Goal: Task Accomplishment & Management: Use online tool/utility

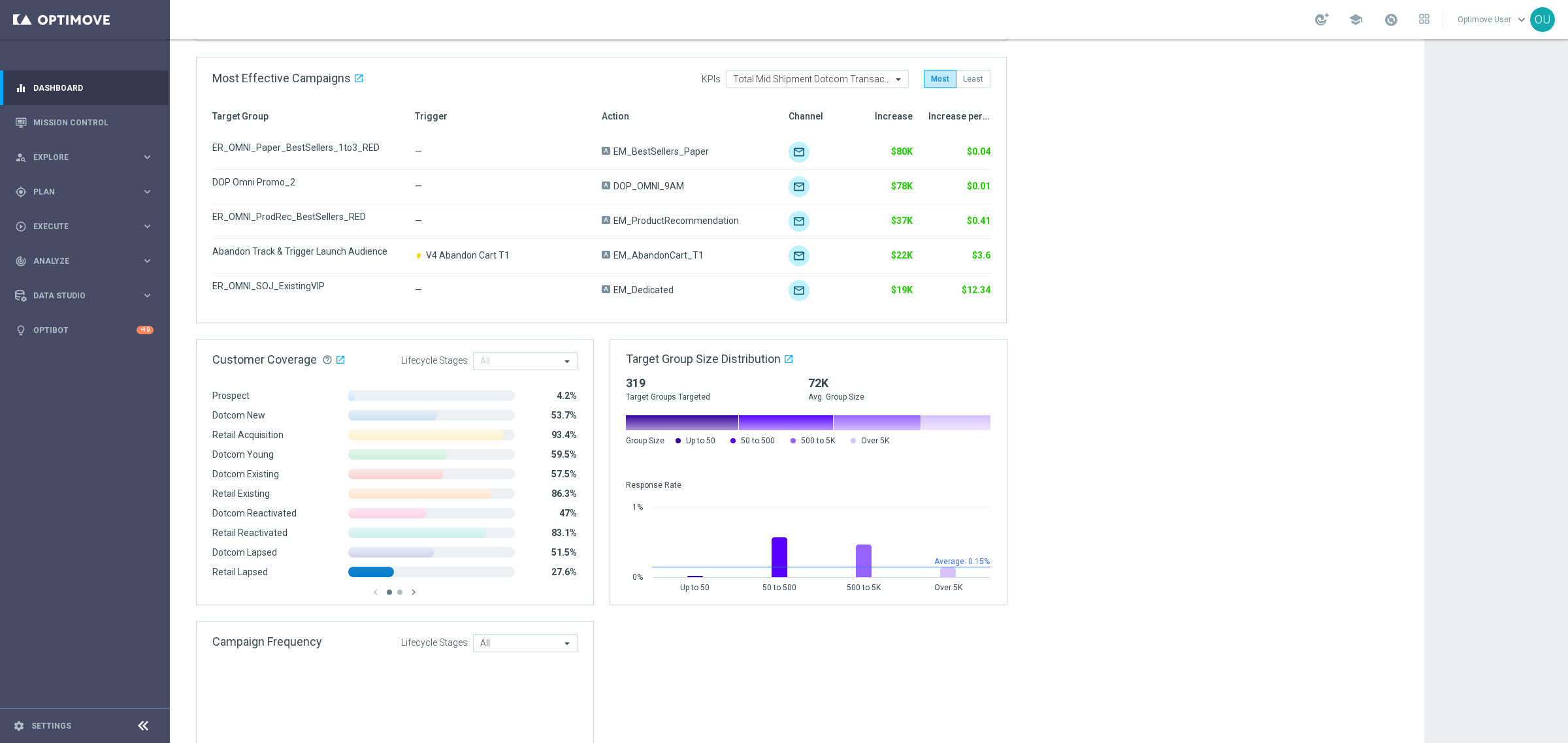
scroll to position [653, 0]
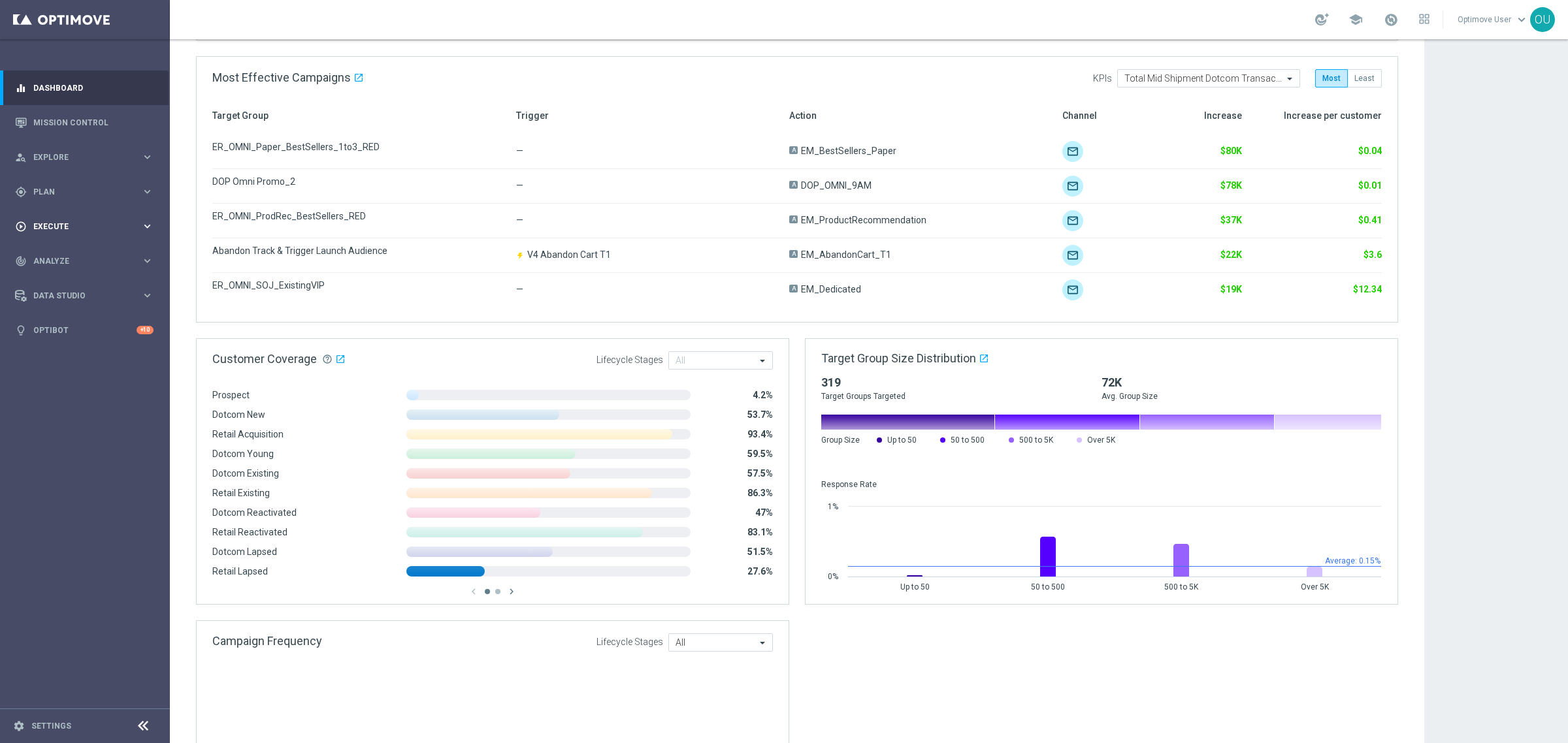
click at [73, 213] on div "play_circle_outline Execute keyboard_arrow_right" at bounding box center [84, 226] width 169 height 35
click at [76, 195] on span "Plan" at bounding box center [87, 192] width 108 height 8
click at [72, 254] on span "Templates" at bounding box center [81, 258] width 93 height 8
click at [62, 275] on link "Optimail" at bounding box center [88, 277] width 95 height 10
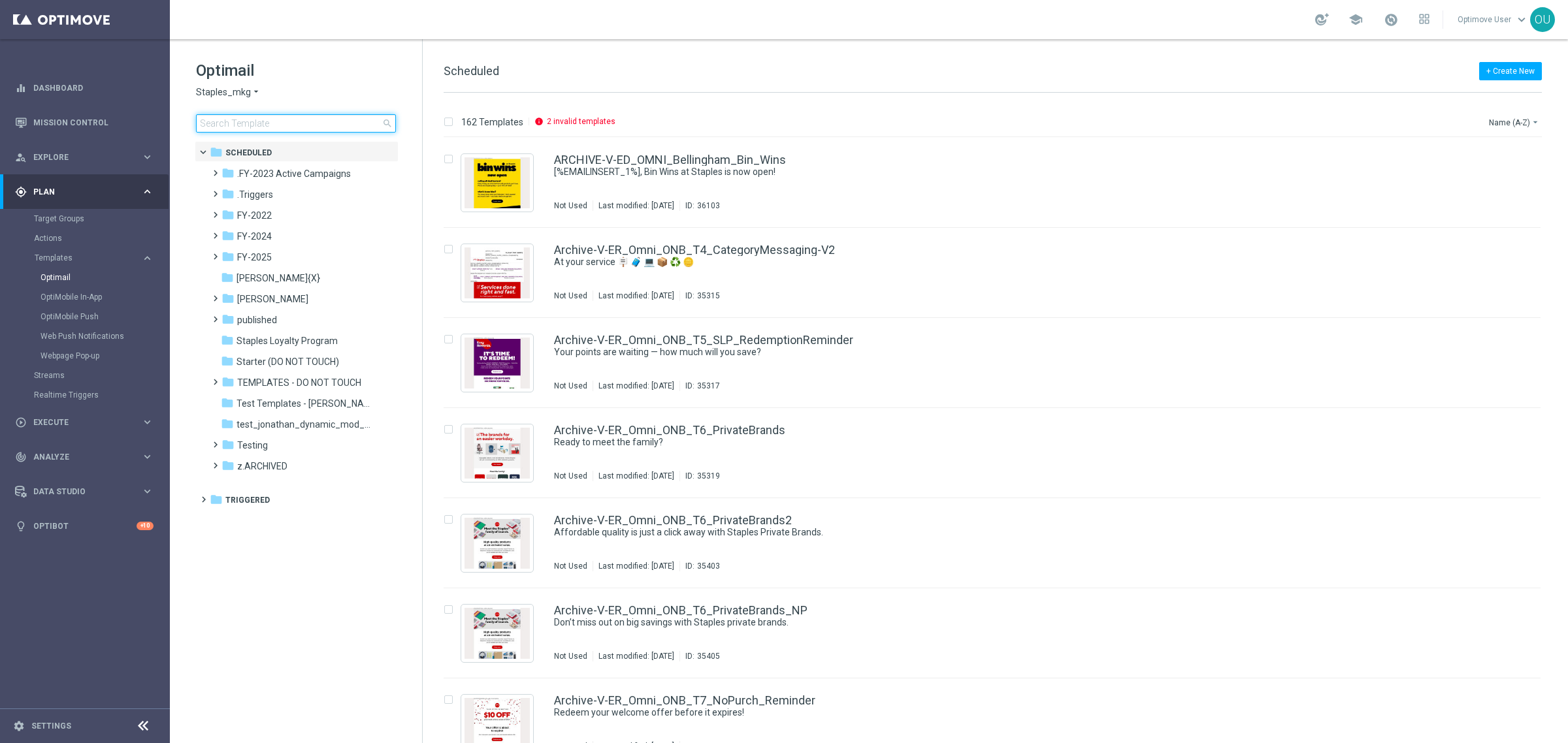
click at [342, 121] on input at bounding box center [295, 123] width 200 height 18
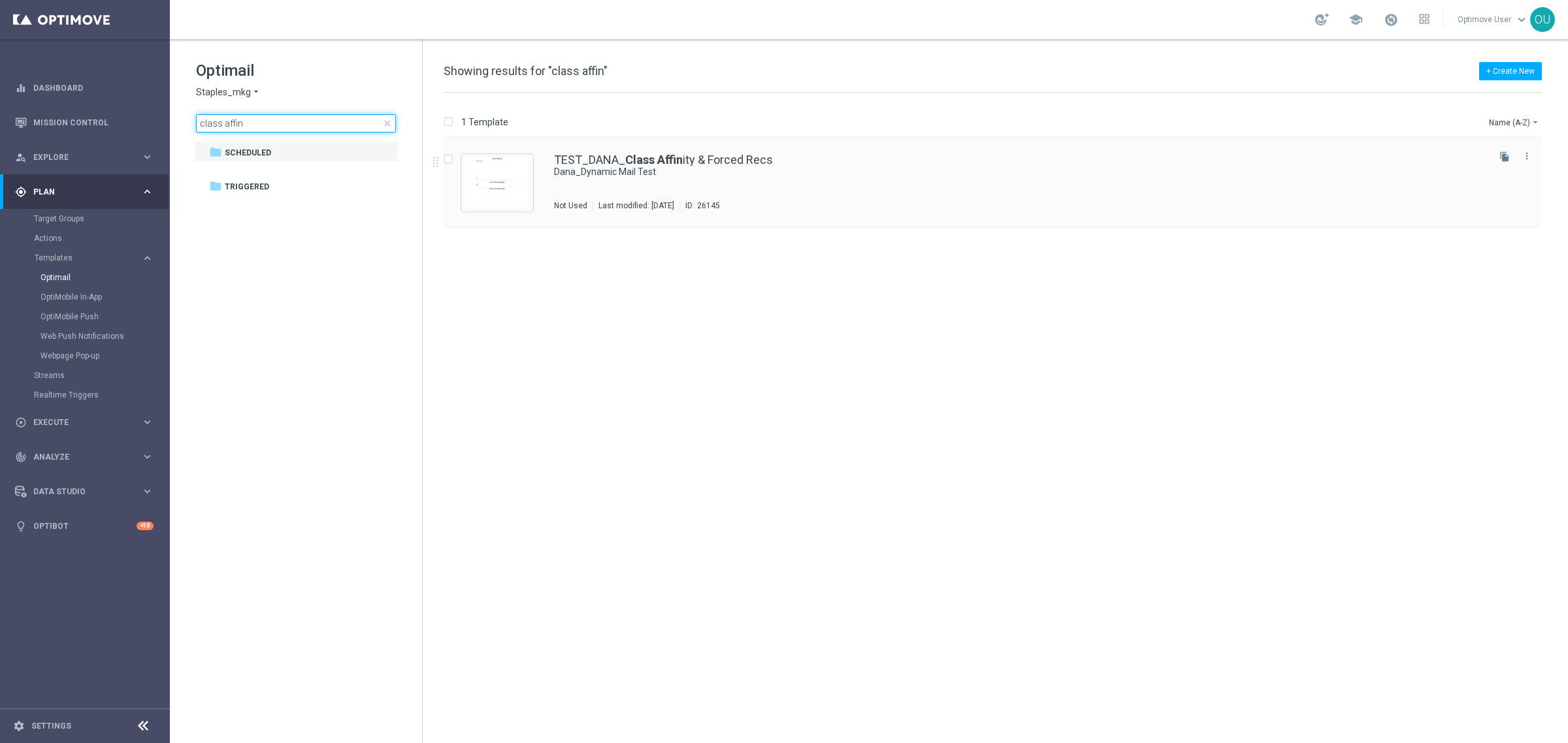
type input "class affin"
click at [700, 160] on link "TEST_DANA_ Class Affin ity & Forced Recs" at bounding box center [663, 160] width 219 height 12
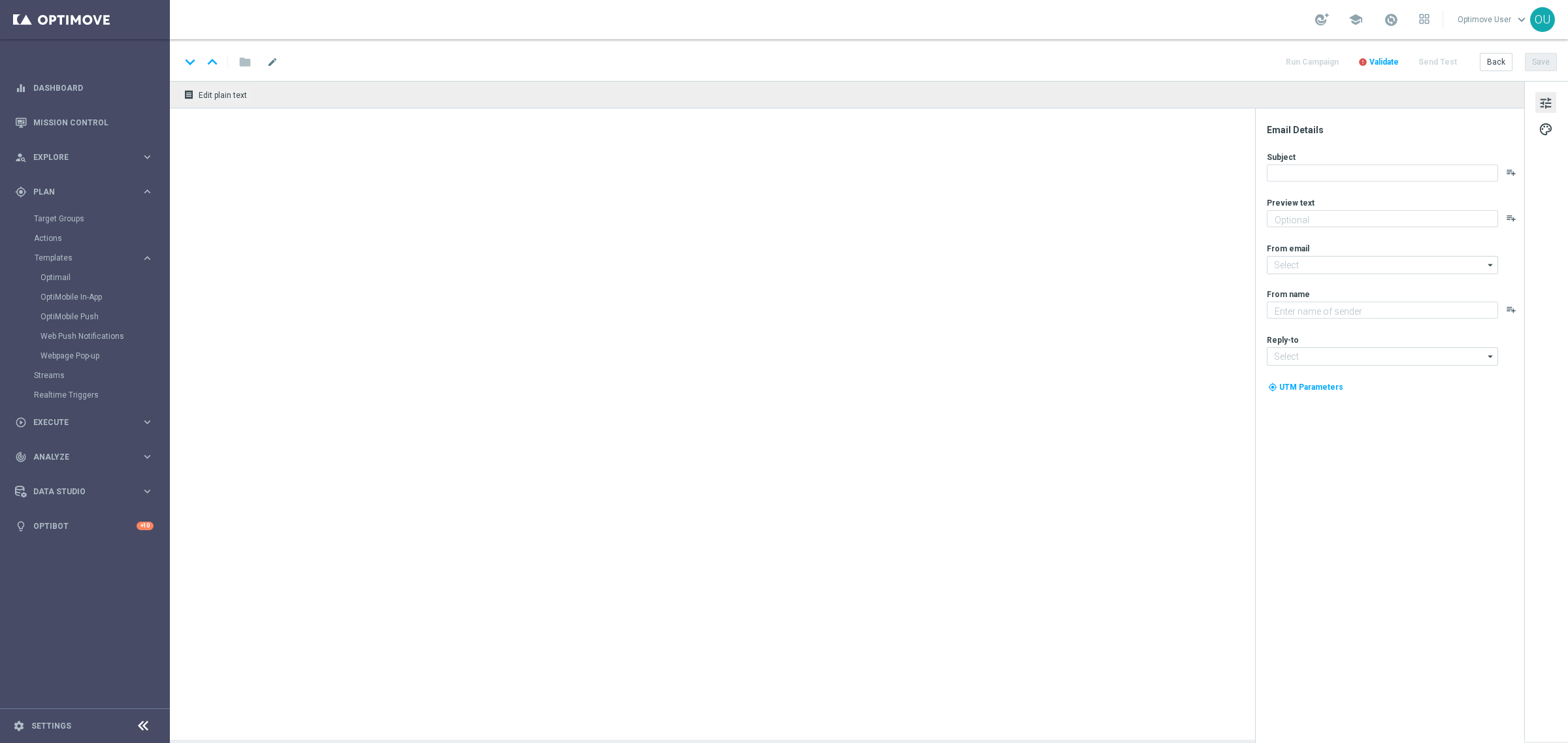
type input "[EMAIL_ADDRESS][DOMAIN_NAME]"
type textarea "Staples"
type input "[EMAIL_ADDRESS][DOMAIN_NAME]"
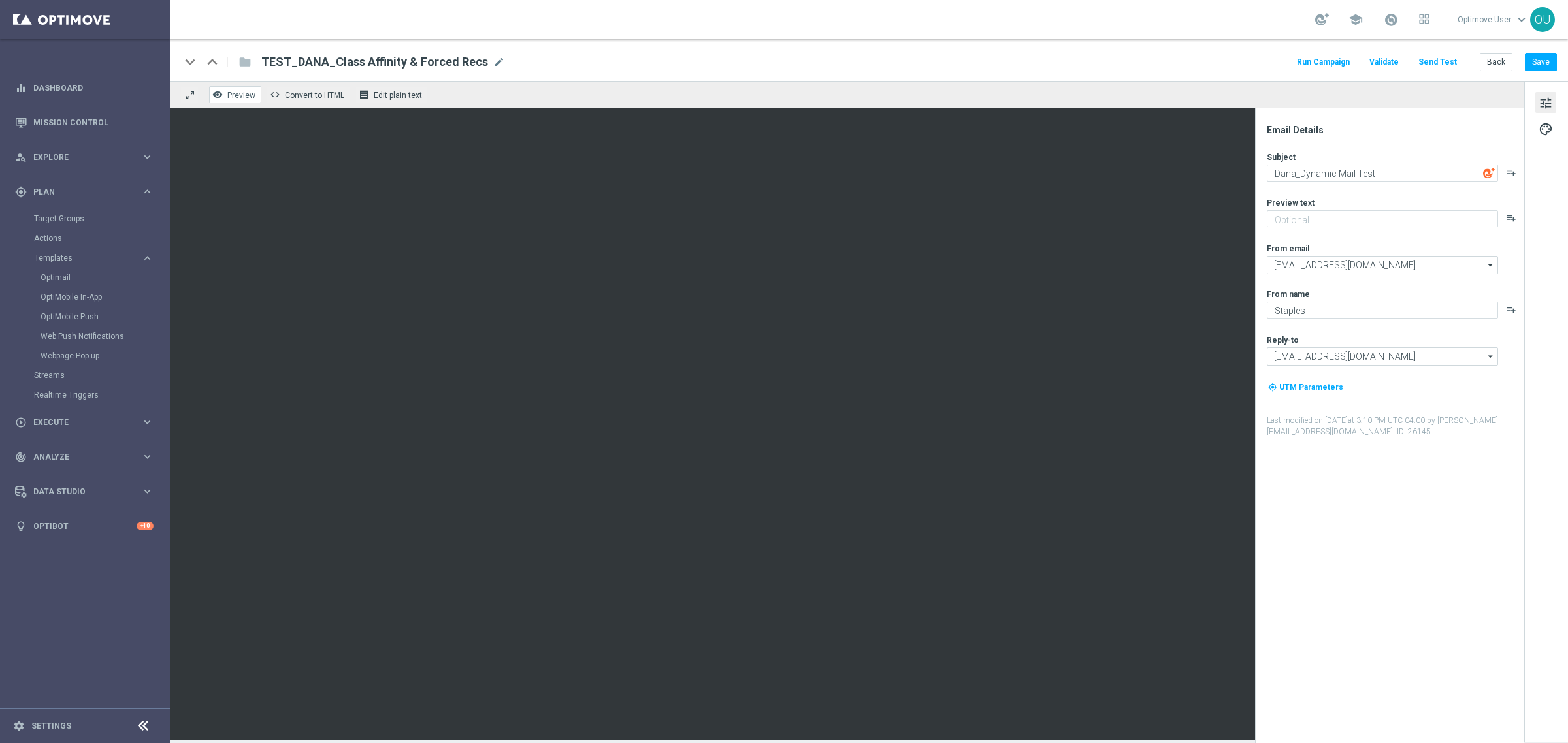
click at [239, 92] on span "Preview" at bounding box center [241, 95] width 28 height 10
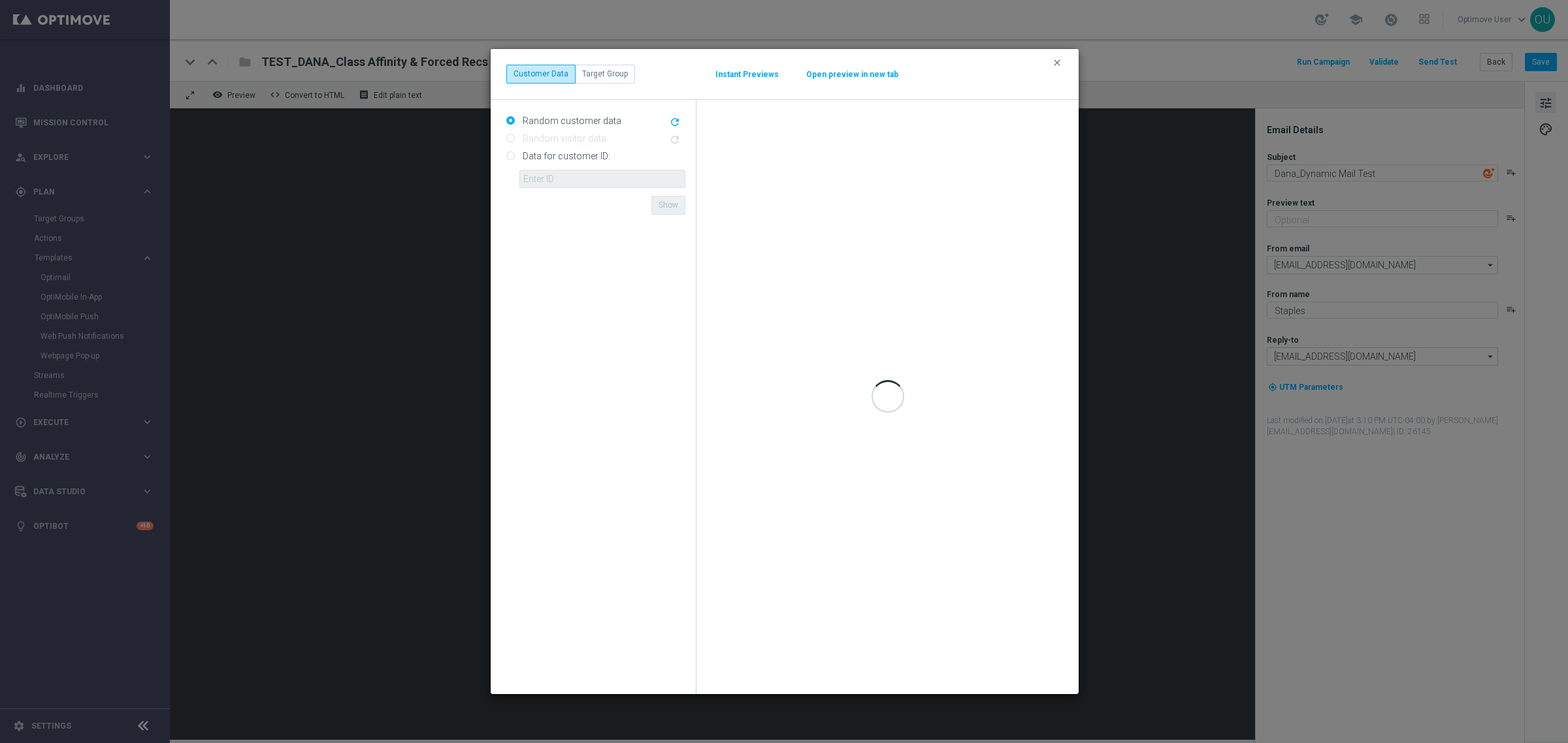
click at [514, 156] on div "Data for customer ID: ID {{customerId}} not found Show" at bounding box center [596, 166] width 179 height 42
click at [507, 156] on input "Data for customer ID:" at bounding box center [510, 157] width 9 height 9
radio input "true"
click at [542, 181] on input "text" at bounding box center [602, 179] width 166 height 18
paste input "10059830156"
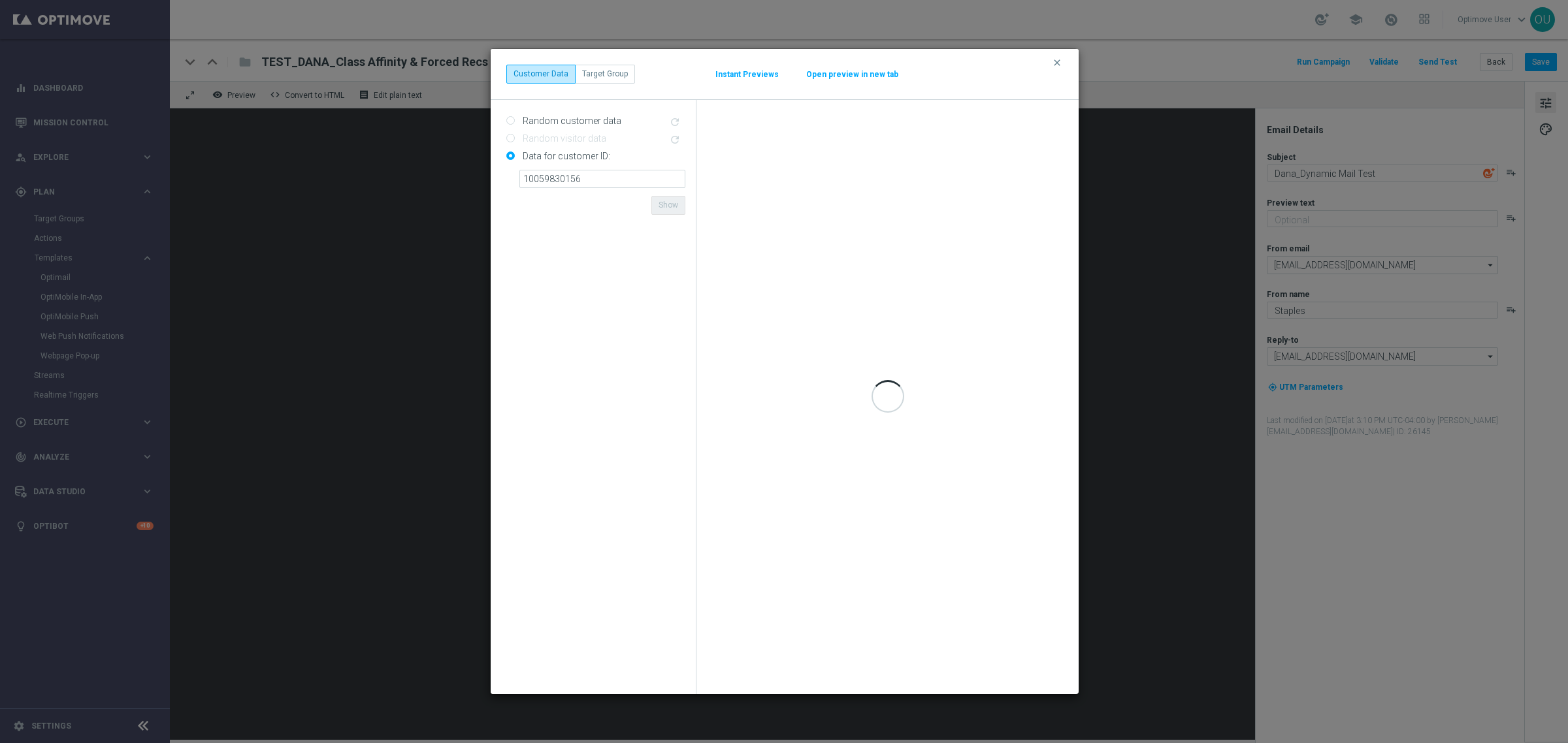
click at [570, 214] on form "Random customer data refresh Random visitor data refresh Data for customer ID: …" at bounding box center [596, 397] width 179 height 573
click at [661, 207] on button "Show" at bounding box center [668, 204] width 34 height 18
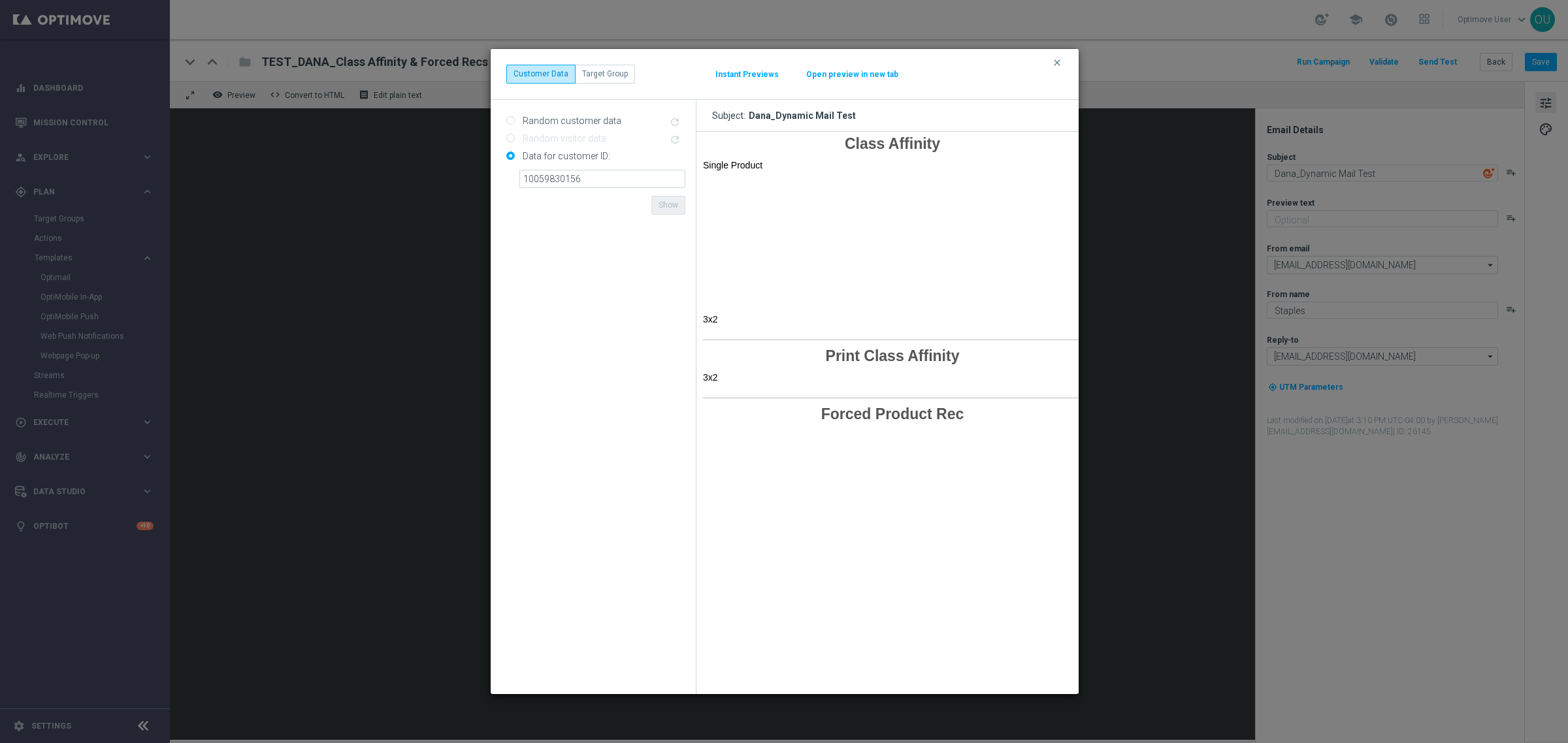
click at [755, 175] on td "Single Product" at bounding box center [892, 164] width 392 height 24
click at [718, 315] on p "3x2" at bounding box center [892, 319] width 378 height 11
drag, startPoint x: 716, startPoint y: 342, endPoint x: 735, endPoint y: 350, distance: 20.6
click at [716, 342] on td at bounding box center [892, 339] width 392 height 14
click at [621, 170] on input "10059830156" at bounding box center [602, 179] width 166 height 18
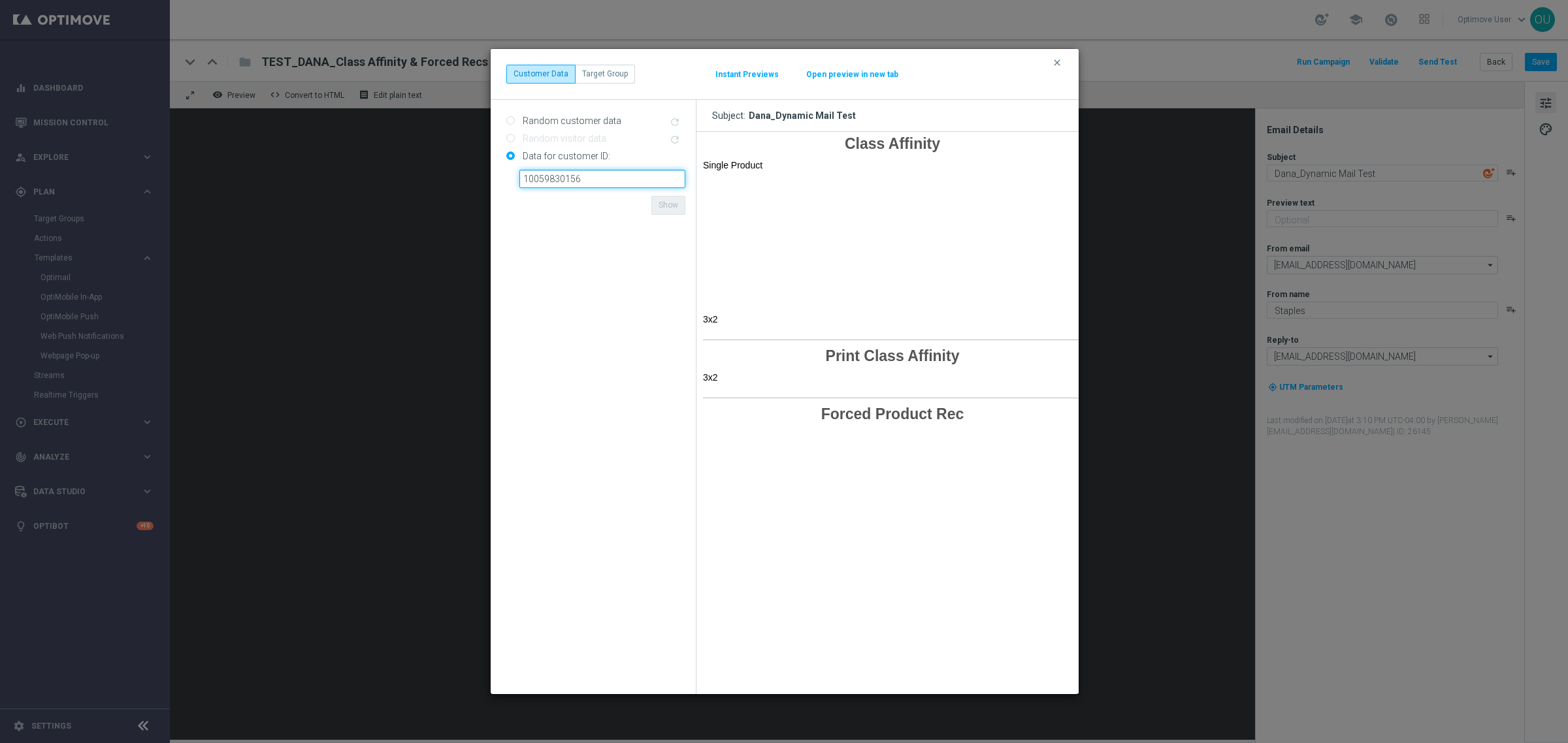
click at [588, 177] on input "10059830156" at bounding box center [602, 179] width 166 height 18
paste input "929620"
type input "10059929620"
click at [598, 219] on form "Random customer data refresh Random visitor data refresh Data for customer ID: …" at bounding box center [596, 397] width 179 height 573
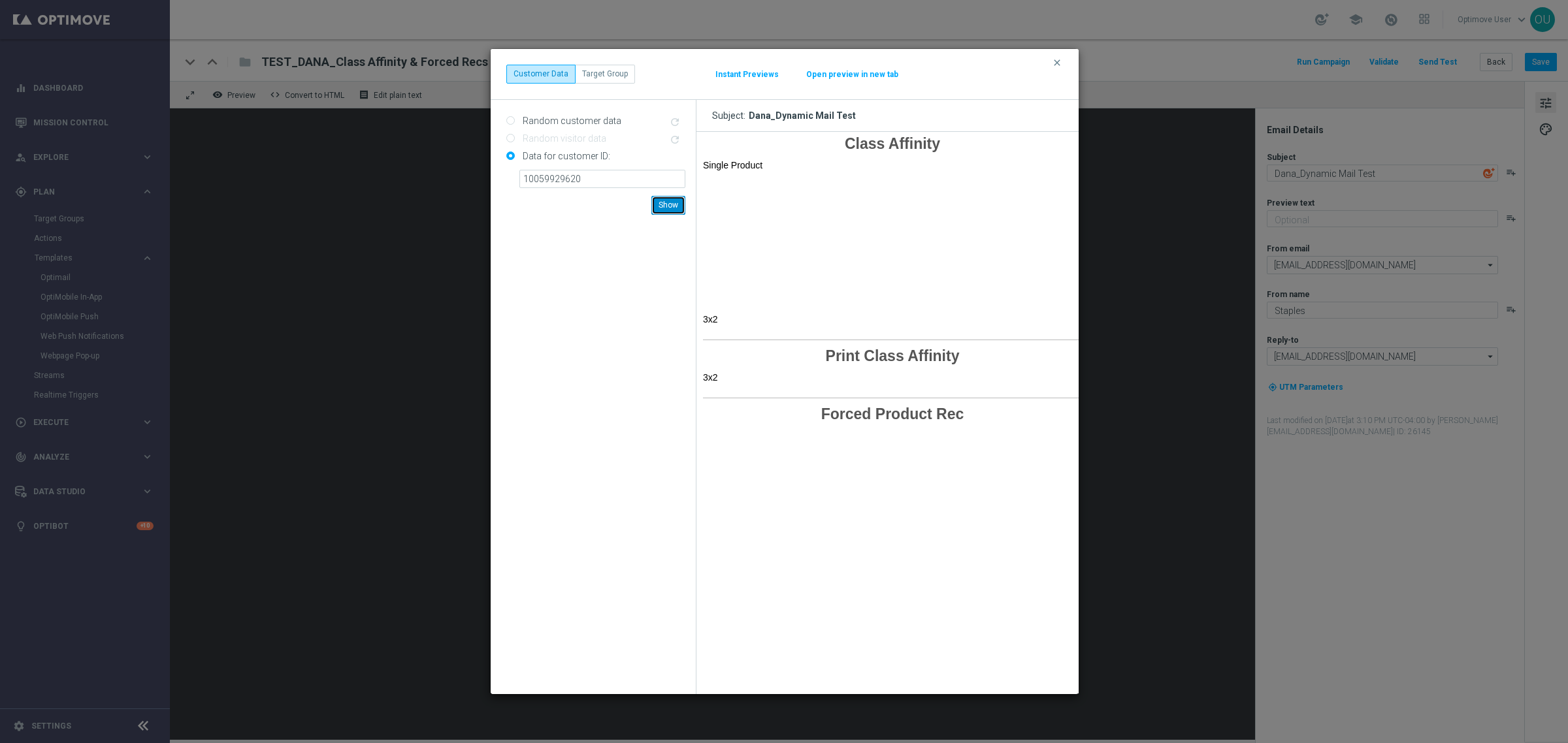
click at [673, 198] on button "Show" at bounding box center [668, 204] width 34 height 18
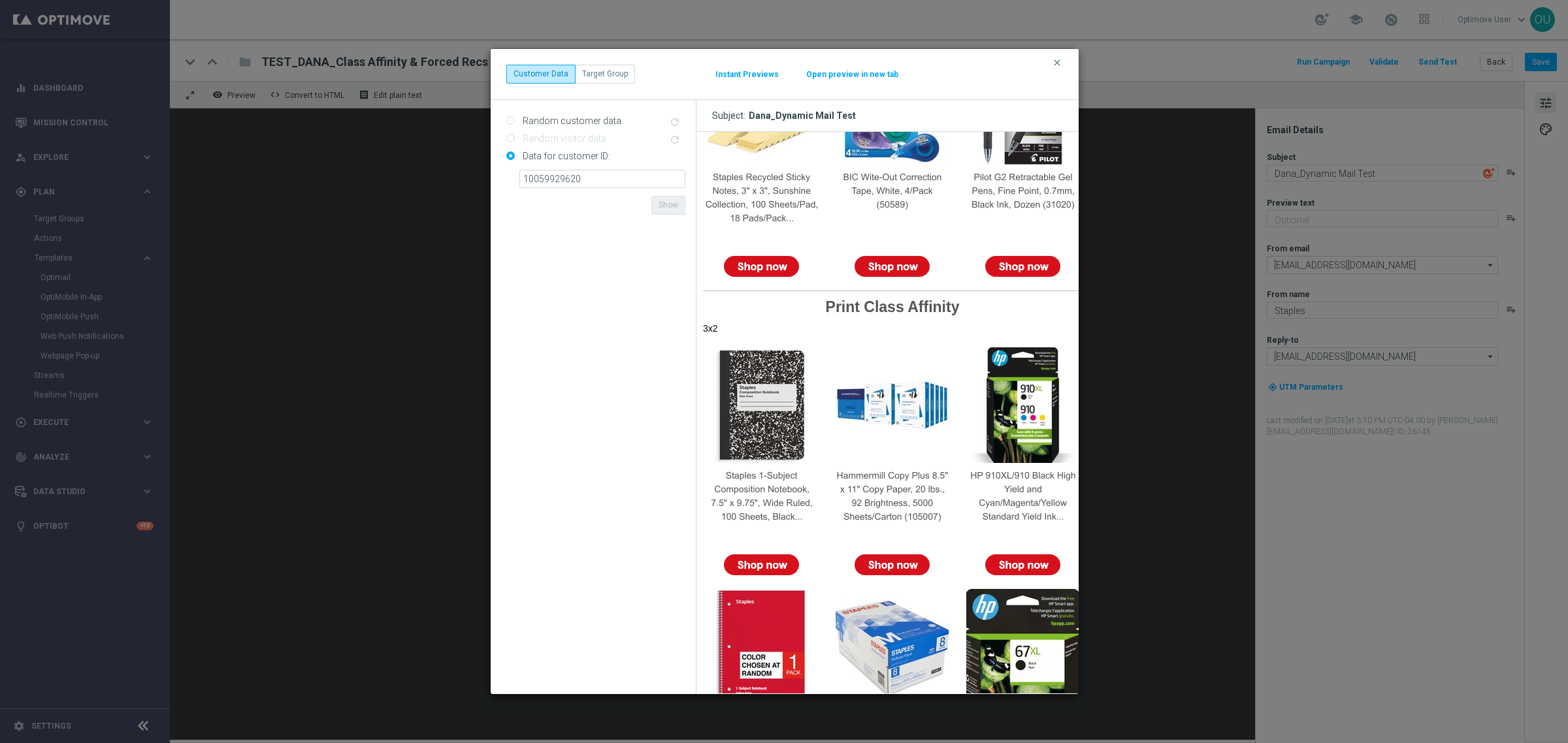
scroll to position [653, 0]
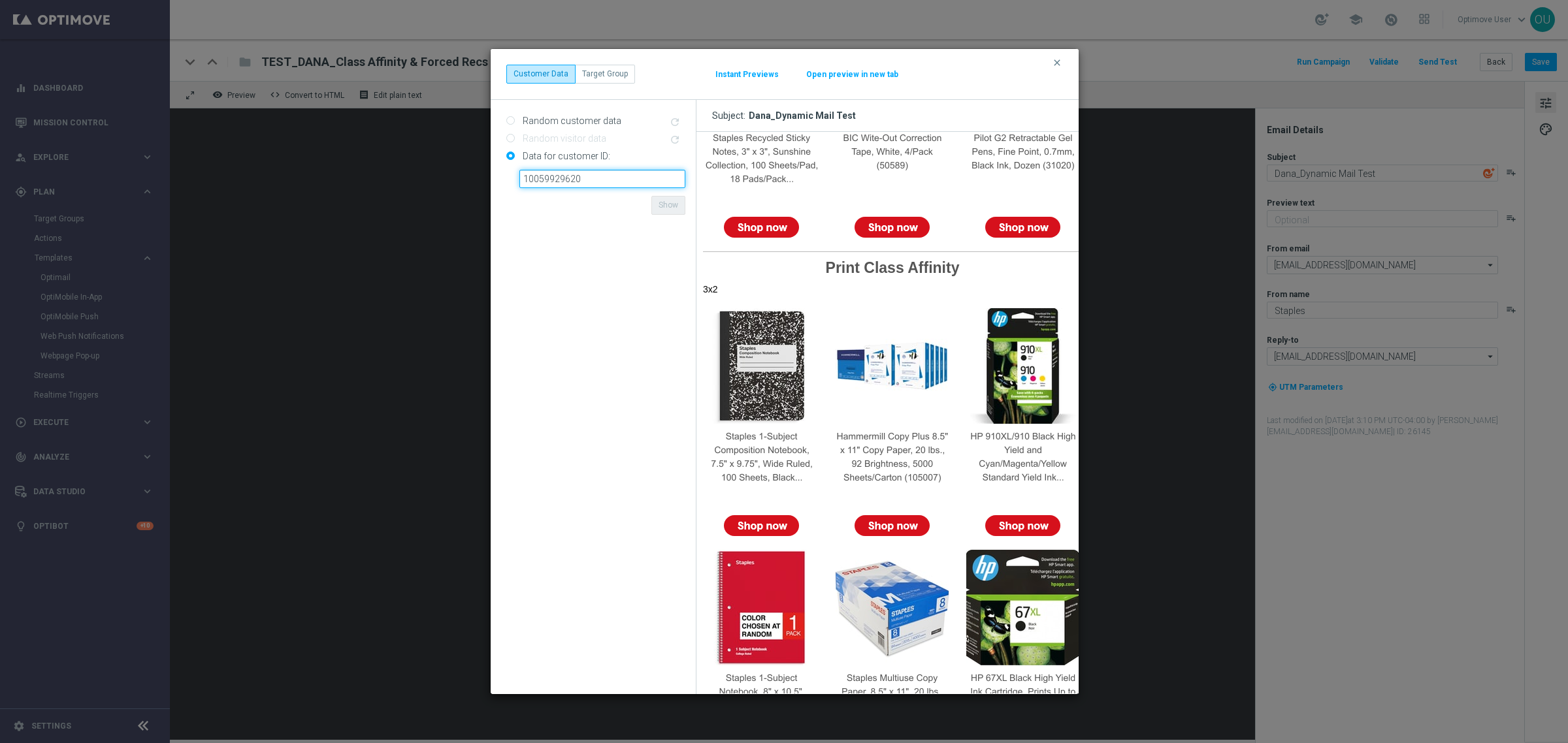
click at [626, 177] on input "10059929620" at bounding box center [602, 179] width 166 height 18
drag, startPoint x: 38, startPoint y: 620, endPoint x: 96, endPoint y: 534, distance: 103.7
click at [38, 449] on modal-container "clear Customer Data Target Group Instant Previews Open preview in new tab Rando…" at bounding box center [784, 371] width 1568 height 743
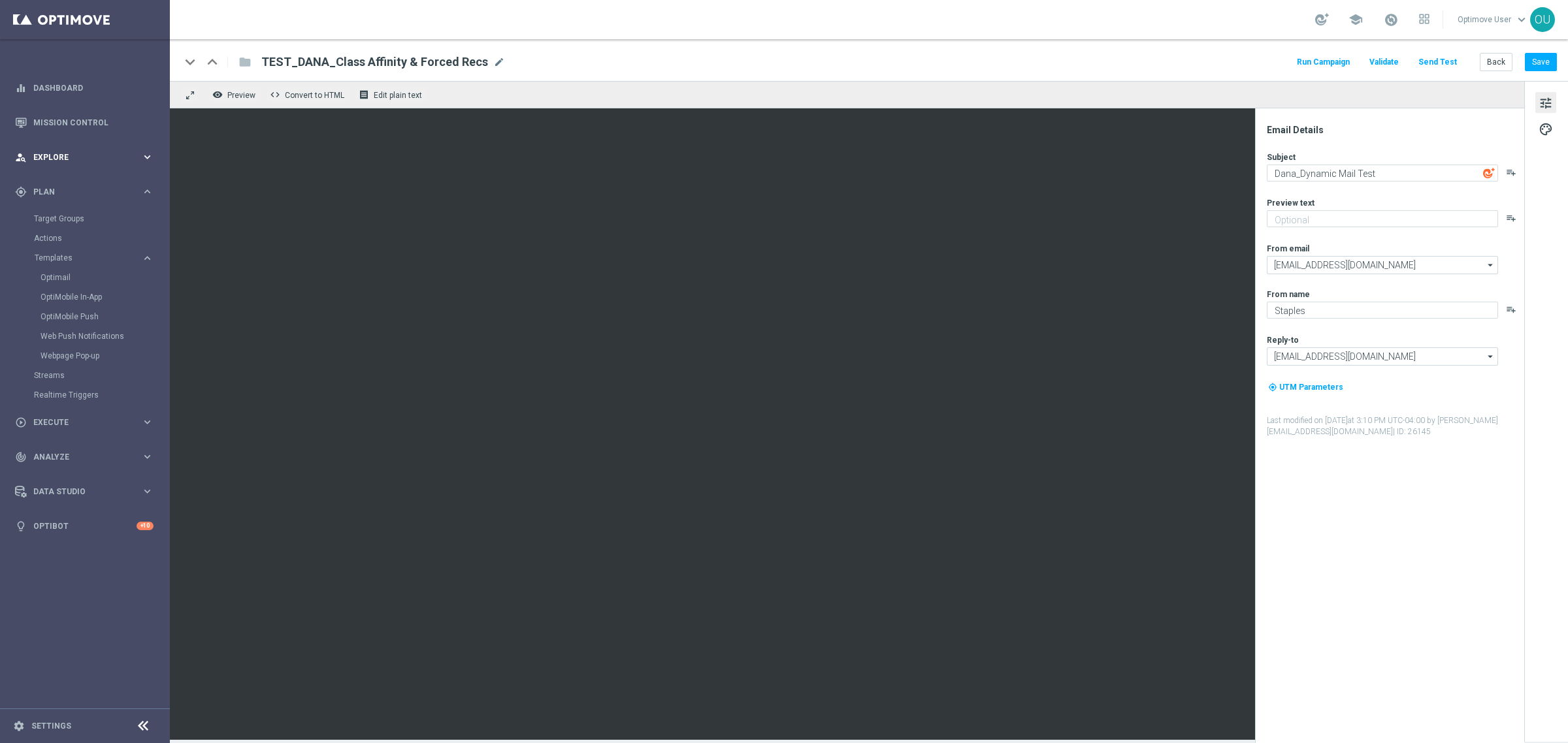
click at [64, 148] on div "person_search Explore keyboard_arrow_right" at bounding box center [84, 157] width 169 height 35
click at [53, 339] on div "gps_fixed Plan keyboard_arrow_right" at bounding box center [84, 349] width 169 height 35
click at [236, 93] on span "Preview" at bounding box center [241, 95] width 28 height 10
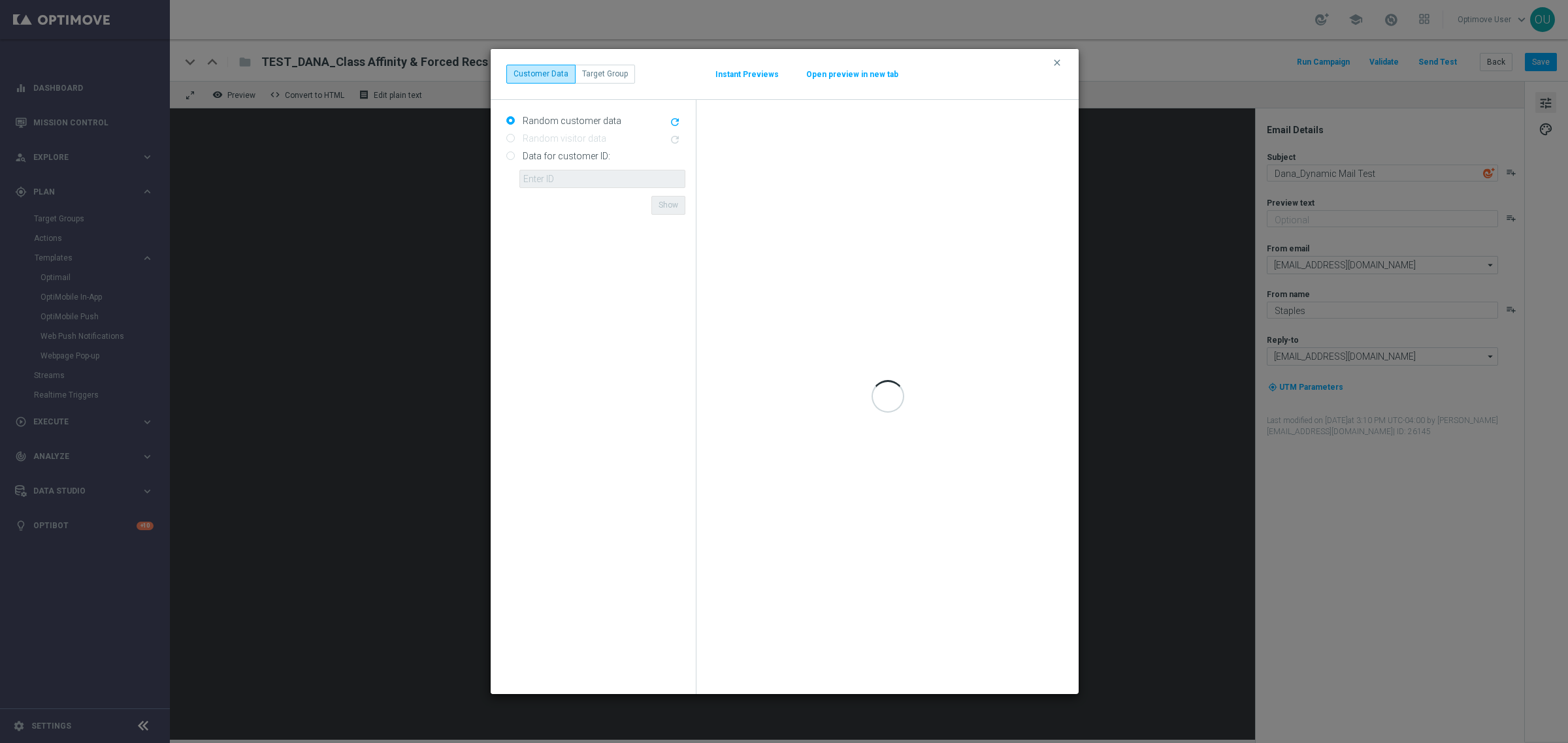
click at [526, 152] on label "Data for customer ID:" at bounding box center [565, 156] width 91 height 12
click at [514, 153] on input "Data for customer ID:" at bounding box center [510, 157] width 9 height 9
radio input "true"
click at [558, 184] on input "text" at bounding box center [602, 179] width 166 height 18
paste input "10000398794"
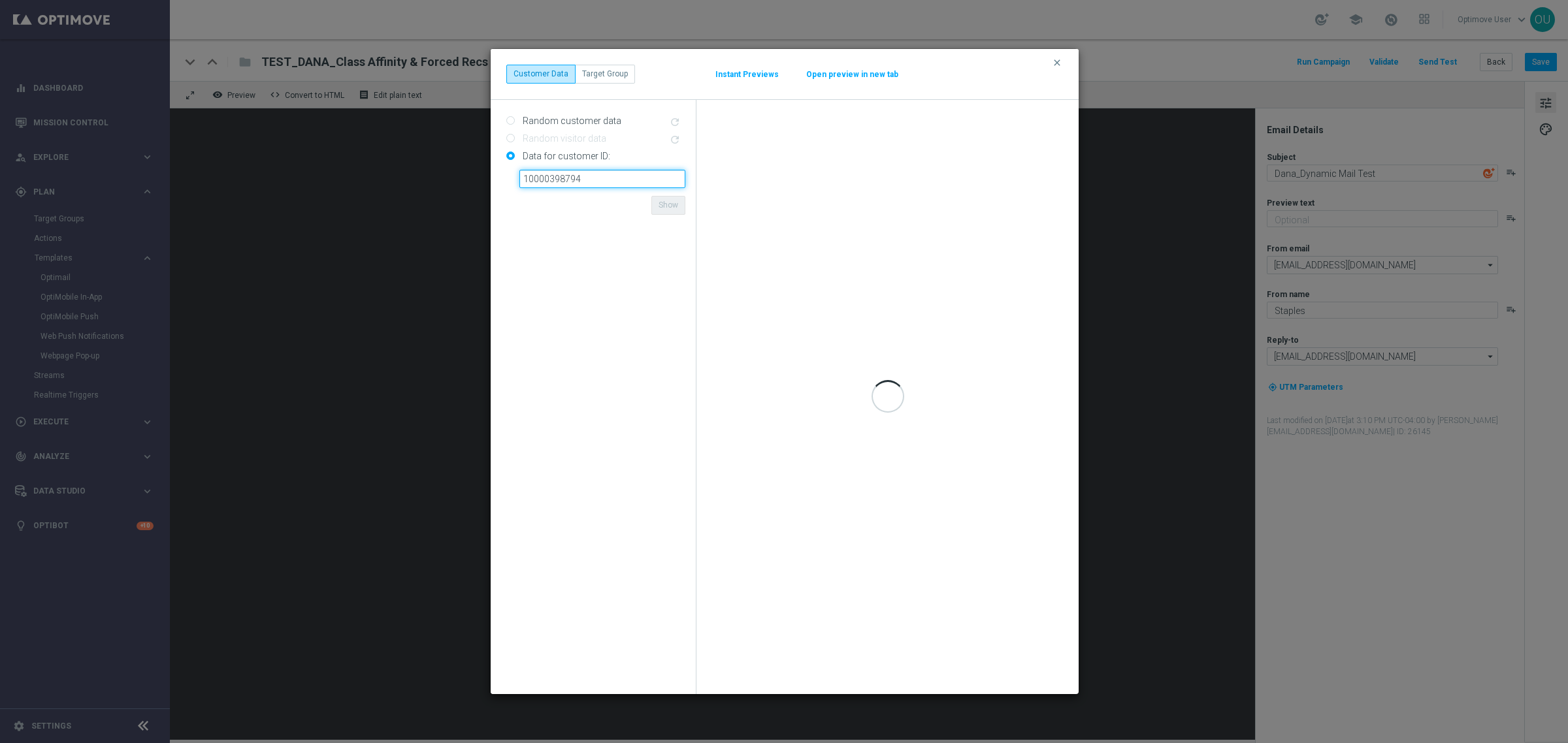
type input "10000398794"
click at [579, 204] on form "Random customer data refresh Random visitor data refresh Data for customer ID: …" at bounding box center [596, 397] width 179 height 573
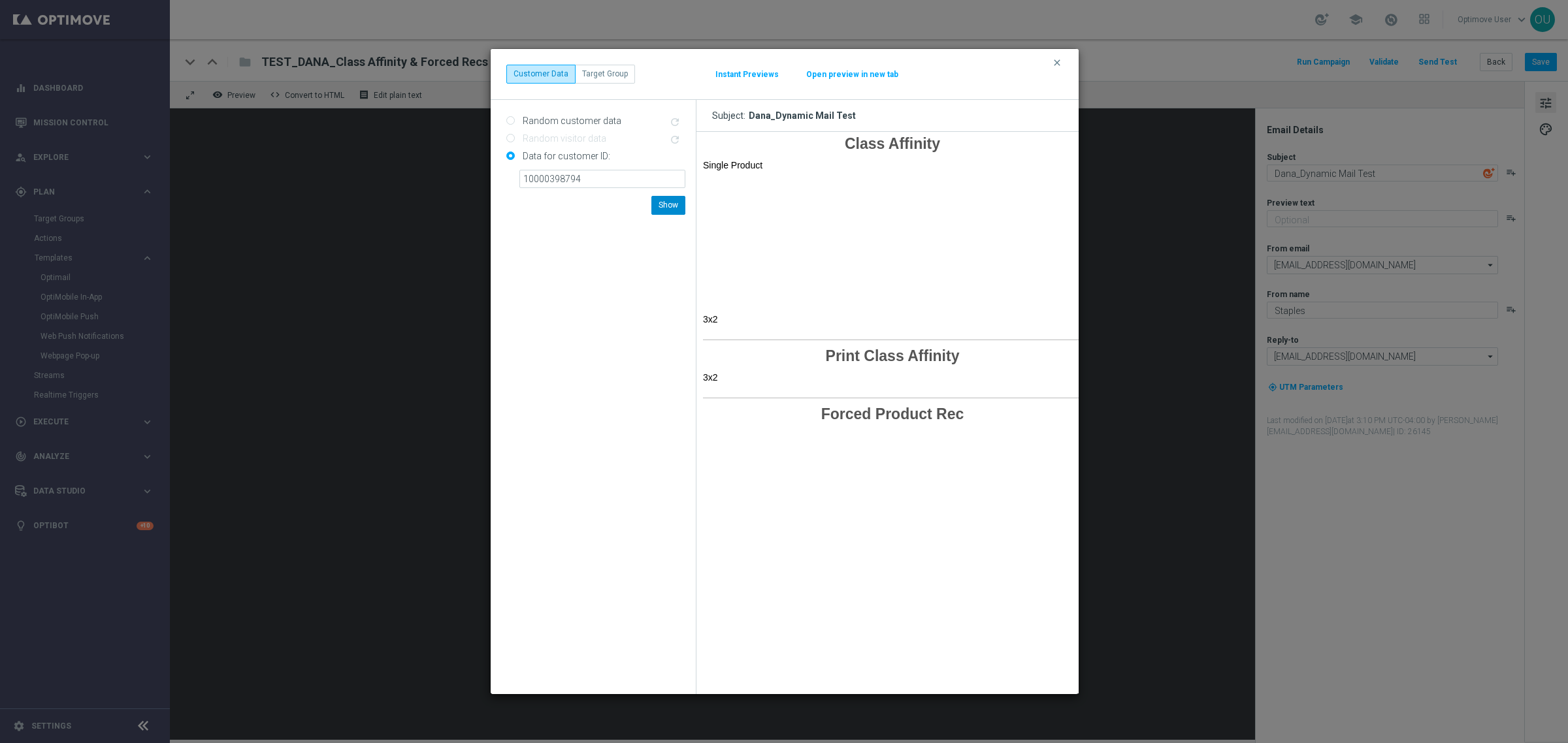
scroll to position [0, 0]
click at [664, 204] on button "Show" at bounding box center [668, 204] width 34 height 18
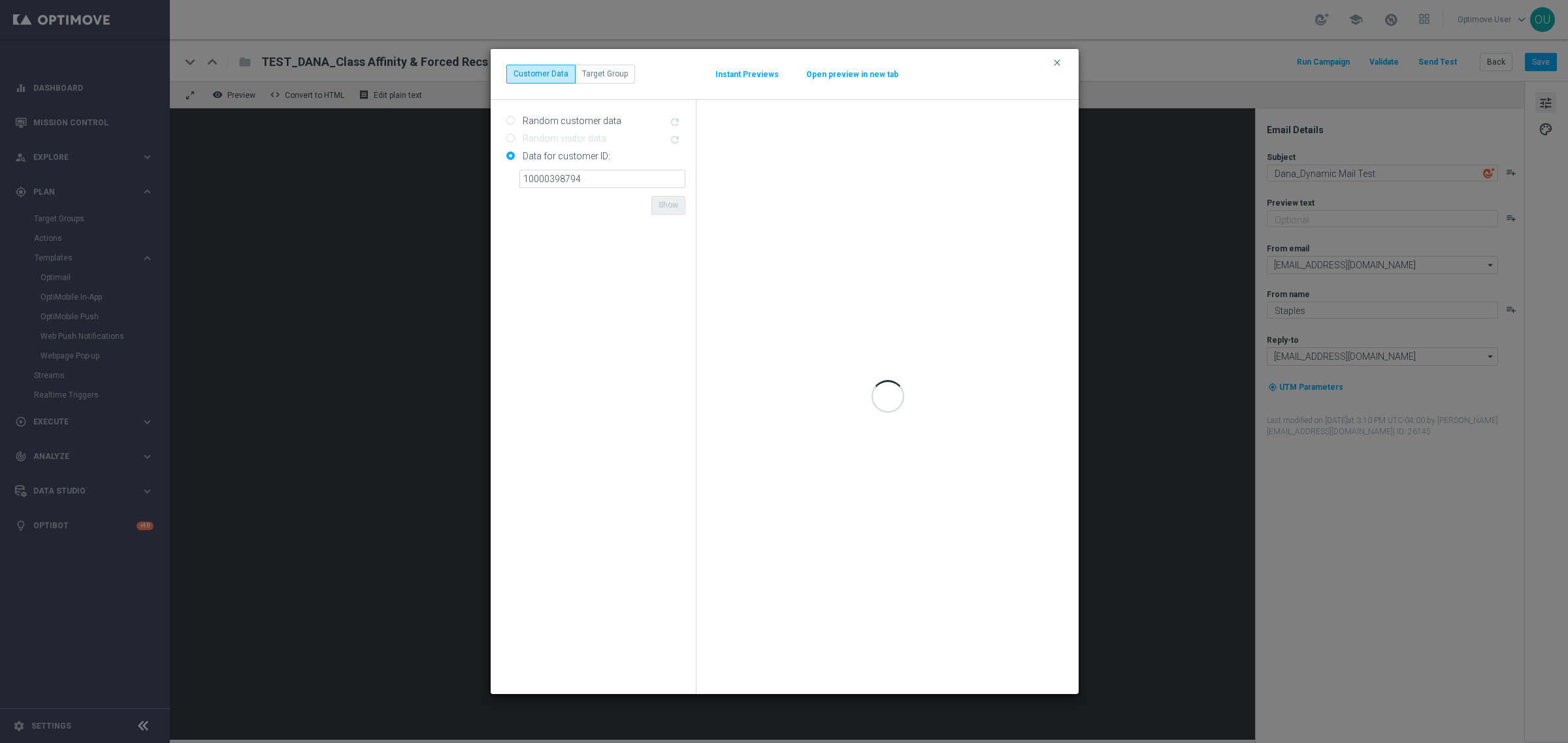
click at [632, 201] on form "Random customer data refresh Random visitor data refresh Data for customer ID: …" at bounding box center [596, 397] width 179 height 573
click at [611, 178] on input "10000398794" at bounding box center [602, 179] width 166 height 18
click at [631, 203] on form "Random customer data refresh Random visitor data refresh Data for customer ID: …" at bounding box center [596, 397] width 179 height 573
click at [635, 178] on input "10000398794" at bounding box center [602, 179] width 166 height 18
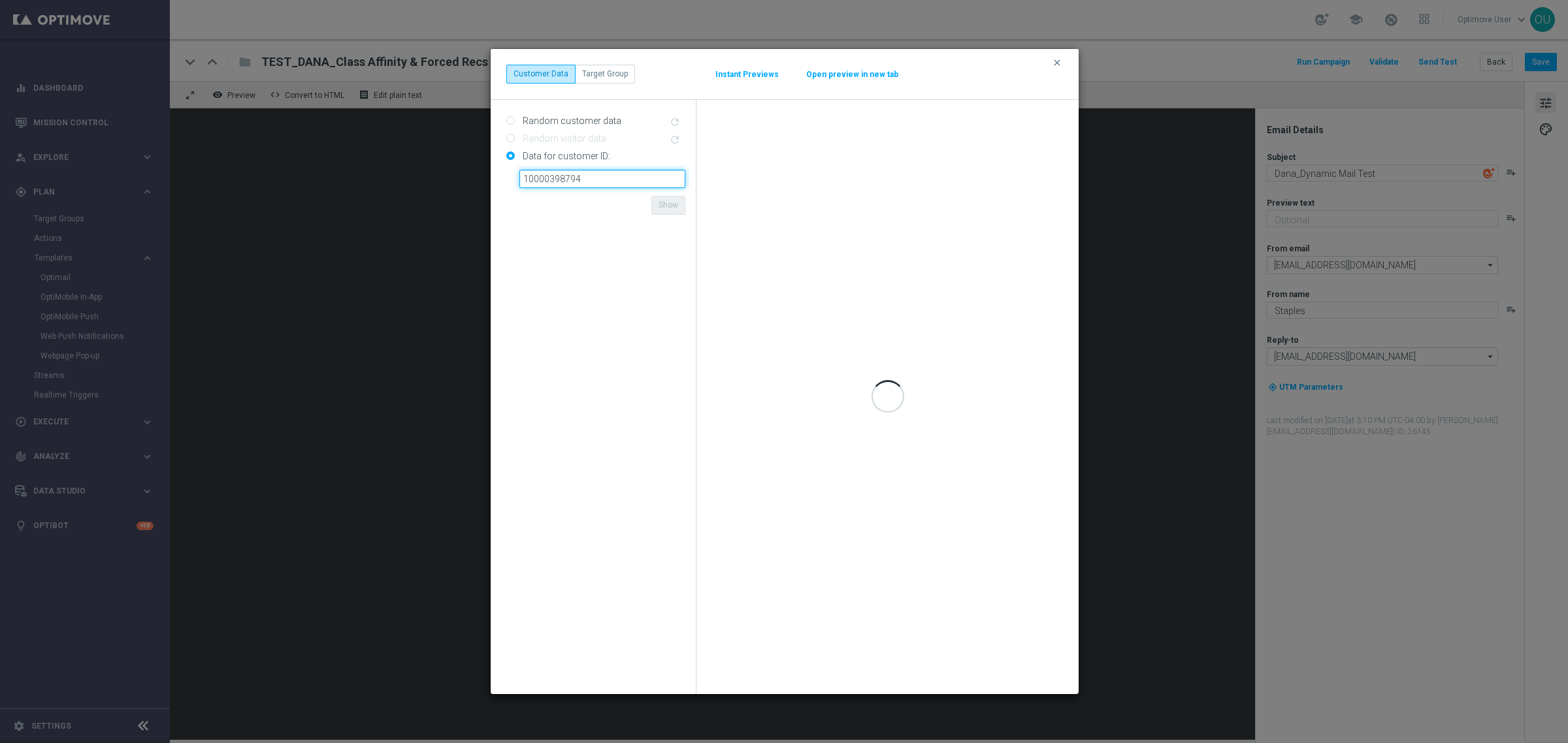
click at [560, 175] on input "10000398794" at bounding box center [602, 179] width 166 height 18
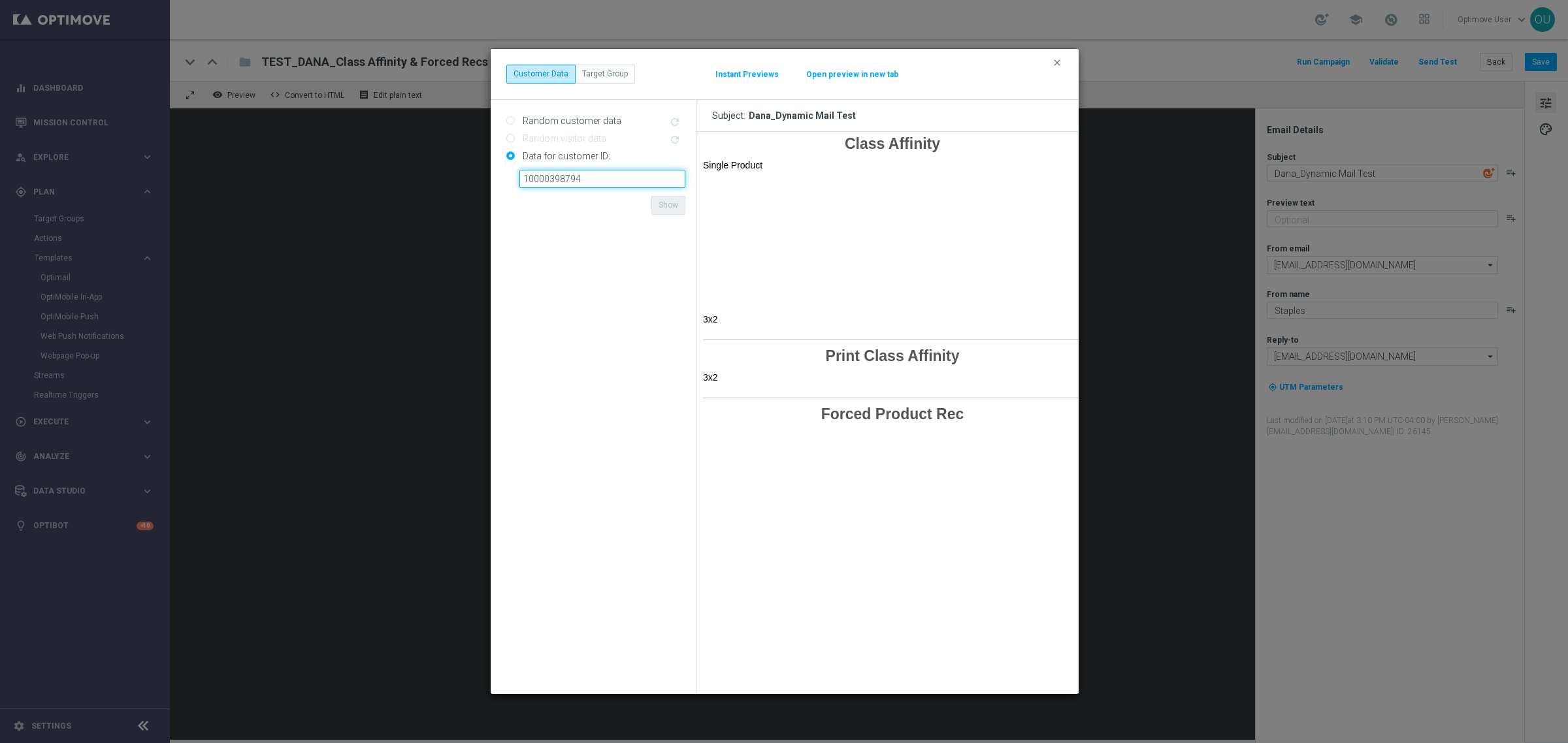
click at [603, 176] on input "10000398794" at bounding box center [602, 179] width 166 height 18
click at [611, 217] on form "Random customer data refresh Random visitor data refresh Data for customer ID: …" at bounding box center [596, 397] width 179 height 573
click at [614, 170] on input "10000398794" at bounding box center [602, 179] width 166 height 18
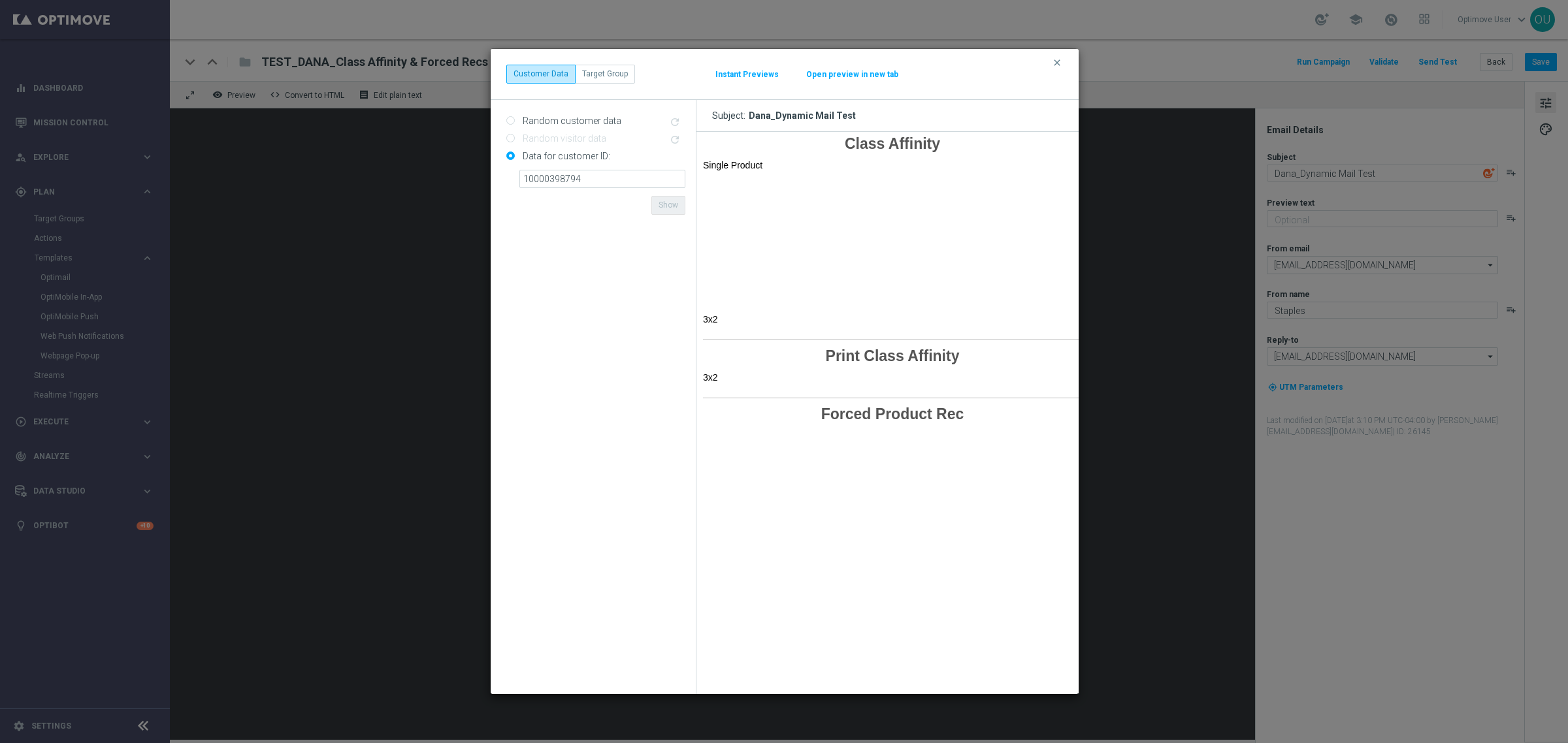
click at [602, 203] on form "Random customer data refresh Random visitor data refresh Data for customer ID: …" at bounding box center [596, 397] width 179 height 573
click at [1045, 64] on icon "clear" at bounding box center [1057, 62] width 10 height 10
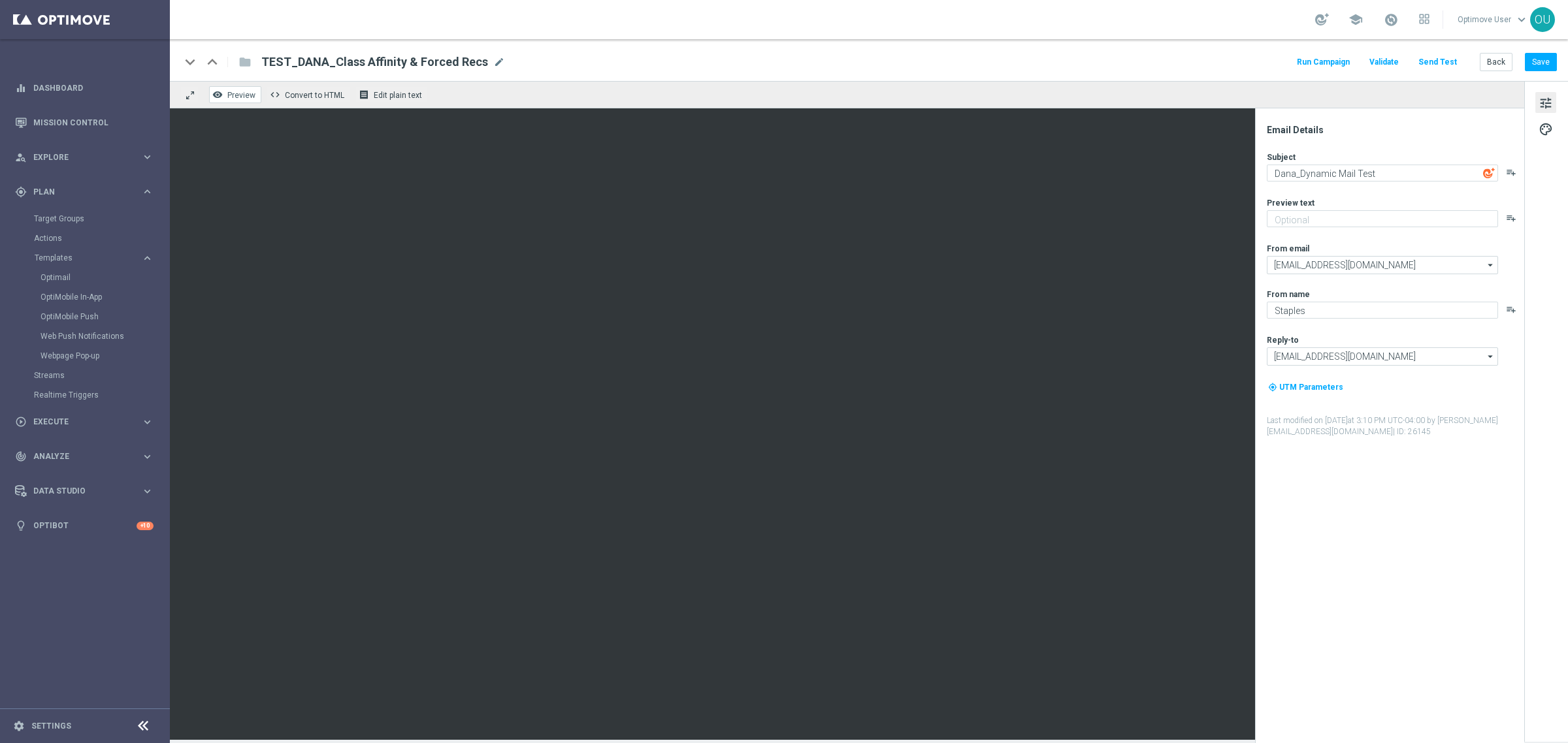
click at [236, 95] on span "Preview" at bounding box center [241, 95] width 28 height 10
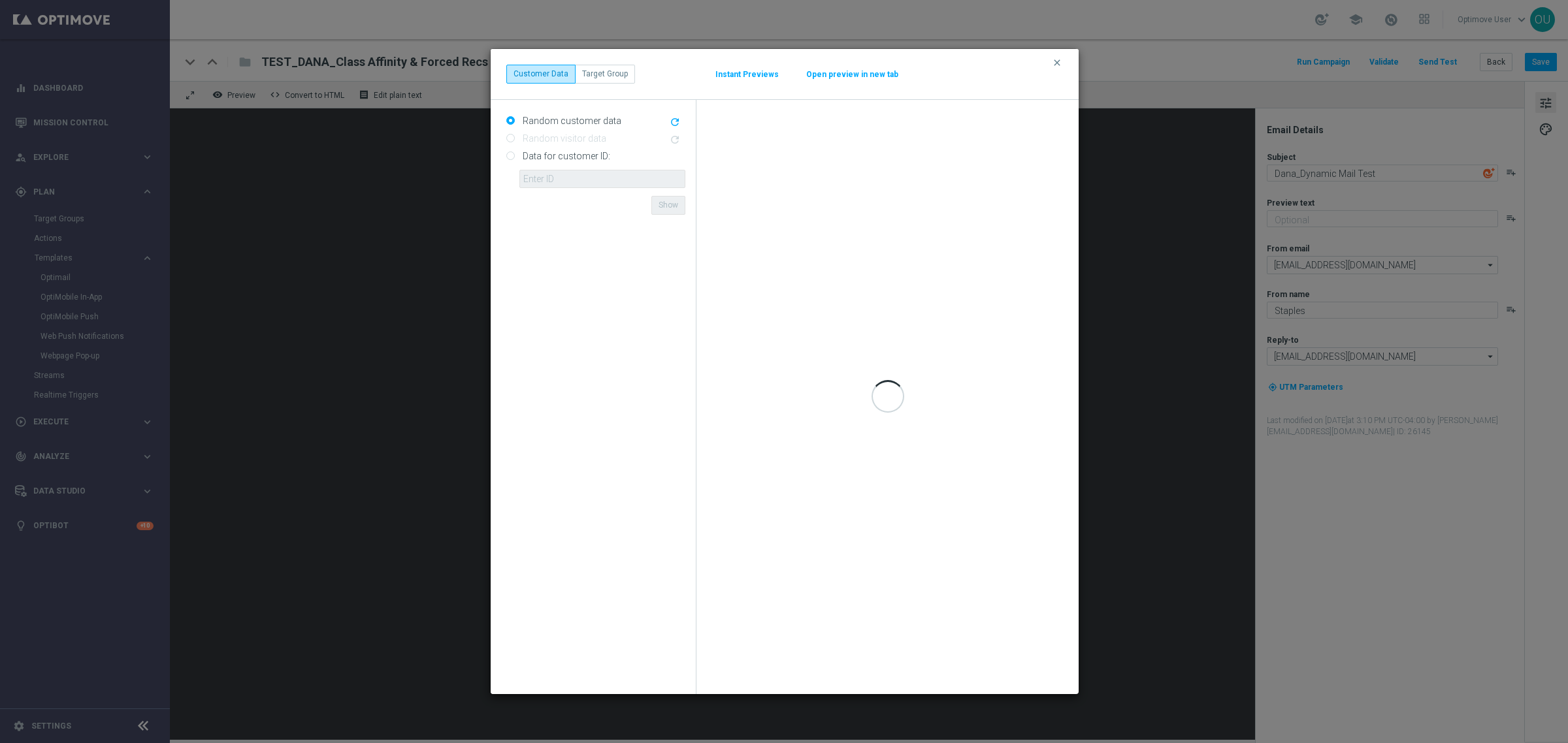
click at [565, 154] on label "Data for customer ID:" at bounding box center [565, 156] width 91 height 12
click at [514, 154] on input "Data for customer ID:" at bounding box center [510, 157] width 9 height 9
radio input "true"
click at [566, 174] on input "text" at bounding box center [602, 179] width 166 height 18
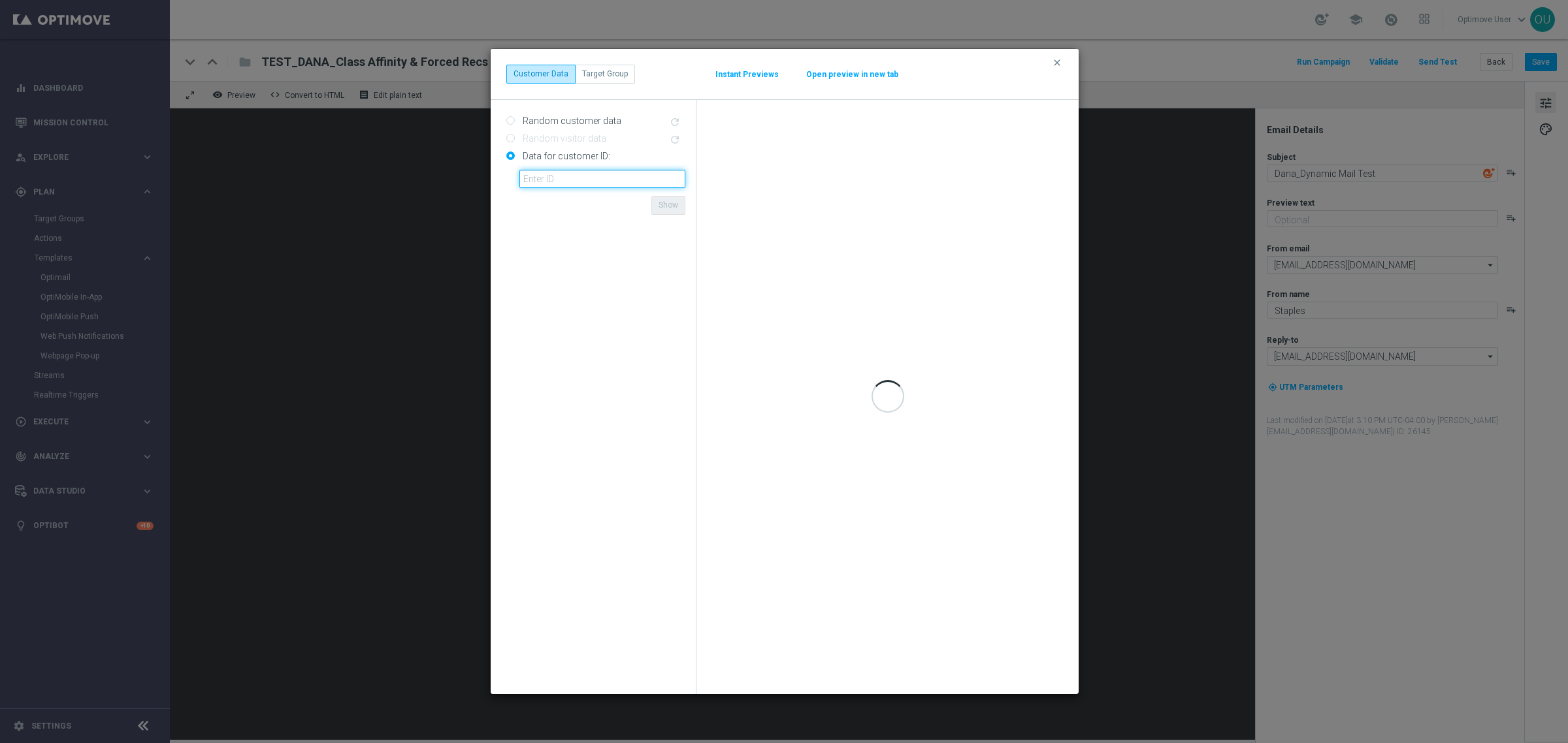
paste input "10000398794"
type input "10000398794"
click at [556, 207] on form "Random customer data refresh Random visitor data refresh Data for customer ID: …" at bounding box center [596, 397] width 179 height 573
click at [579, 128] on div "Random visitor data refresh" at bounding box center [596, 136] width 179 height 17
click at [586, 118] on label "Random customer data" at bounding box center [570, 121] width 102 height 12
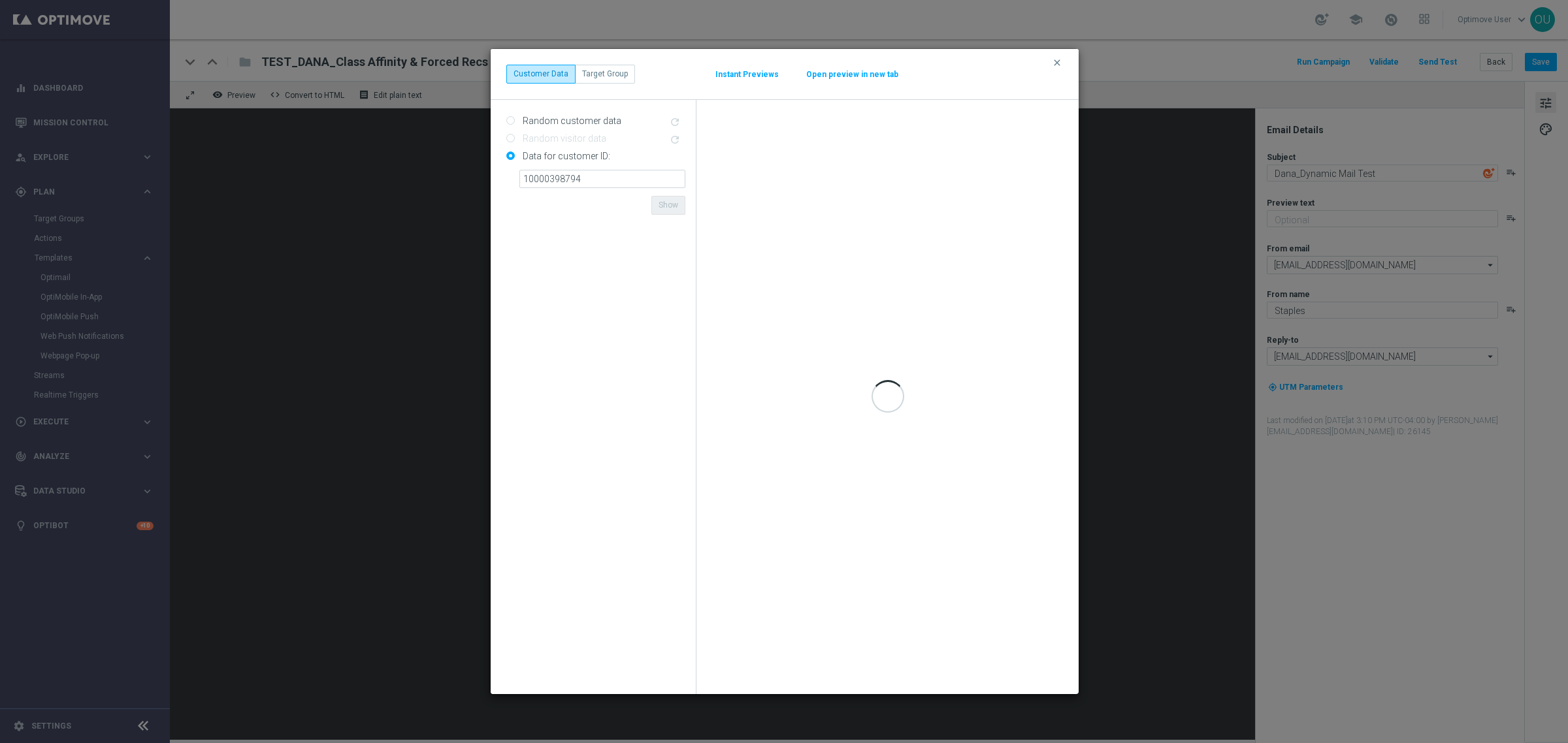
click at [514, 118] on input "Random customer data" at bounding box center [510, 122] width 9 height 9
radio input "true"
click at [629, 72] on button "Target Group" at bounding box center [605, 73] width 60 height 18
click at [572, 116] on input "text" at bounding box center [583, 120] width 138 height 11
click at [543, 69] on button "Customer Data" at bounding box center [541, 73] width 69 height 18
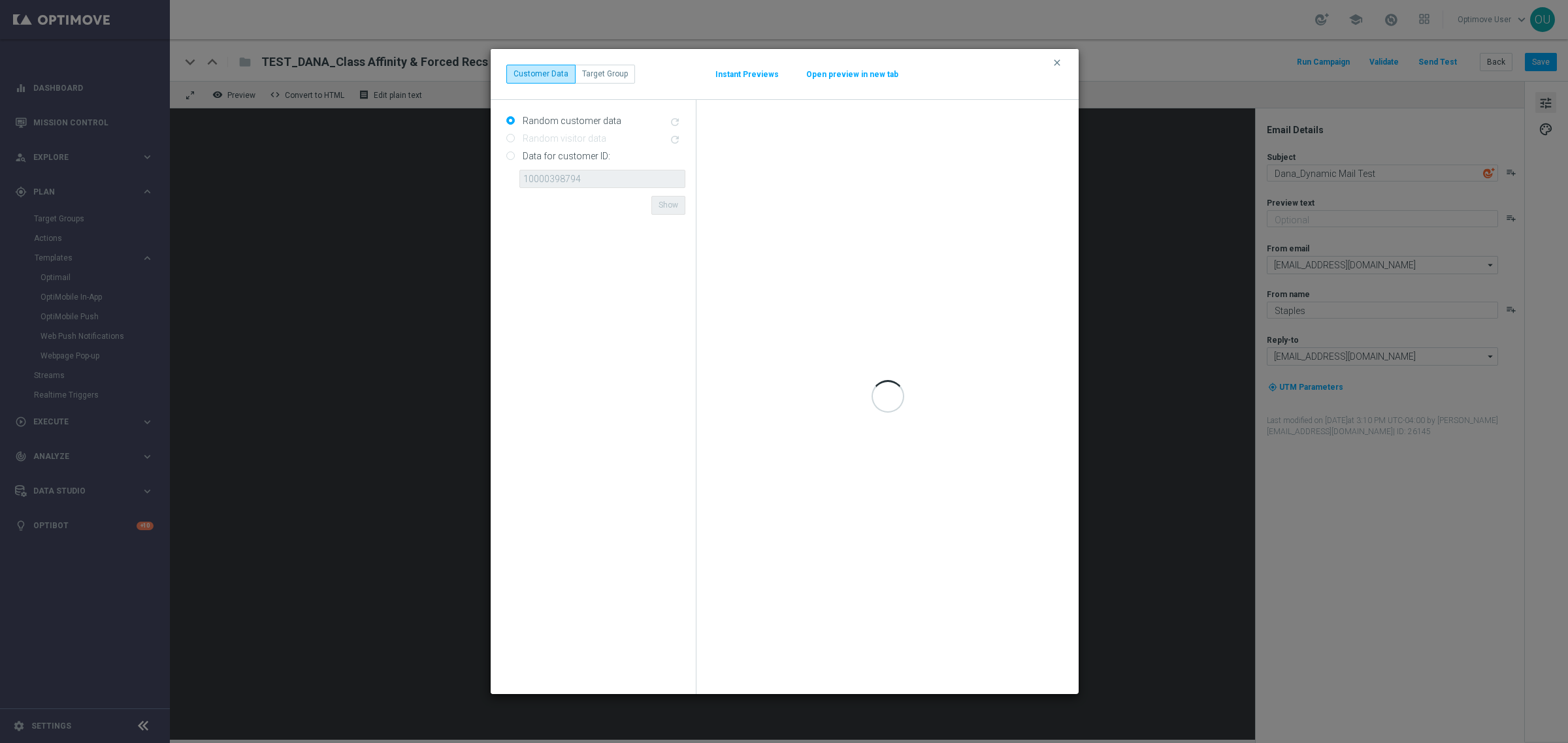
click at [551, 161] on label "Data for customer ID:" at bounding box center [565, 156] width 91 height 12
click at [514, 161] on input "Data for customer ID:" at bounding box center [510, 157] width 9 height 9
radio input "true"
click at [603, 180] on input "10000398794" at bounding box center [602, 179] width 166 height 18
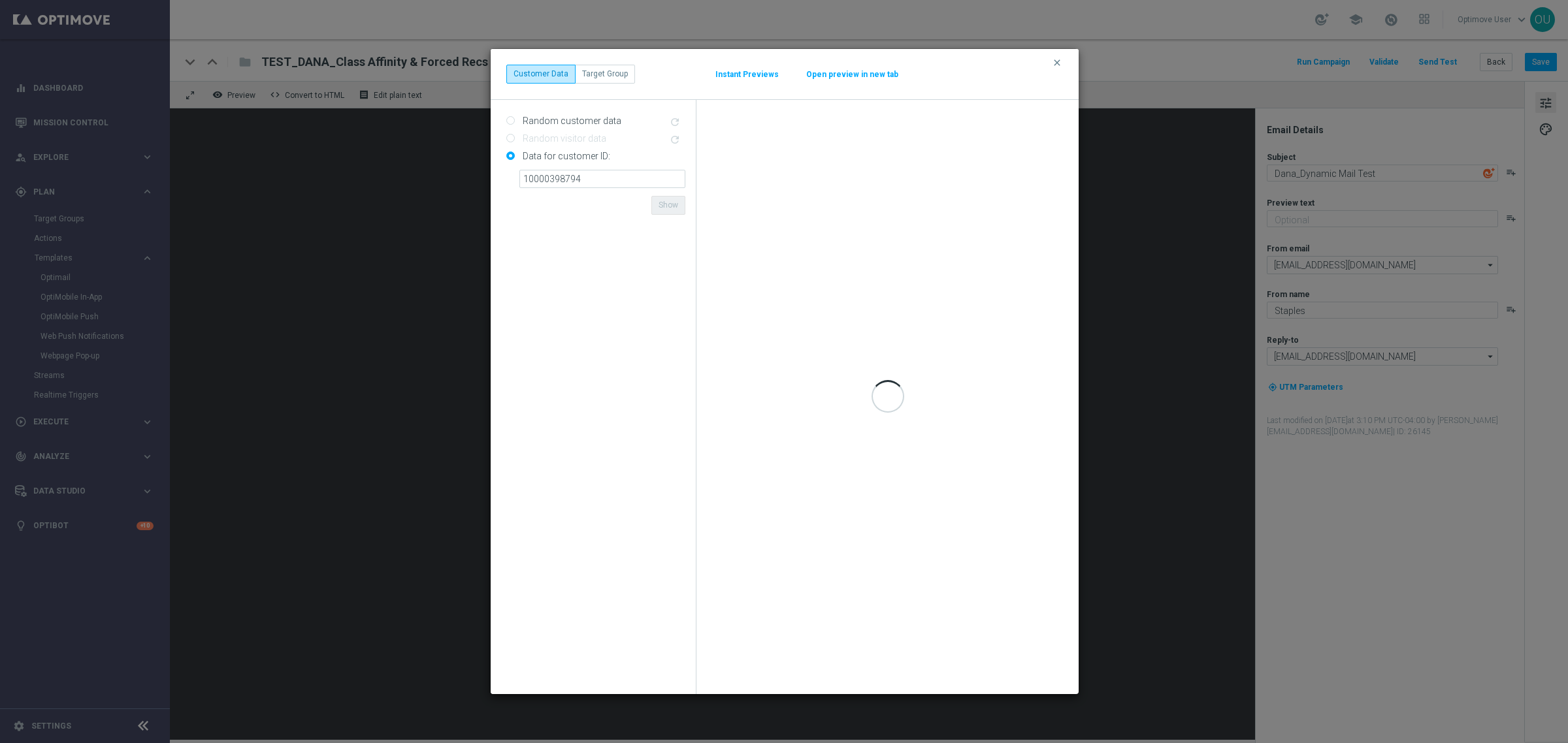
click at [603, 199] on form "Random customer data refresh Random visitor data refresh Data for customer ID: …" at bounding box center [596, 397] width 179 height 573
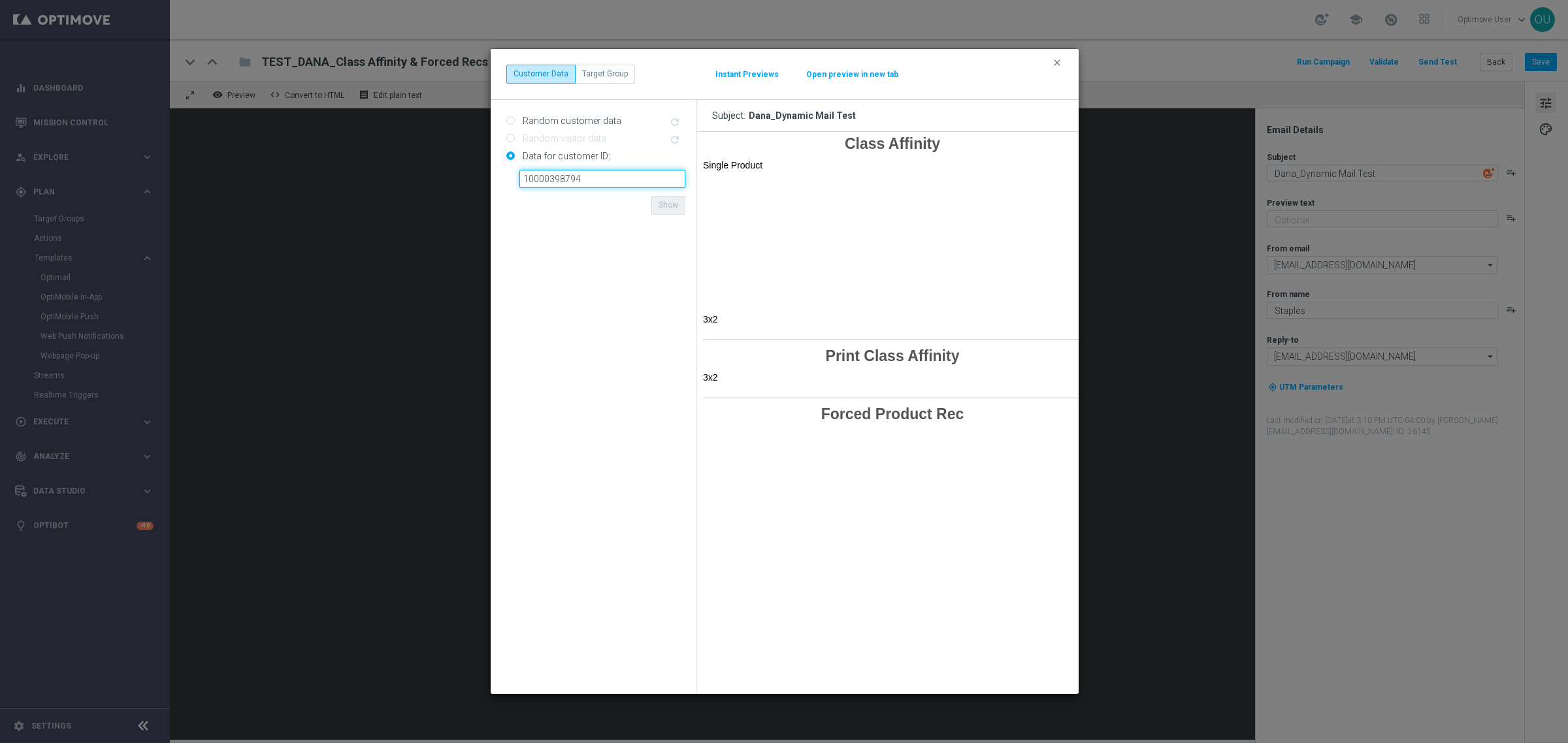
click at [576, 170] on input "10000398794" at bounding box center [602, 179] width 166 height 18
paste input "450522"
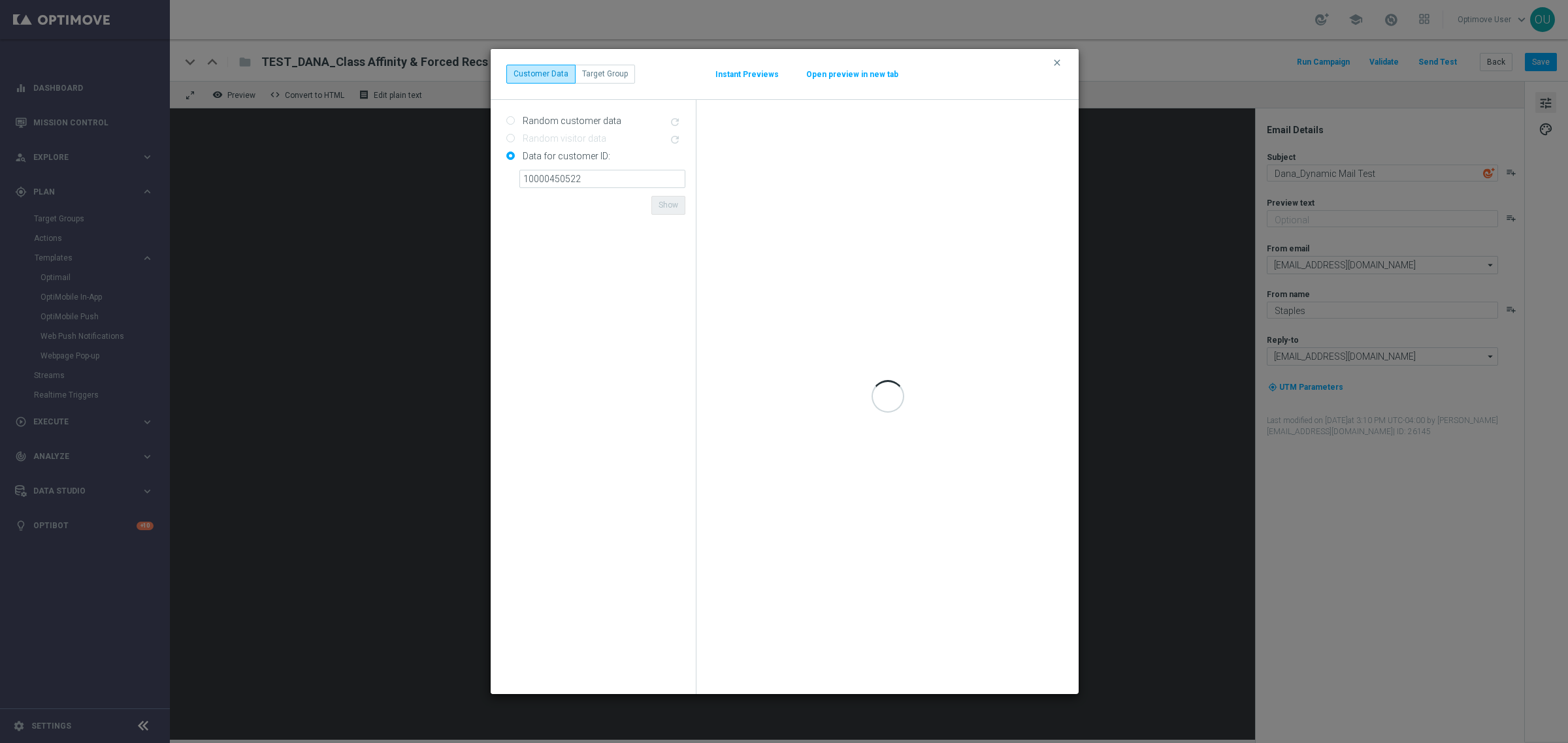
click at [614, 212] on form "Random customer data refresh Random visitor data refresh Data for customer ID: …" at bounding box center [596, 397] width 179 height 573
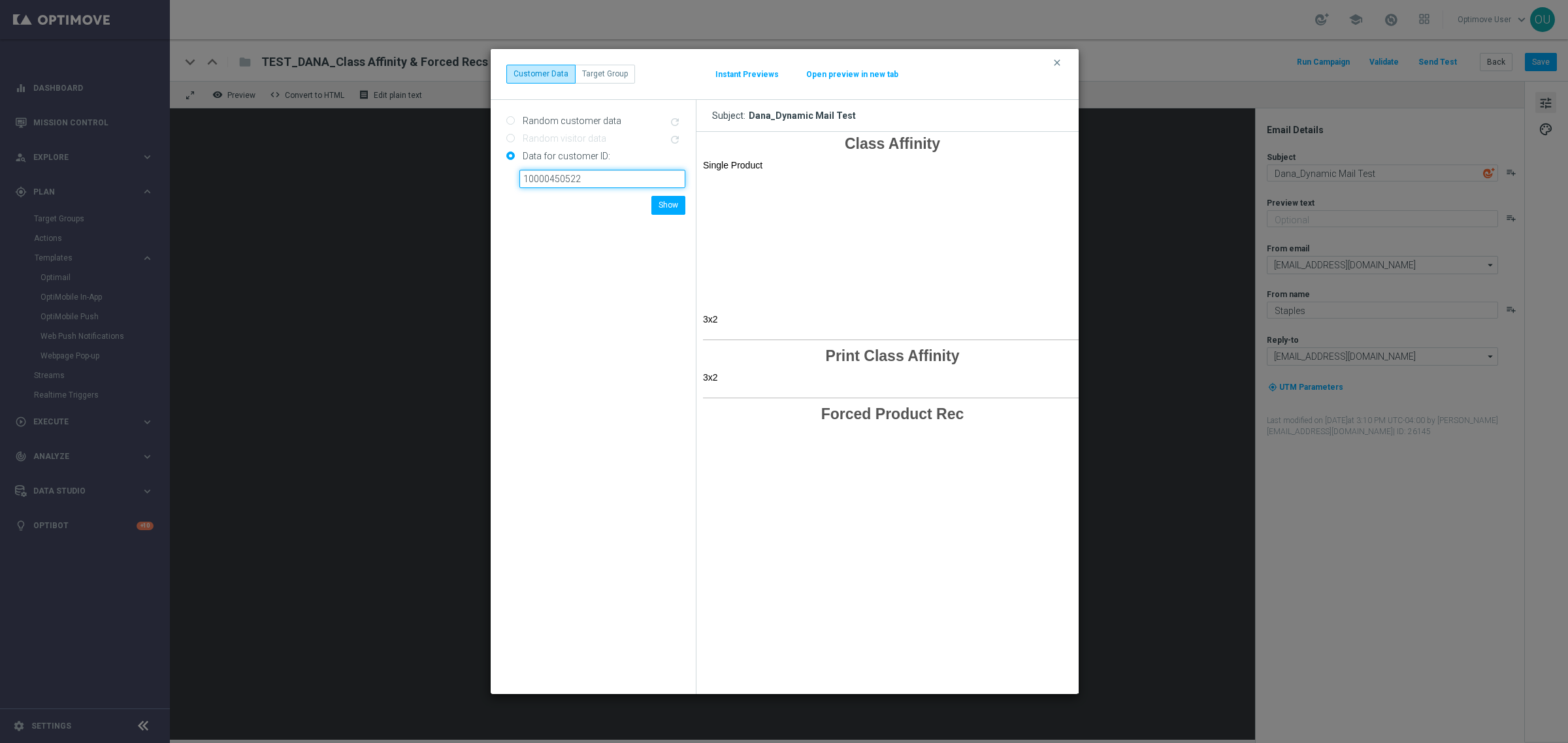
click at [606, 177] on input "10000450522" at bounding box center [602, 179] width 166 height 18
click at [660, 200] on button "Show" at bounding box center [668, 204] width 34 height 18
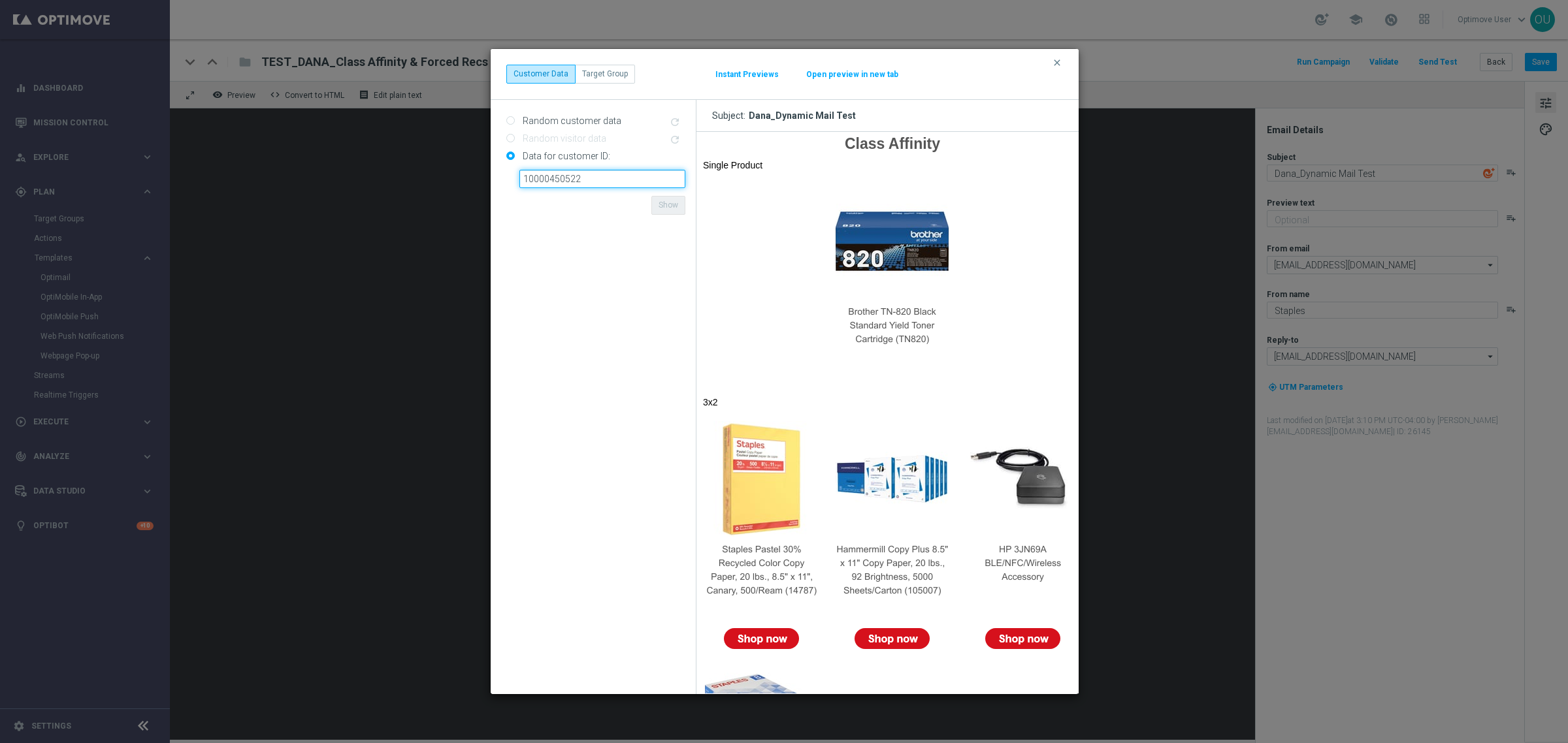
click at [549, 175] on input "10000450522" at bounding box center [602, 179] width 166 height 18
click at [569, 172] on input "10000450522" at bounding box center [602, 179] width 166 height 18
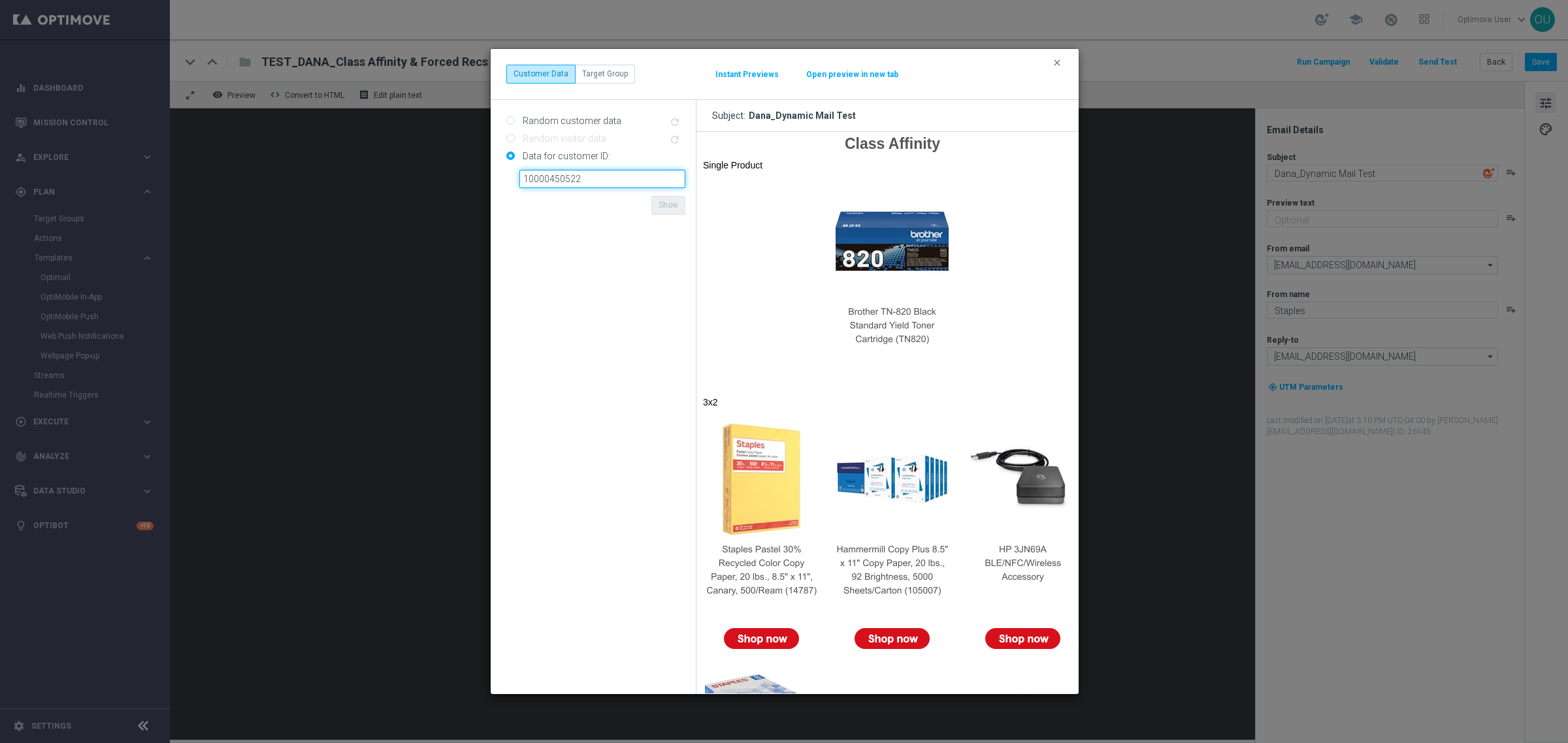
paste input "10214"
click at [635, 203] on form "Random customer data refresh Random visitor data refresh Data for customer ID: …" at bounding box center [596, 397] width 179 height 573
click at [658, 203] on button "Show" at bounding box center [668, 204] width 34 height 18
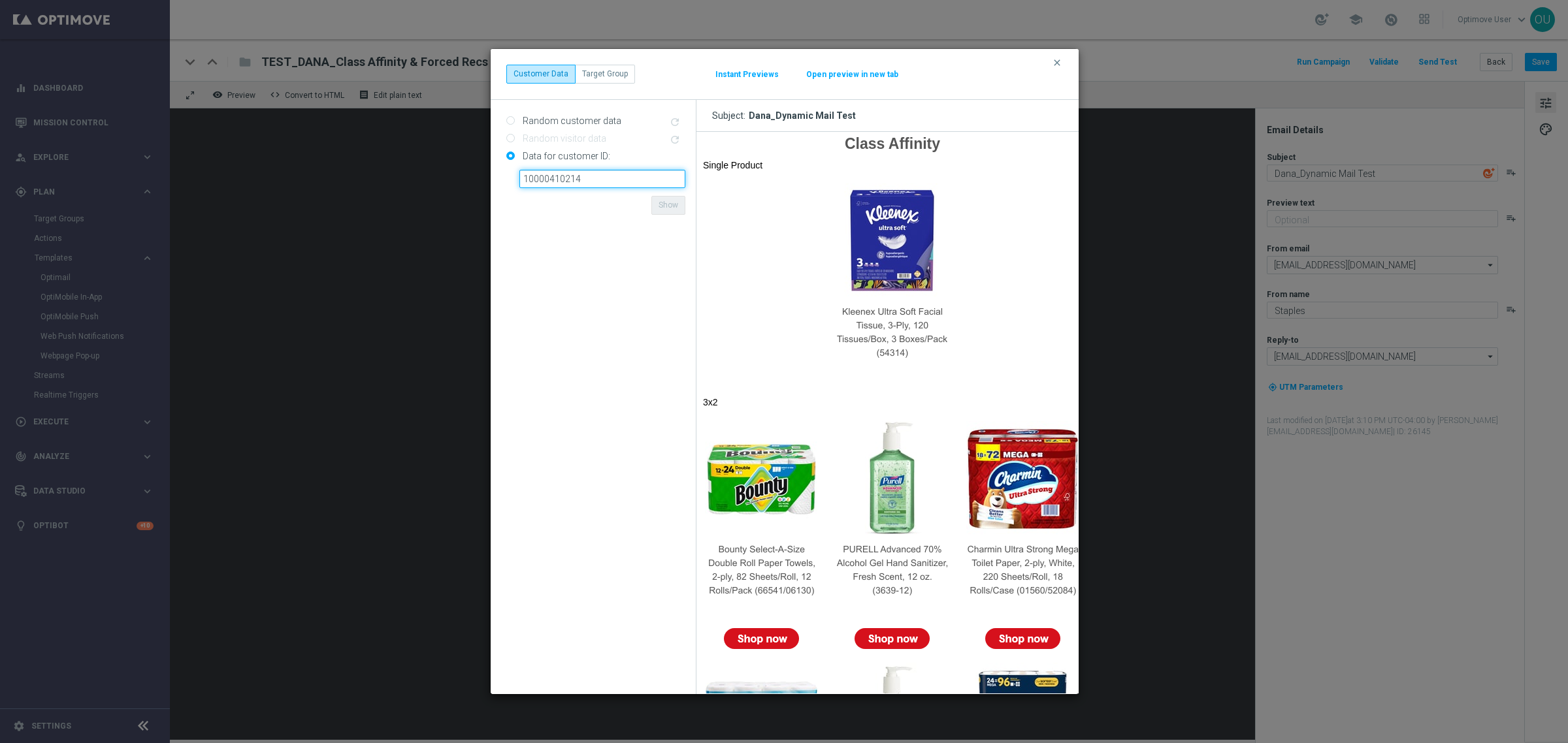
click at [631, 176] on input "10000410214" at bounding box center [602, 179] width 166 height 18
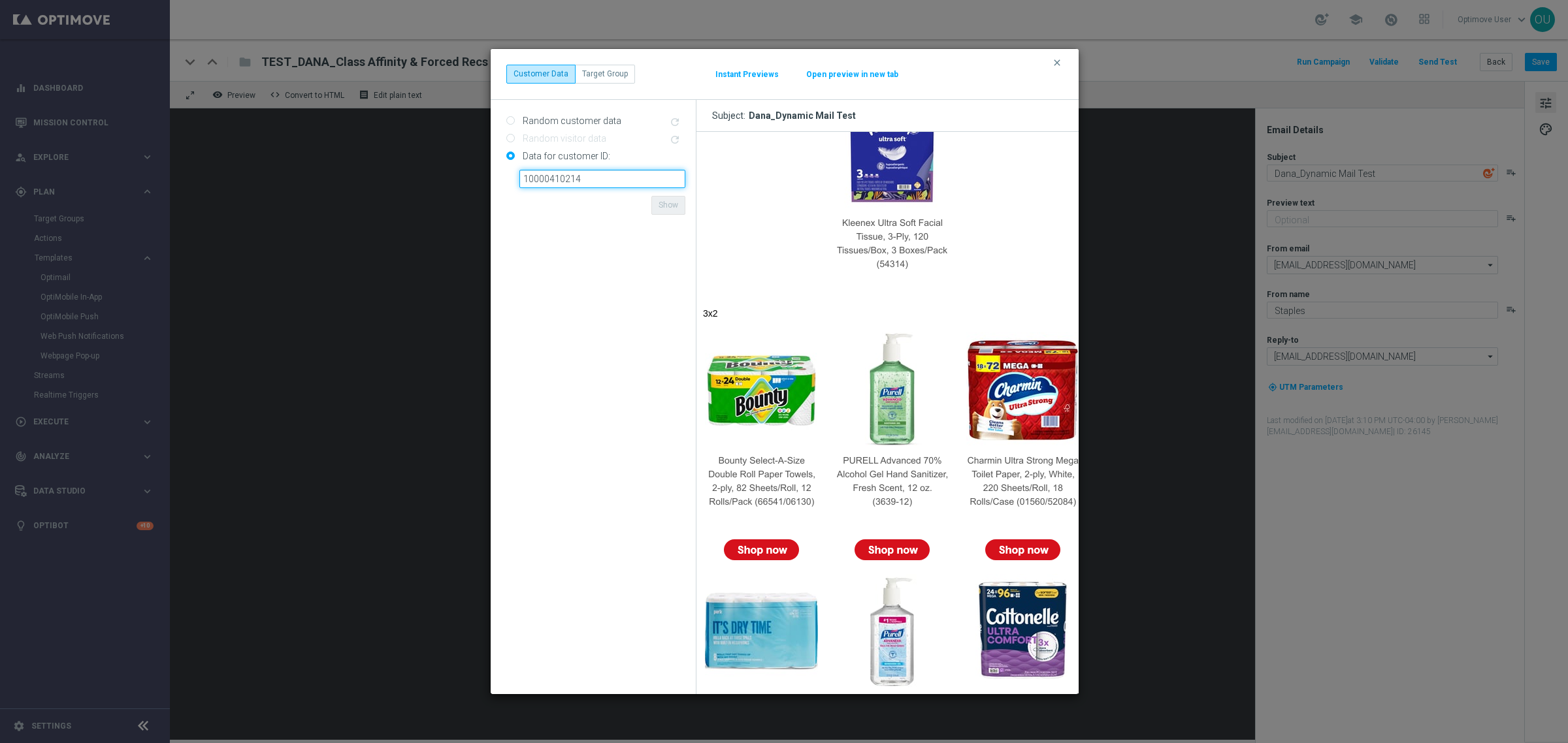
scroll to position [163, 0]
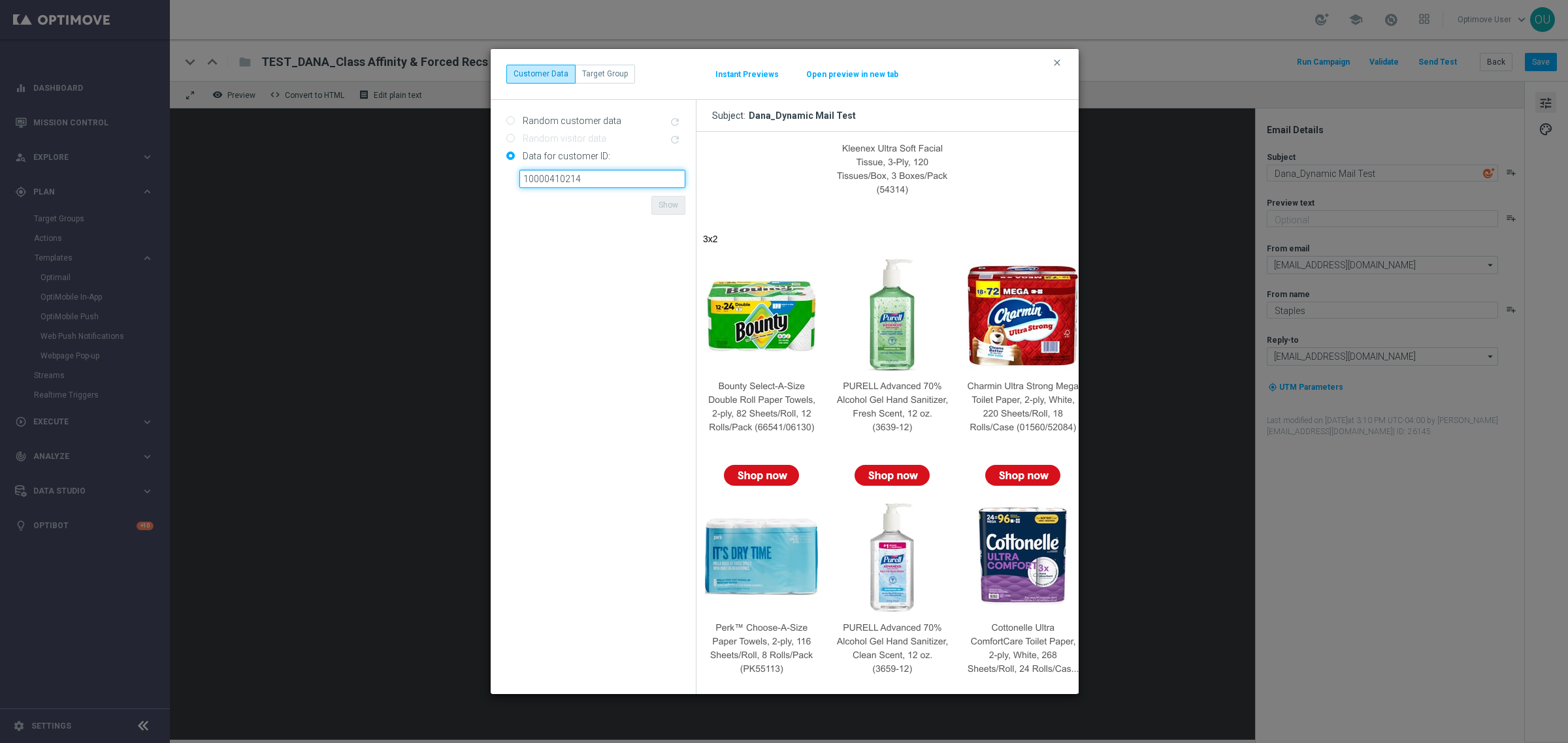
click at [593, 178] on input "10000410214" at bounding box center [602, 179] width 166 height 18
paste input "353159"
click at [609, 193] on form "Random customer data refresh Random visitor data refresh Data for customer ID: …" at bounding box center [596, 397] width 179 height 573
click at [651, 200] on button "Show" at bounding box center [668, 204] width 34 height 18
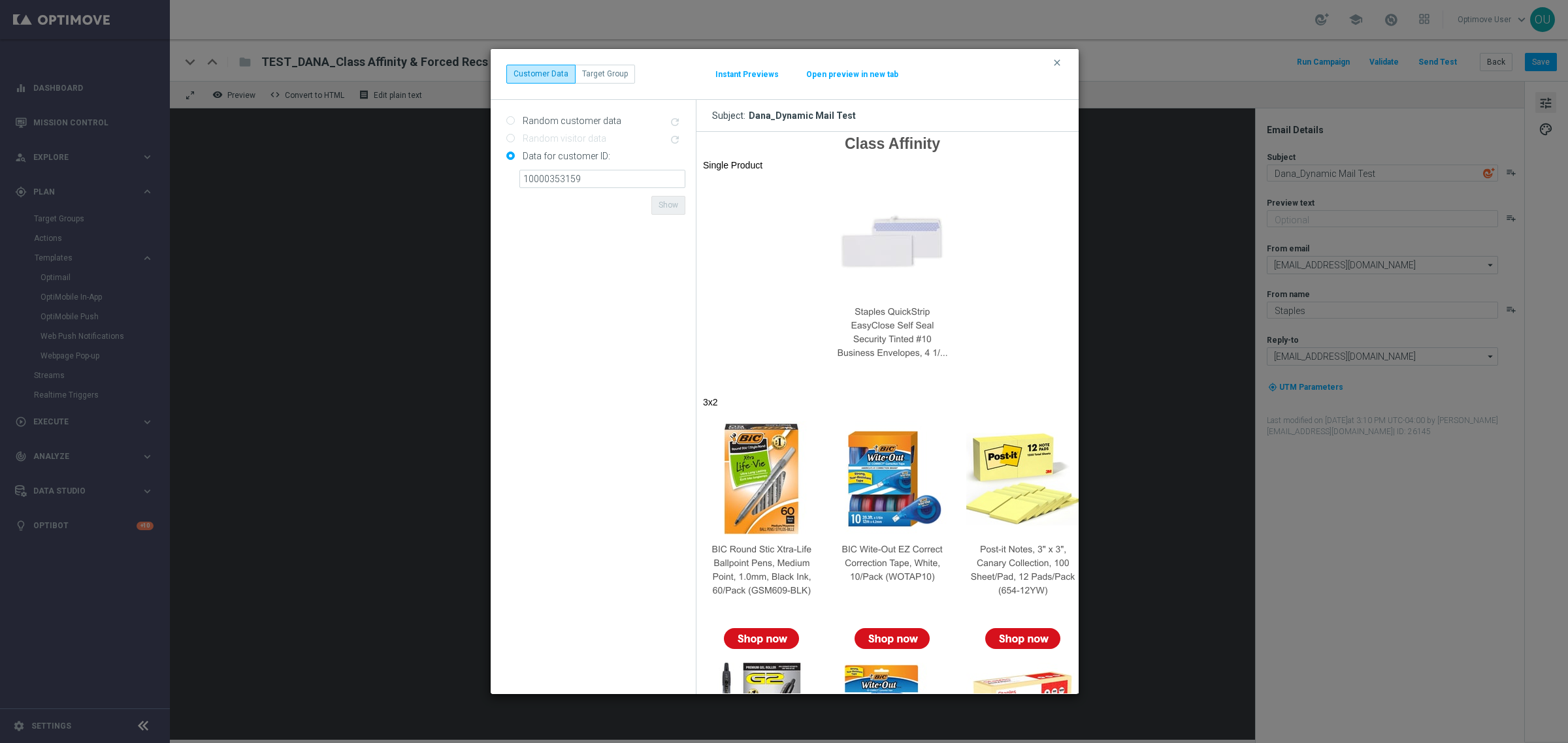
scroll to position [0, 0]
click at [602, 181] on input "10000353159" at bounding box center [602, 179] width 166 height 18
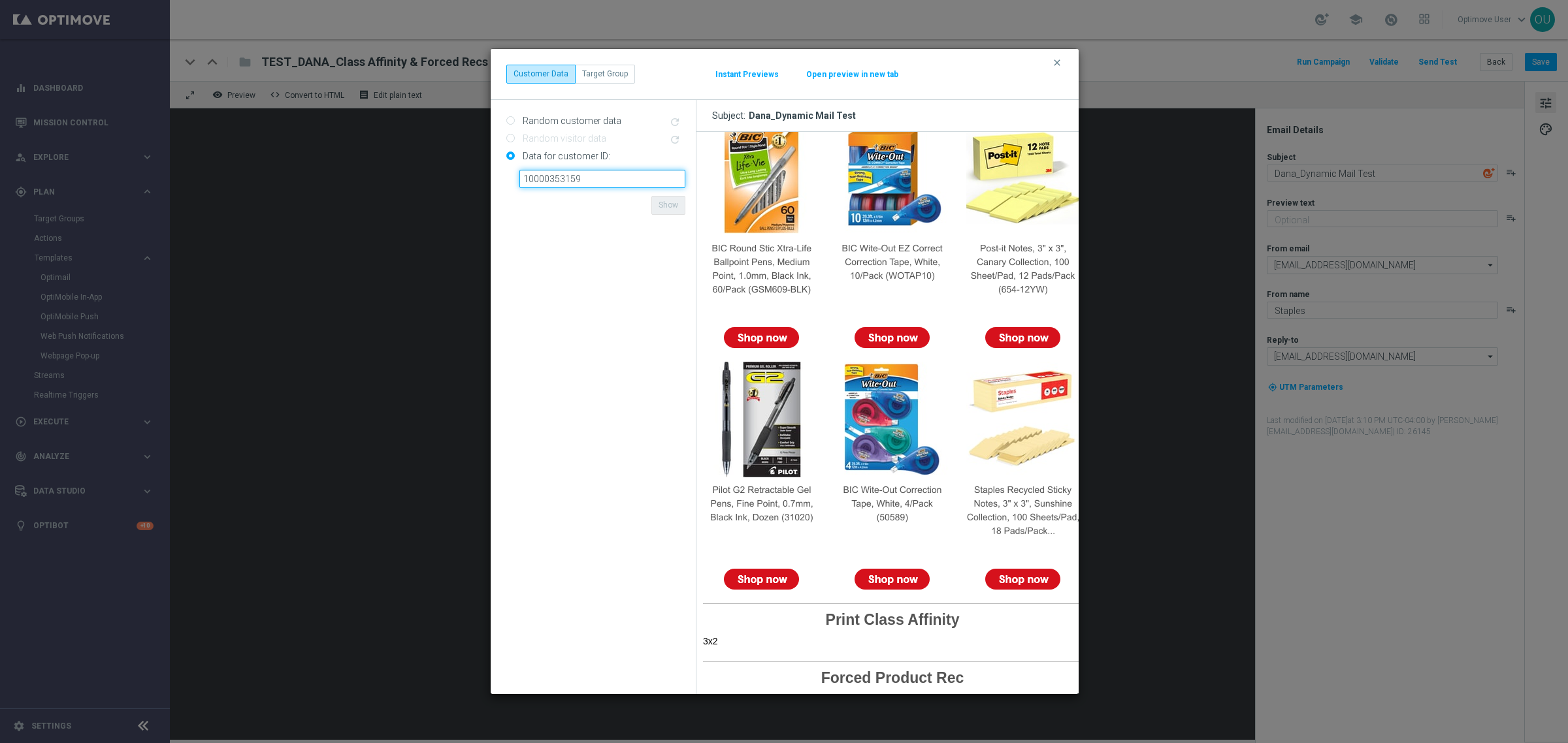
scroll to position [439, 0]
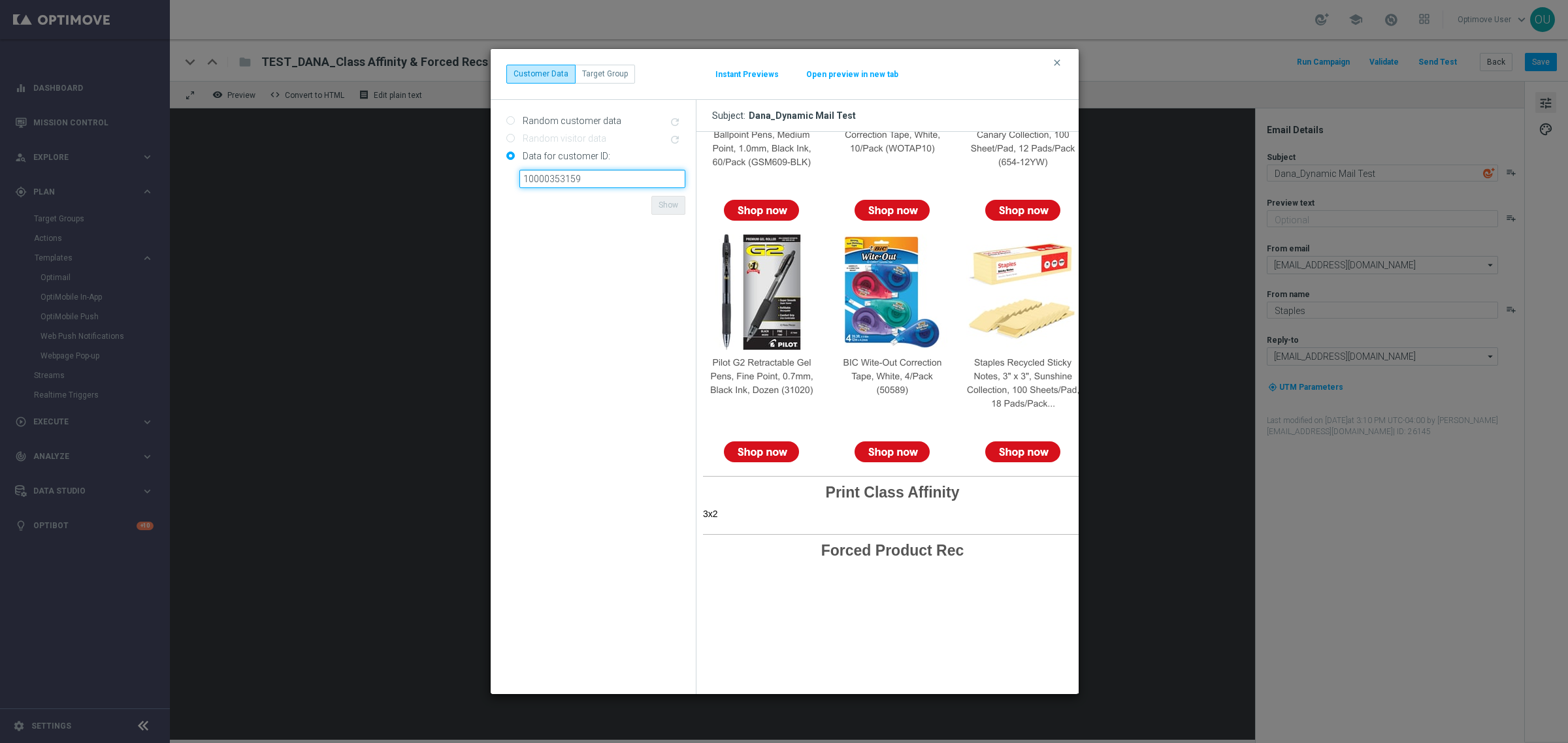
click at [573, 175] on input "10000353159" at bounding box center [602, 179] width 166 height 18
click at [553, 174] on input "10000353159" at bounding box center [602, 179] width 166 height 18
paste input "252932"
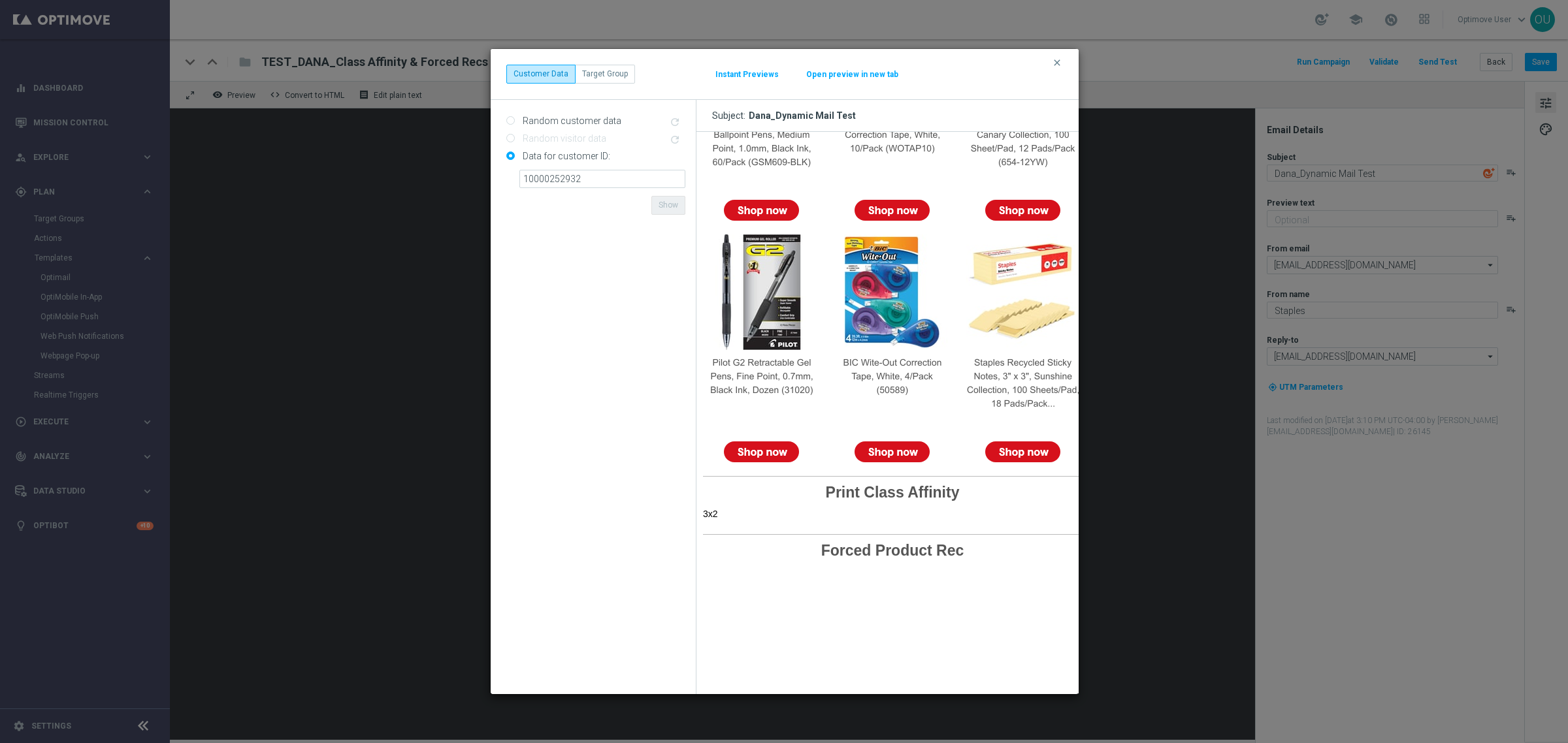
click at [611, 195] on form "Random customer data refresh Random visitor data refresh Data for customer ID: …" at bounding box center [596, 397] width 179 height 573
click at [673, 204] on button "Show" at bounding box center [668, 204] width 34 height 18
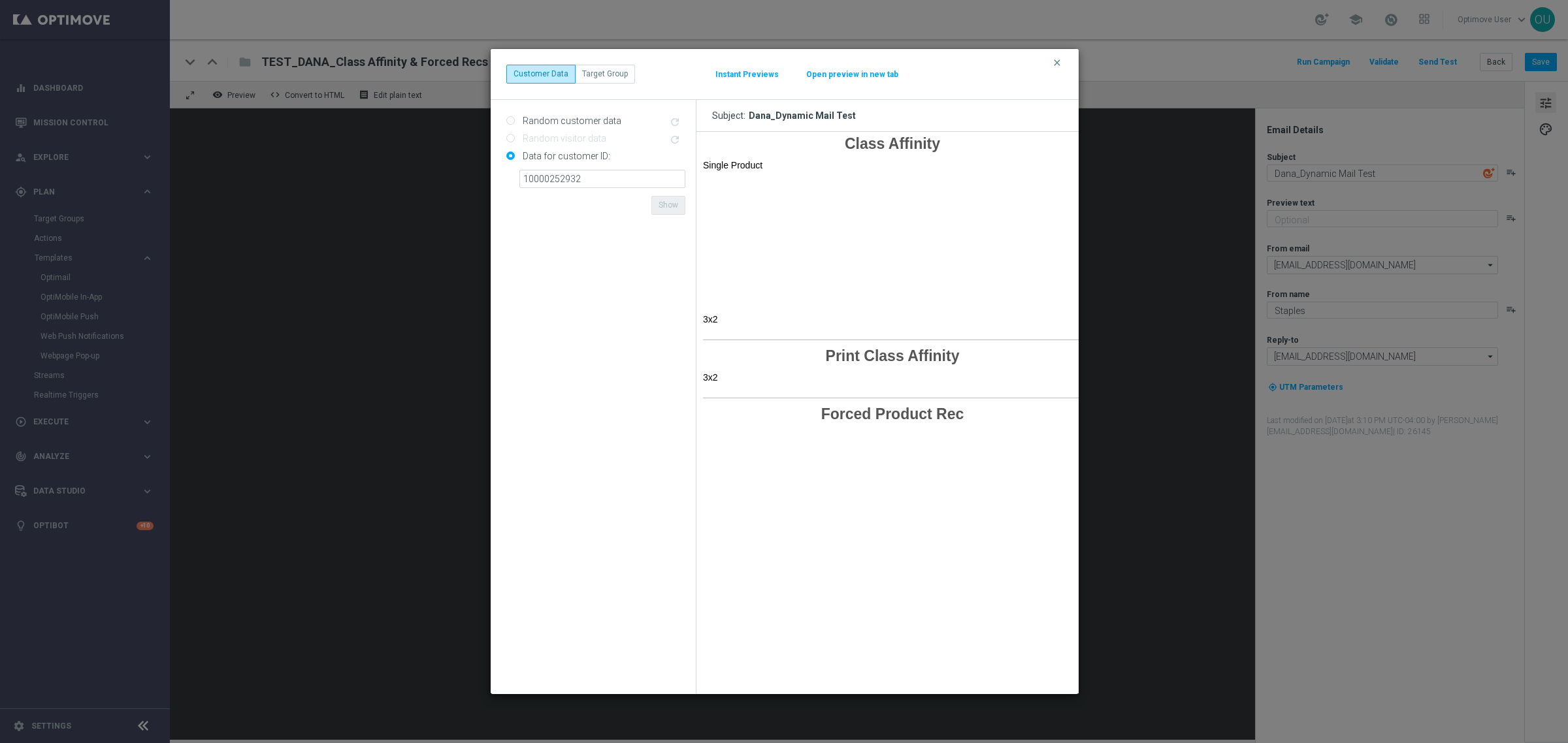
scroll to position [0, 0]
drag, startPoint x: 619, startPoint y: 177, endPoint x: 605, endPoint y: 172, distance: 14.9
click at [619, 177] on input "10000252932" at bounding box center [602, 179] width 166 height 18
click at [599, 180] on input "10000252932" at bounding box center [602, 179] width 166 height 18
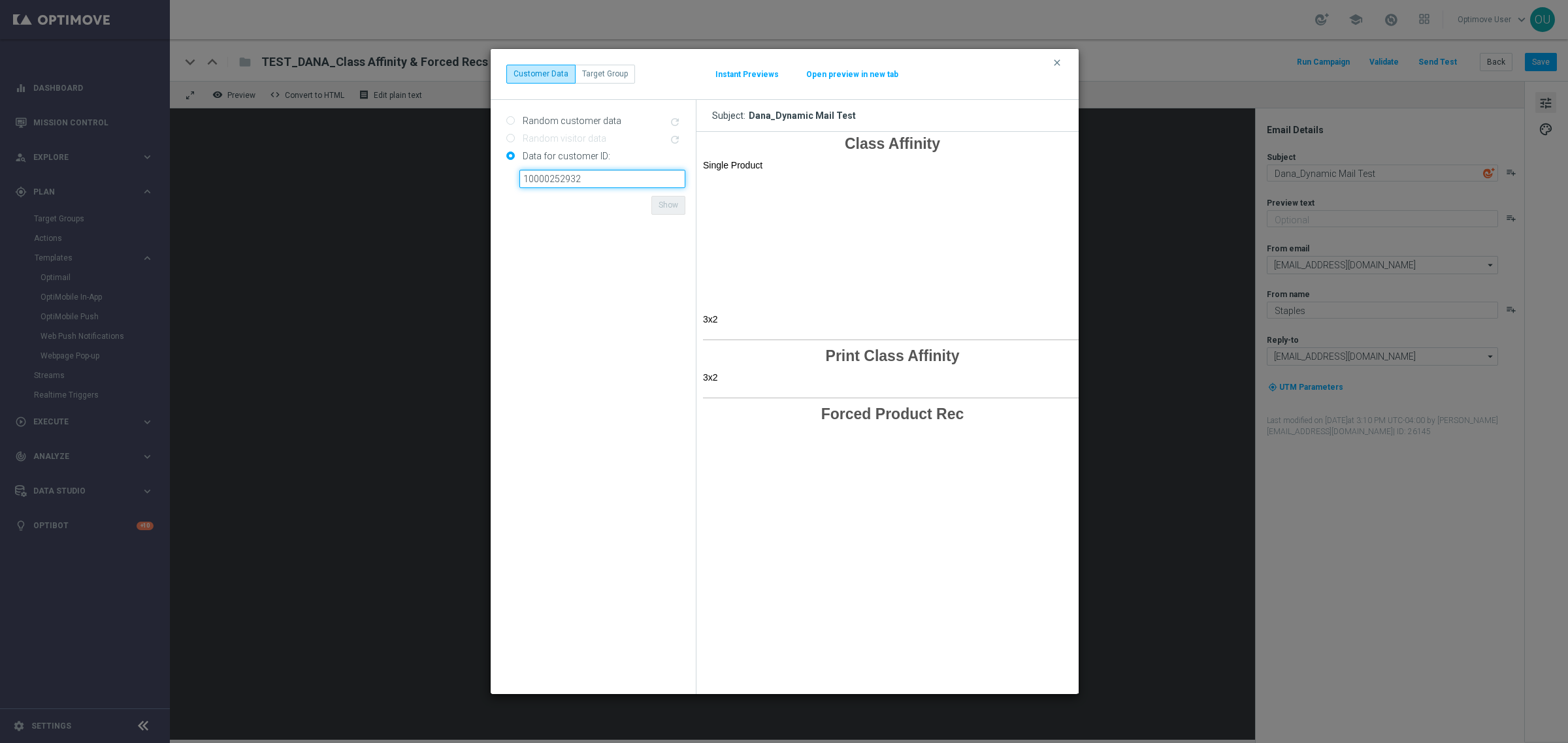
paste input "376319"
click at [624, 200] on form "Random customer data refresh Random visitor data refresh Data for customer ID: …" at bounding box center [596, 397] width 179 height 573
click at [662, 203] on button "Show" at bounding box center [668, 204] width 34 height 18
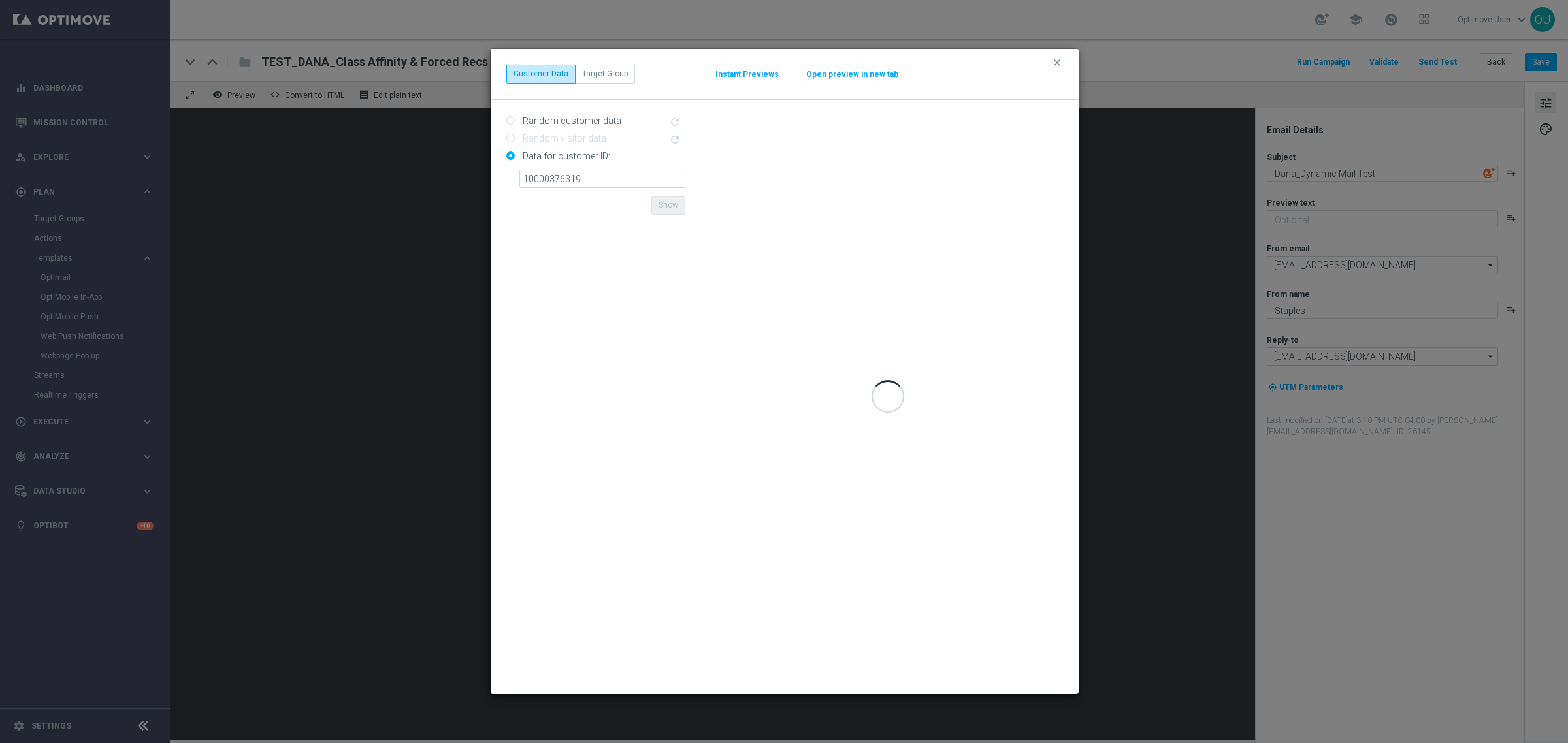
drag, startPoint x: 637, startPoint y: 206, endPoint x: 648, endPoint y: 203, distance: 11.4
click at [637, 206] on form "Random customer data refresh Random visitor data refresh Data for customer ID: …" at bounding box center [596, 397] width 179 height 573
click at [569, 178] on input "10000376319" at bounding box center [602, 179] width 166 height 18
paste input "420457"
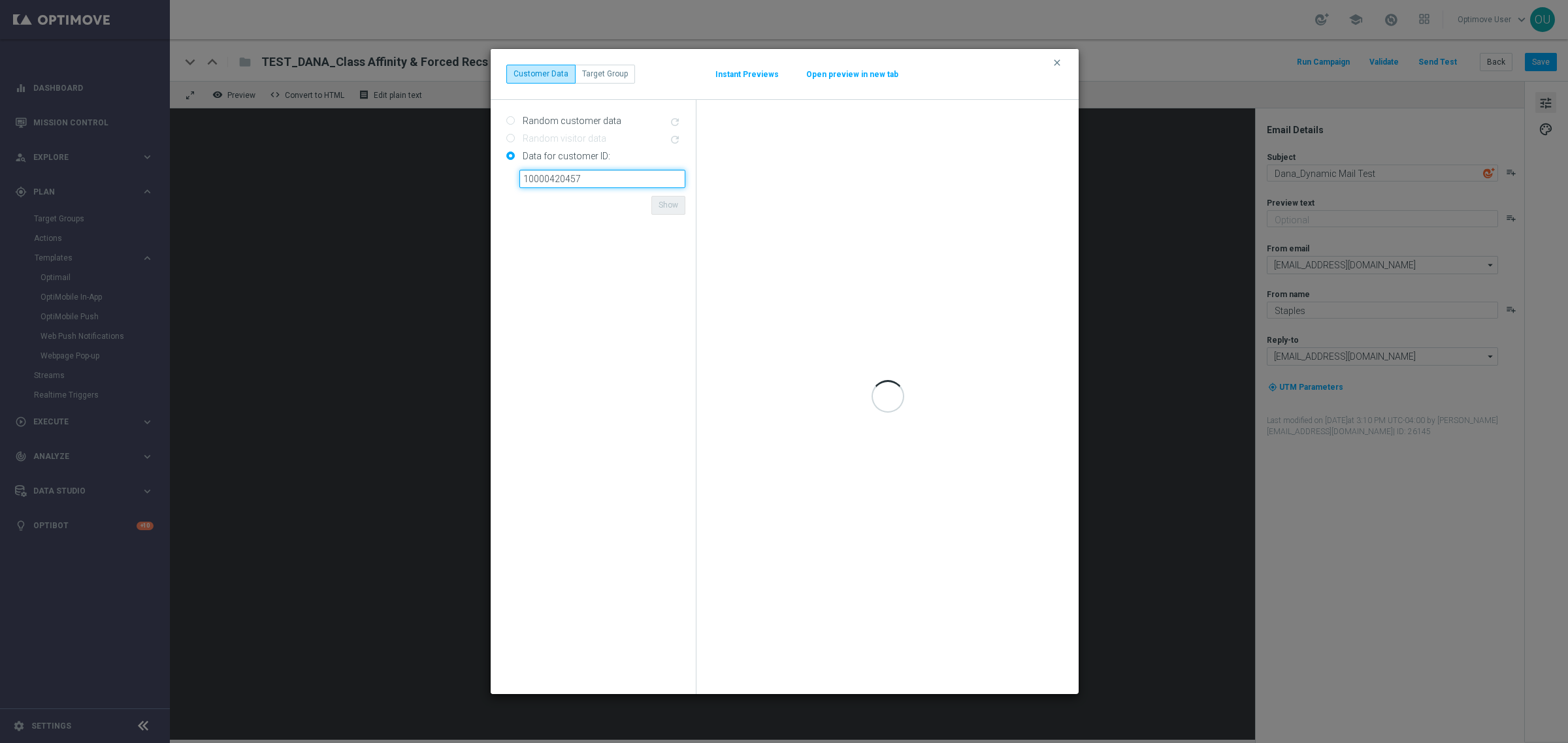
type input "10000420457"
click at [620, 207] on form "Random customer data refresh Random visitor data refresh Data for customer ID: …" at bounding box center [596, 397] width 179 height 573
click at [1045, 64] on icon "clear" at bounding box center [1057, 62] width 10 height 10
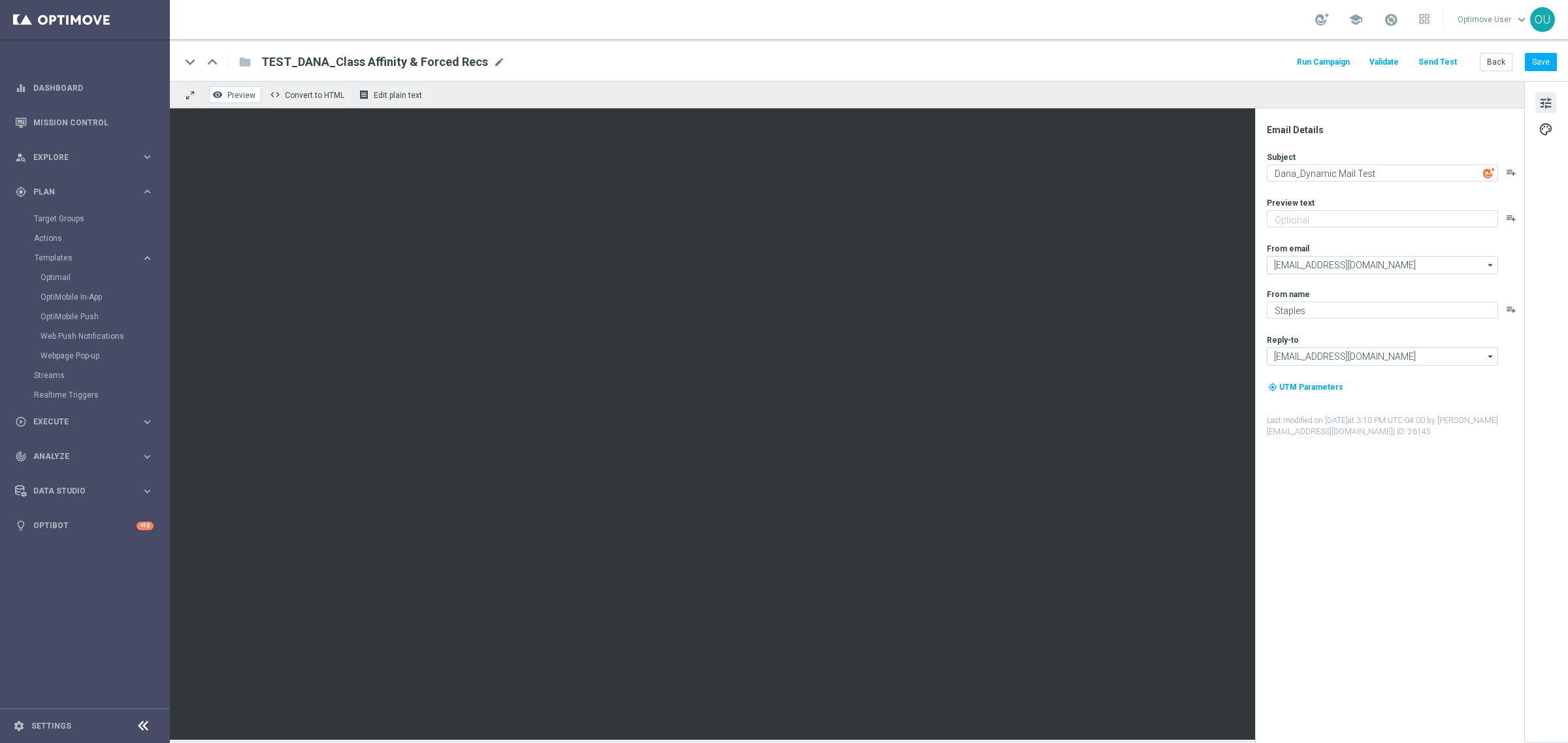
click at [250, 95] on span "Preview" at bounding box center [241, 95] width 28 height 10
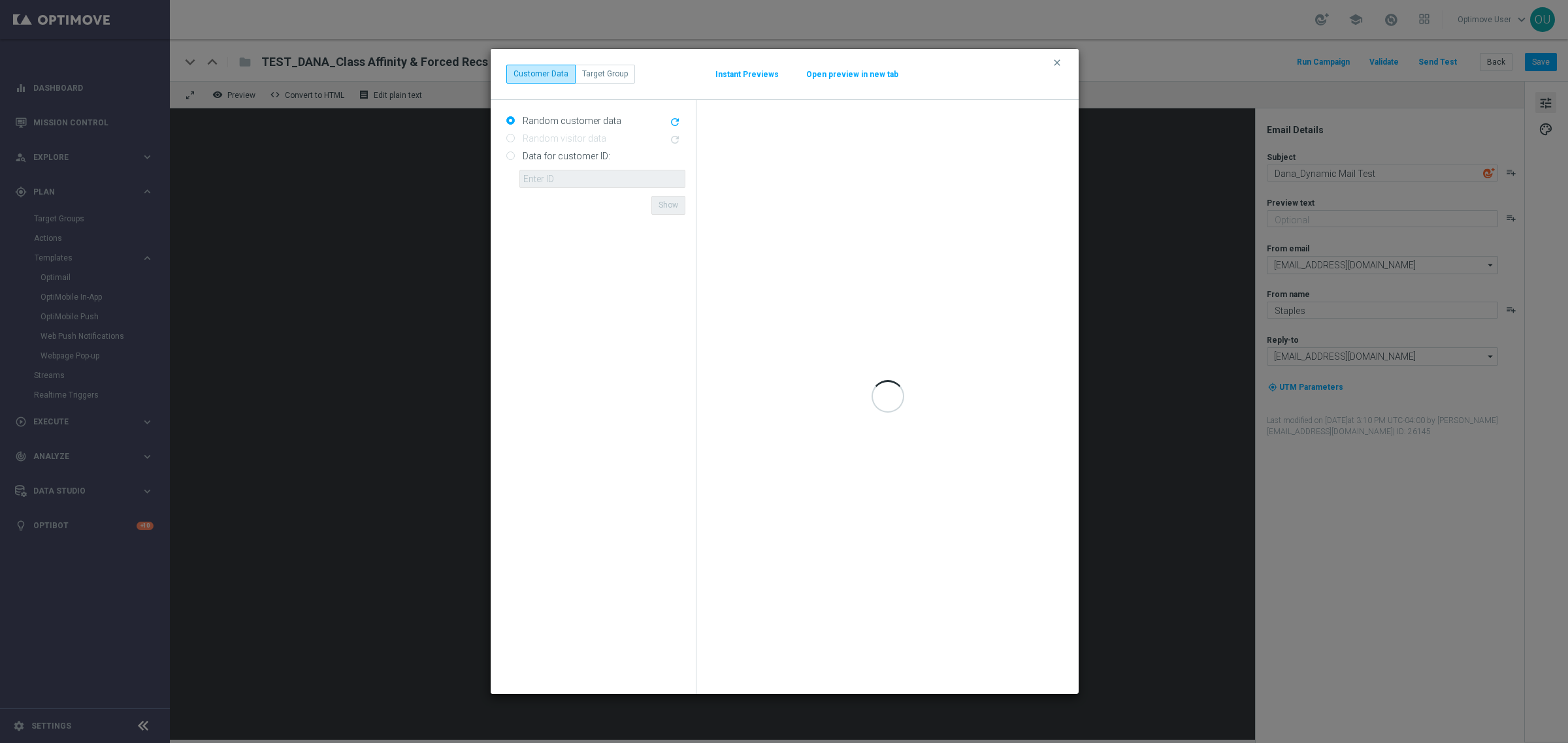
click at [510, 153] on input "Data for customer ID:" at bounding box center [510, 157] width 9 height 9
radio input "true"
click at [540, 181] on input "text" at bounding box center [602, 179] width 166 height 18
paste input "10000420457"
click at [638, 209] on form "Random customer data refresh Random visitor data refresh Data for customer ID: …" at bounding box center [596, 397] width 179 height 573
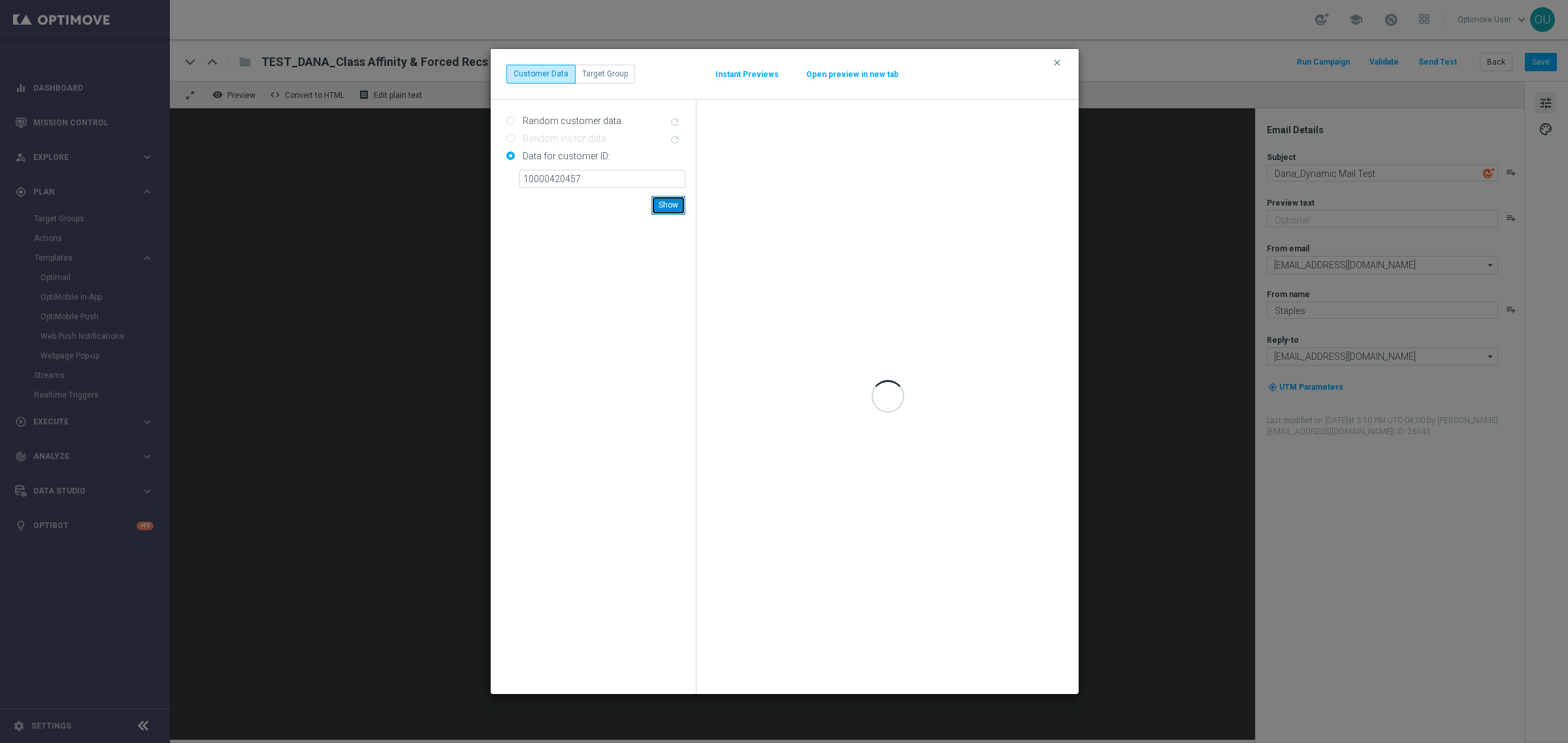
click at [662, 206] on button "Show" at bounding box center [668, 204] width 34 height 18
click at [641, 212] on form "Random customer data refresh Random visitor data refresh Data for customer ID: …" at bounding box center [596, 397] width 179 height 573
click at [592, 180] on input "10000420457" at bounding box center [602, 179] width 166 height 18
click at [551, 180] on input "10000420457" at bounding box center [602, 179] width 166 height 18
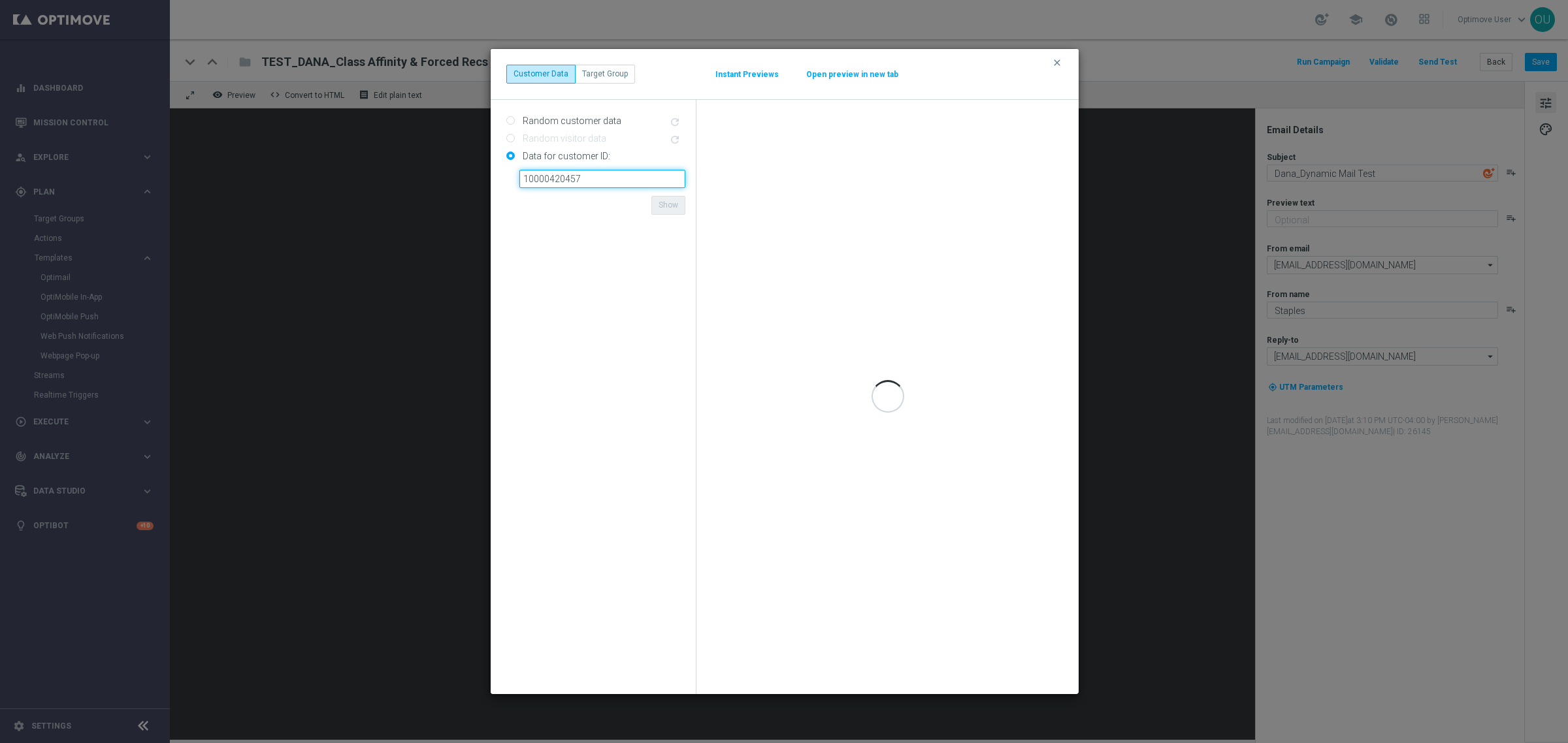
click at [551, 180] on input "10000420457" at bounding box center [602, 179] width 166 height 18
paste input "353159"
type input "10000353159"
click at [627, 203] on form "Random customer data refresh Random visitor data refresh Data for customer ID: …" at bounding box center [596, 397] width 179 height 573
click at [1045, 60] on icon "clear" at bounding box center [1057, 62] width 10 height 10
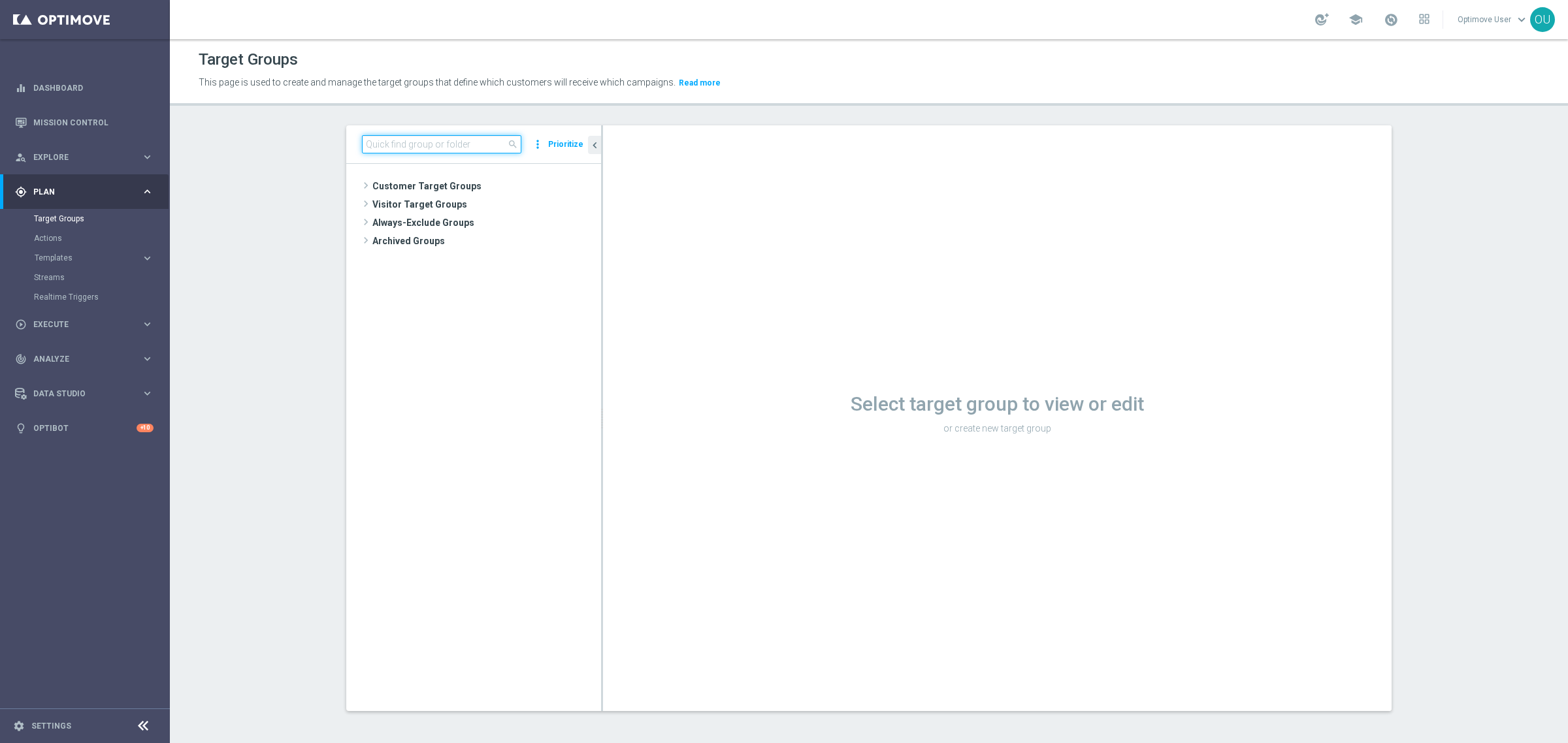
click at [405, 150] on input at bounding box center [441, 144] width 159 height 18
paste input "ER_DC_20221213_ClassAffinityModel"
type input "ER_DC_20221213_ClassAffinityModel"
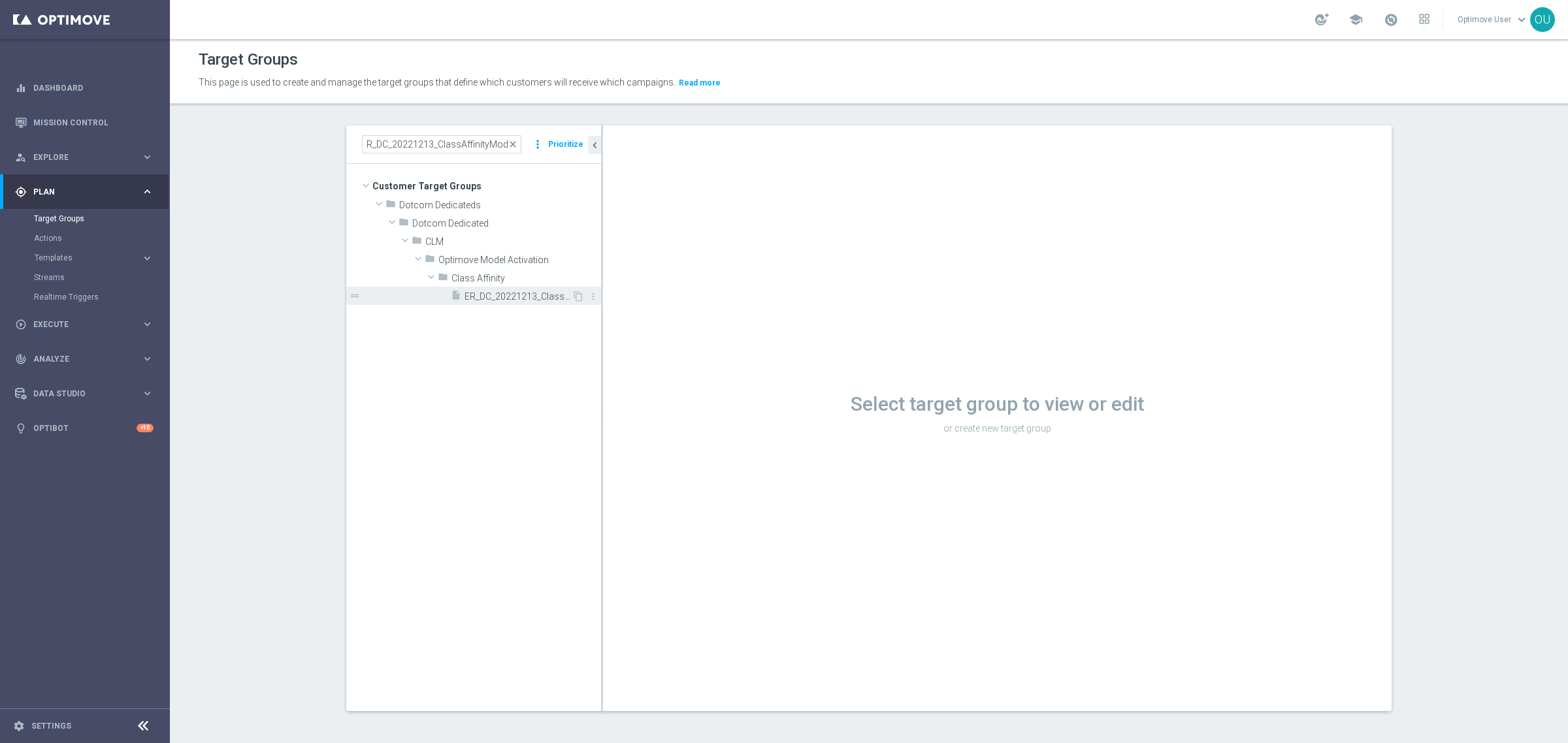
click at [487, 299] on span "ER_DC_20221213_ClassAffinityModel" at bounding box center [518, 296] width 107 height 11
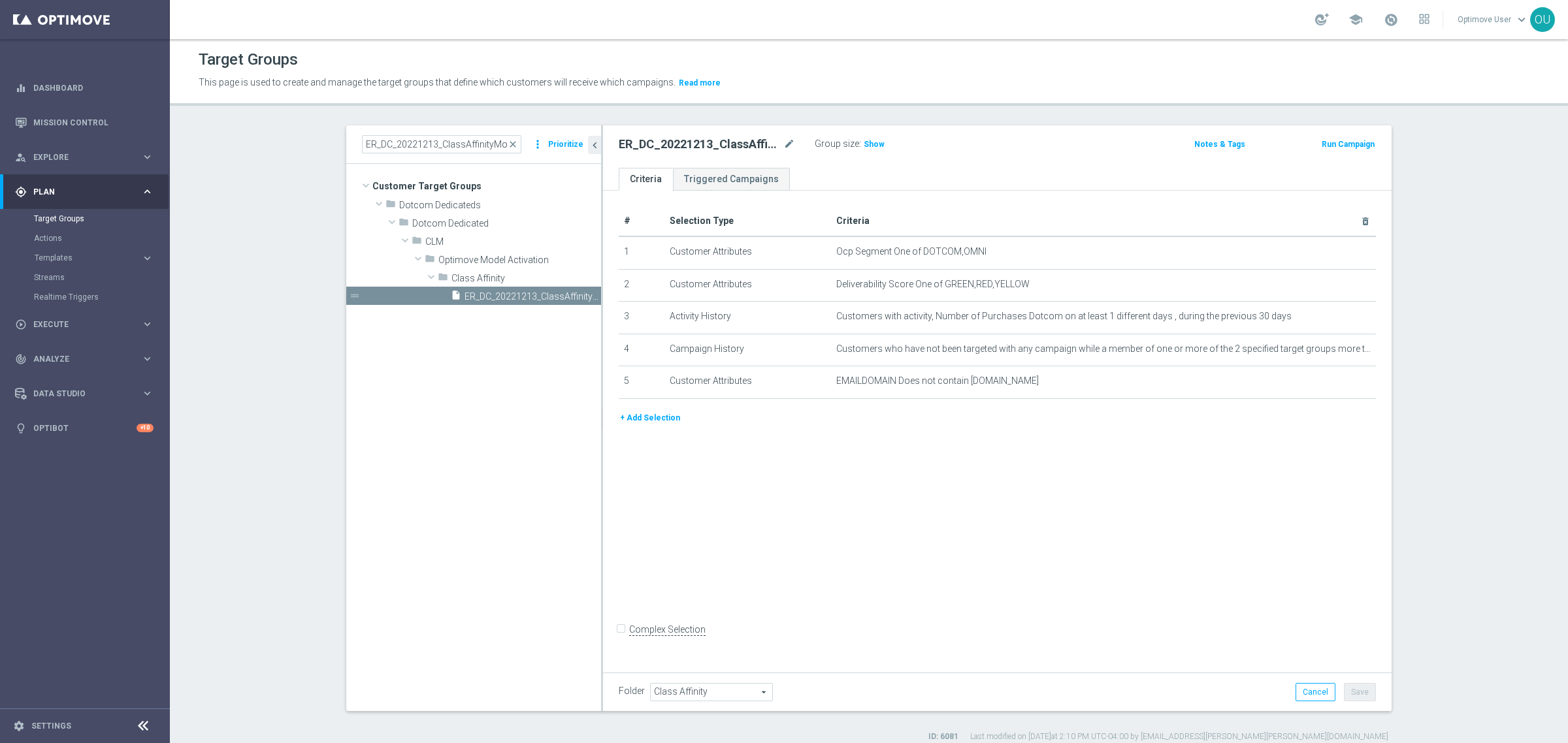
click at [1118, 558] on div "# Selection Type Criteria delete_forever 1 Customer Attributes Ocp Segment One …" at bounding box center [997, 429] width 789 height 477
click at [864, 141] on span "Show" at bounding box center [874, 145] width 21 height 10
click at [876, 145] on span "287,743" at bounding box center [880, 146] width 32 height 13
drag, startPoint x: 915, startPoint y: 251, endPoint x: 980, endPoint y: 250, distance: 65.0
click at [980, 250] on span "Ocp Segment One of DOTCOM,OMNI" at bounding box center [1082, 252] width 492 height 11
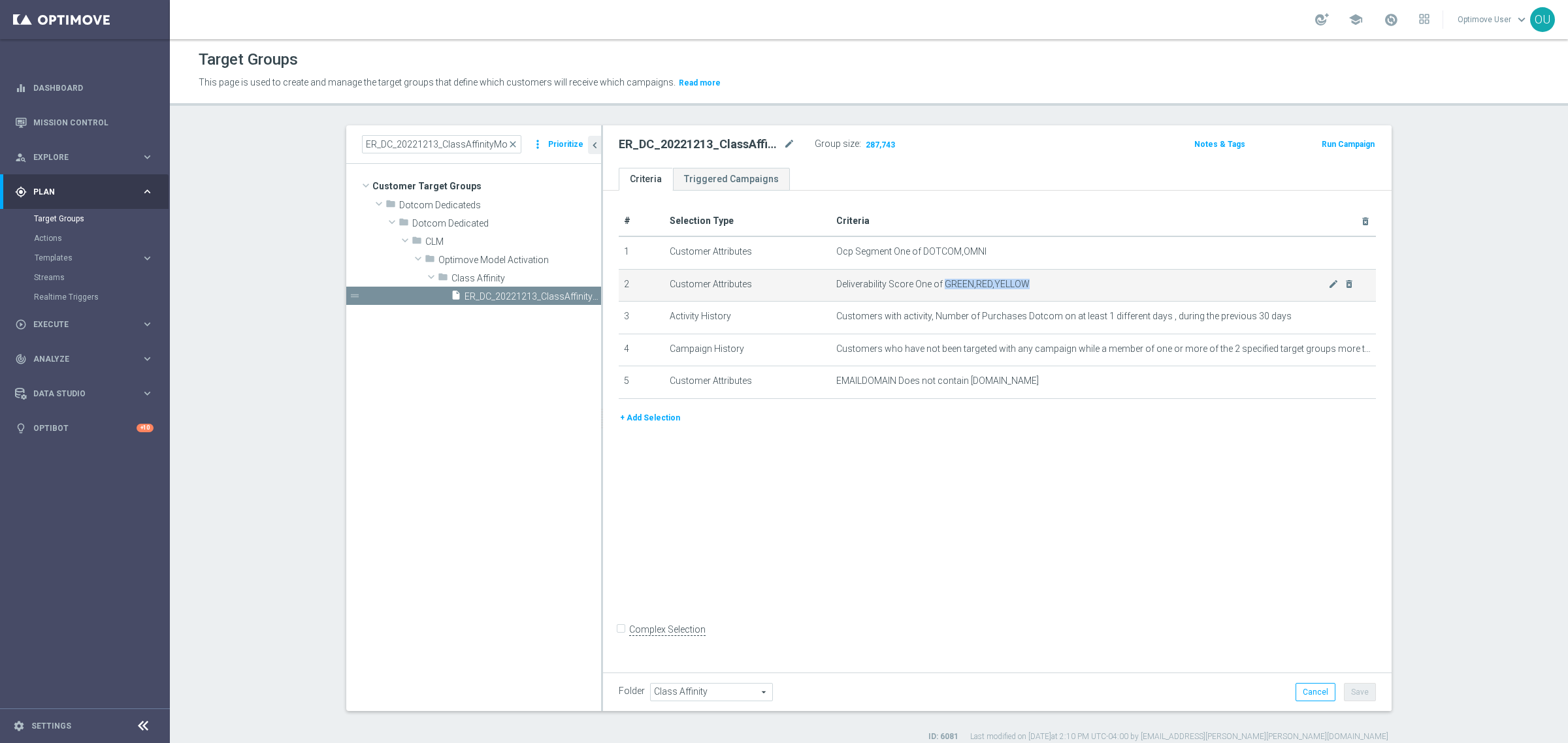
drag, startPoint x: 935, startPoint y: 282, endPoint x: 1046, endPoint y: 281, distance: 111.0
click at [1046, 281] on span "Deliverability Score One of GREEN,RED,YELLOW" at bounding box center [1082, 284] width 492 height 11
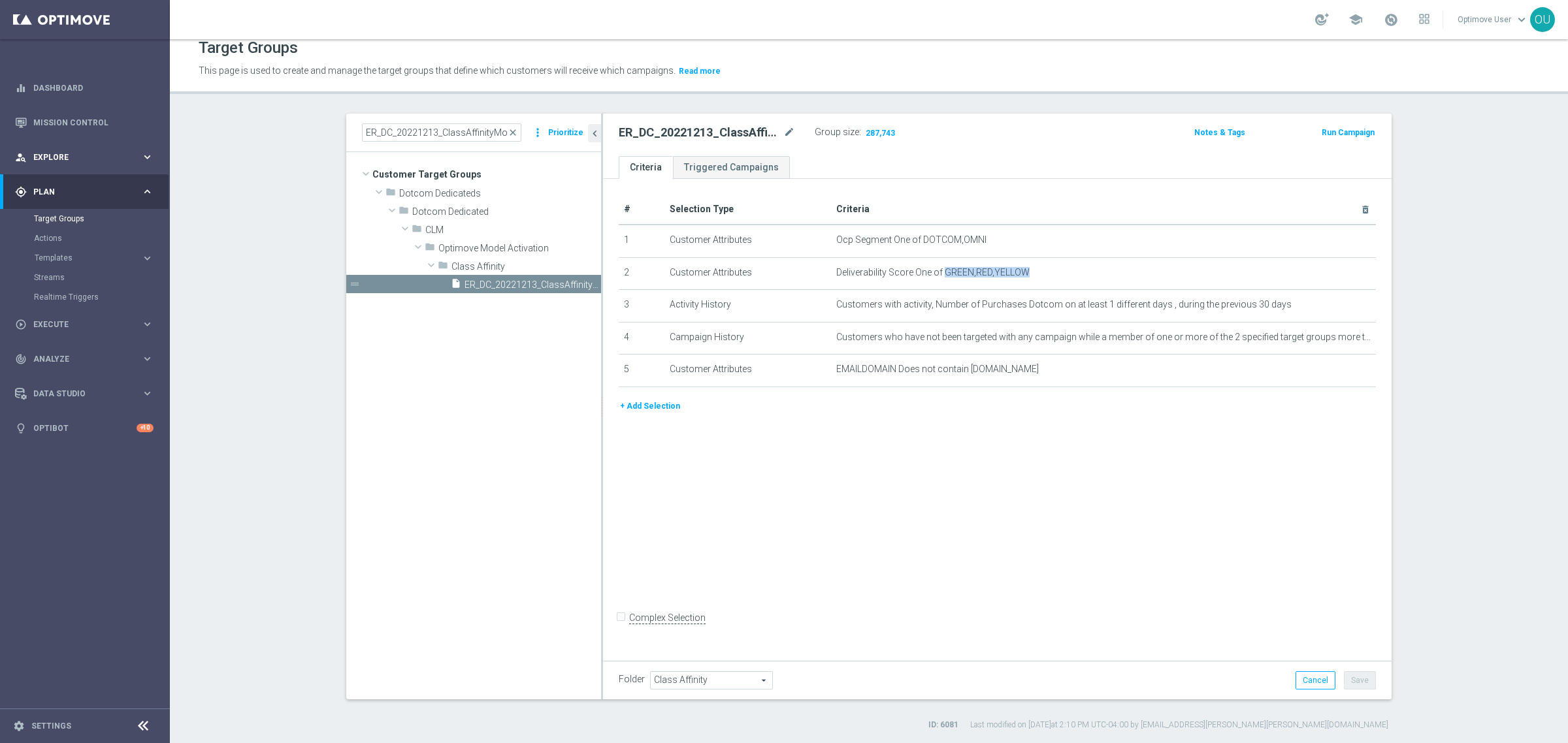
click at [53, 161] on span "Explore" at bounding box center [87, 157] width 108 height 8
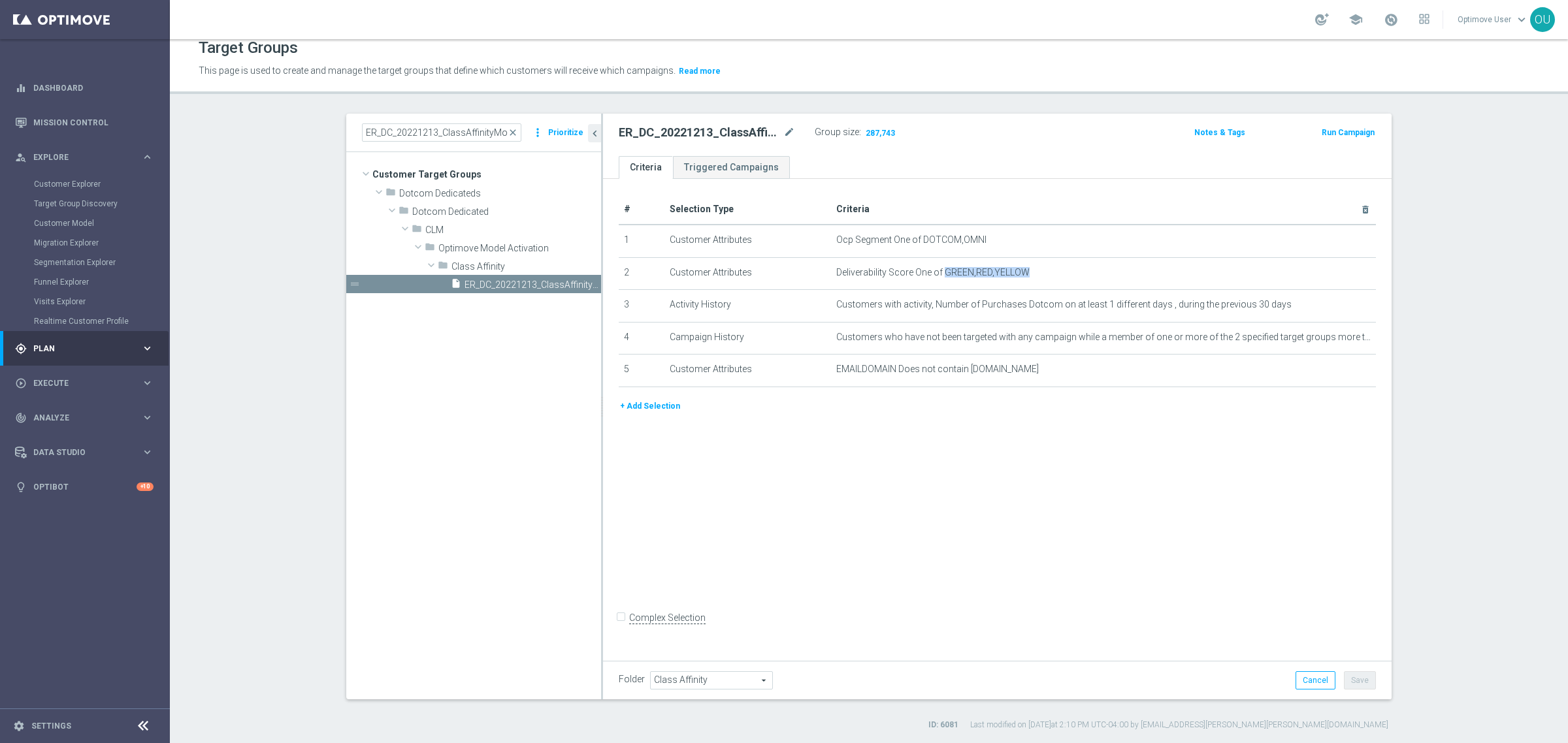
click at [83, 342] on div "gps_fixed Plan" at bounding box center [78, 348] width 126 height 12
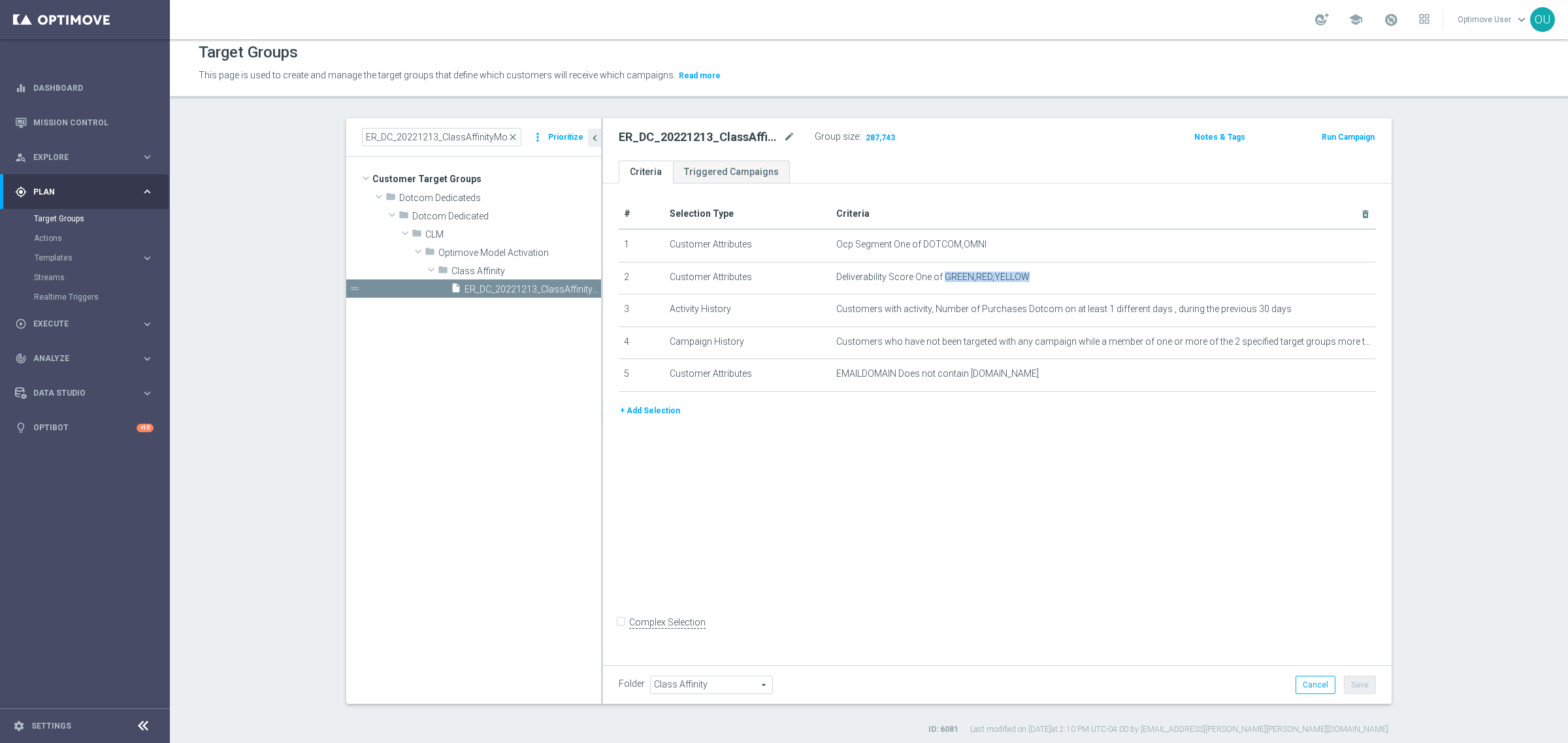
scroll to position [0, 0]
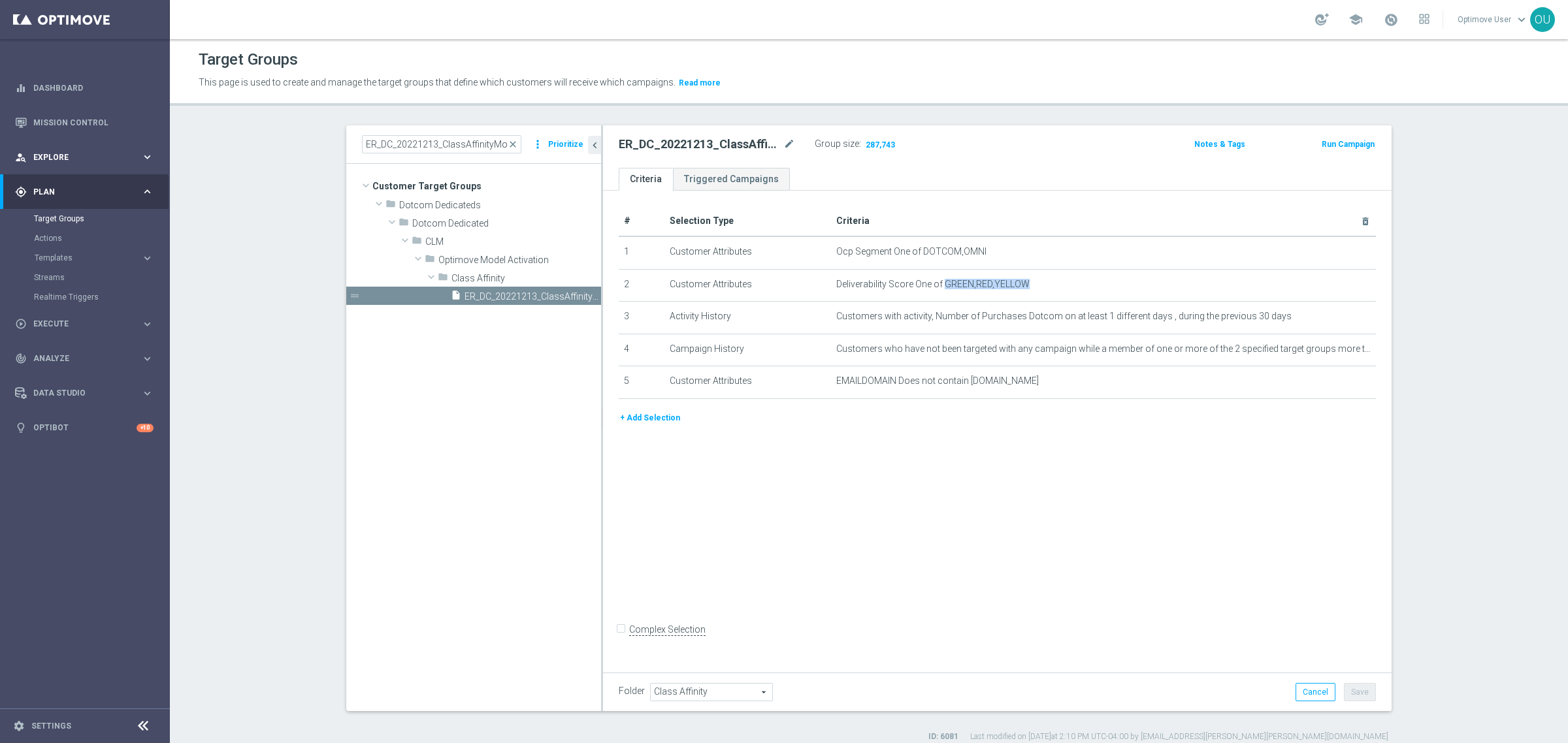
click at [71, 147] on div "person_search Explore keyboard_arrow_right" at bounding box center [84, 157] width 169 height 35
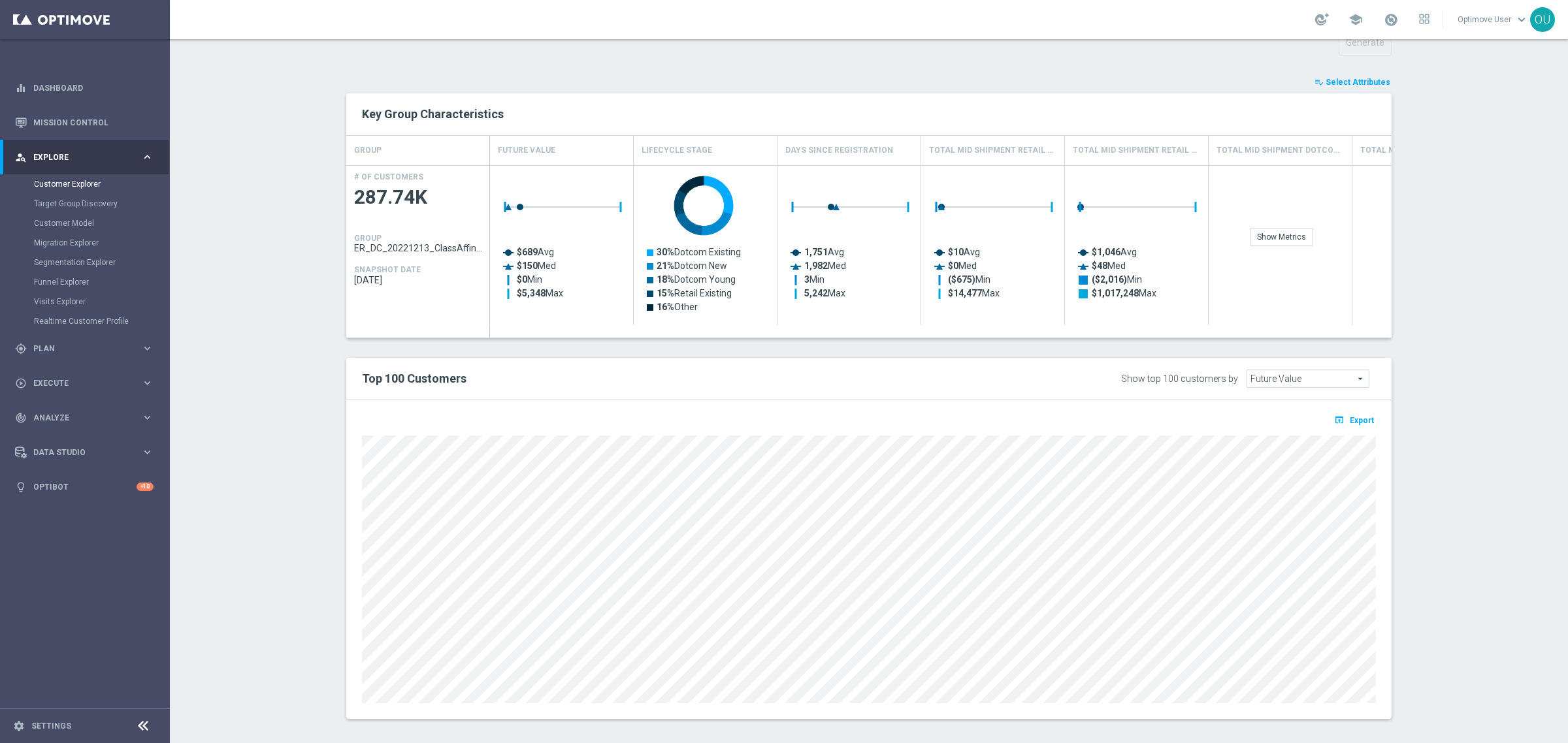
scroll to position [491, 0]
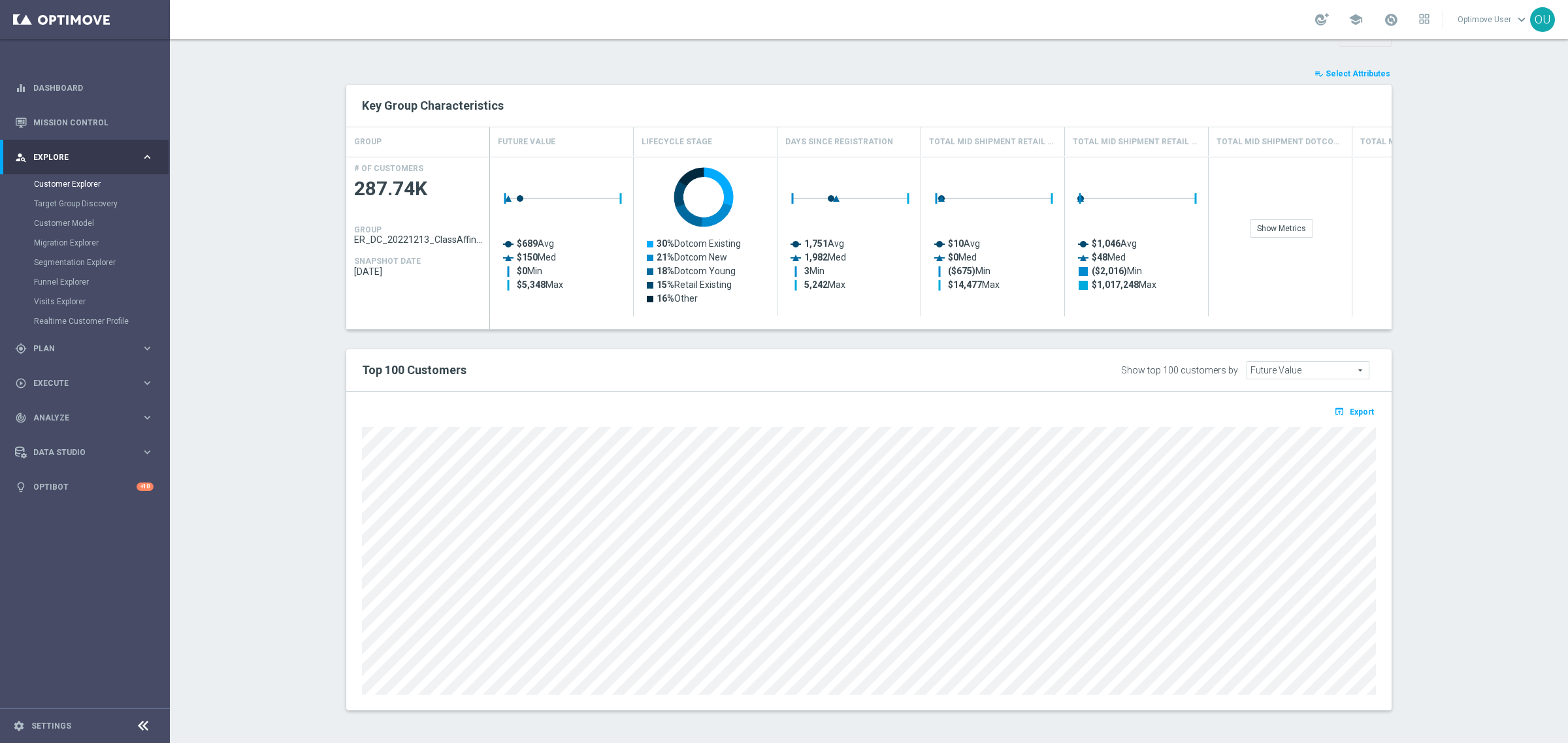
drag, startPoint x: 1416, startPoint y: 595, endPoint x: 351, endPoint y: 572, distance: 1065.2
click at [346, 575] on div "open_in_browser Export" at bounding box center [868, 551] width 1045 height 319
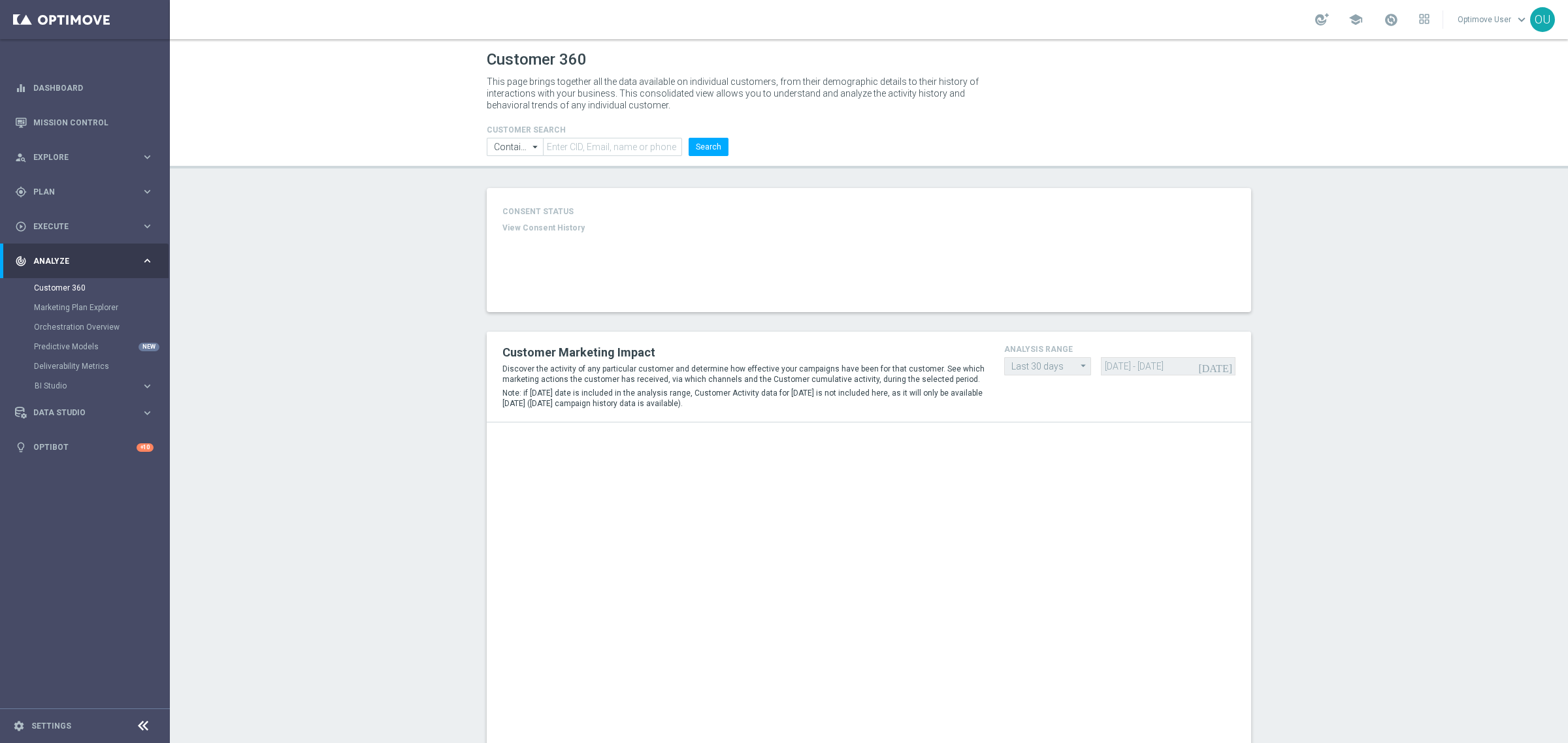
type input "Last 30 days"
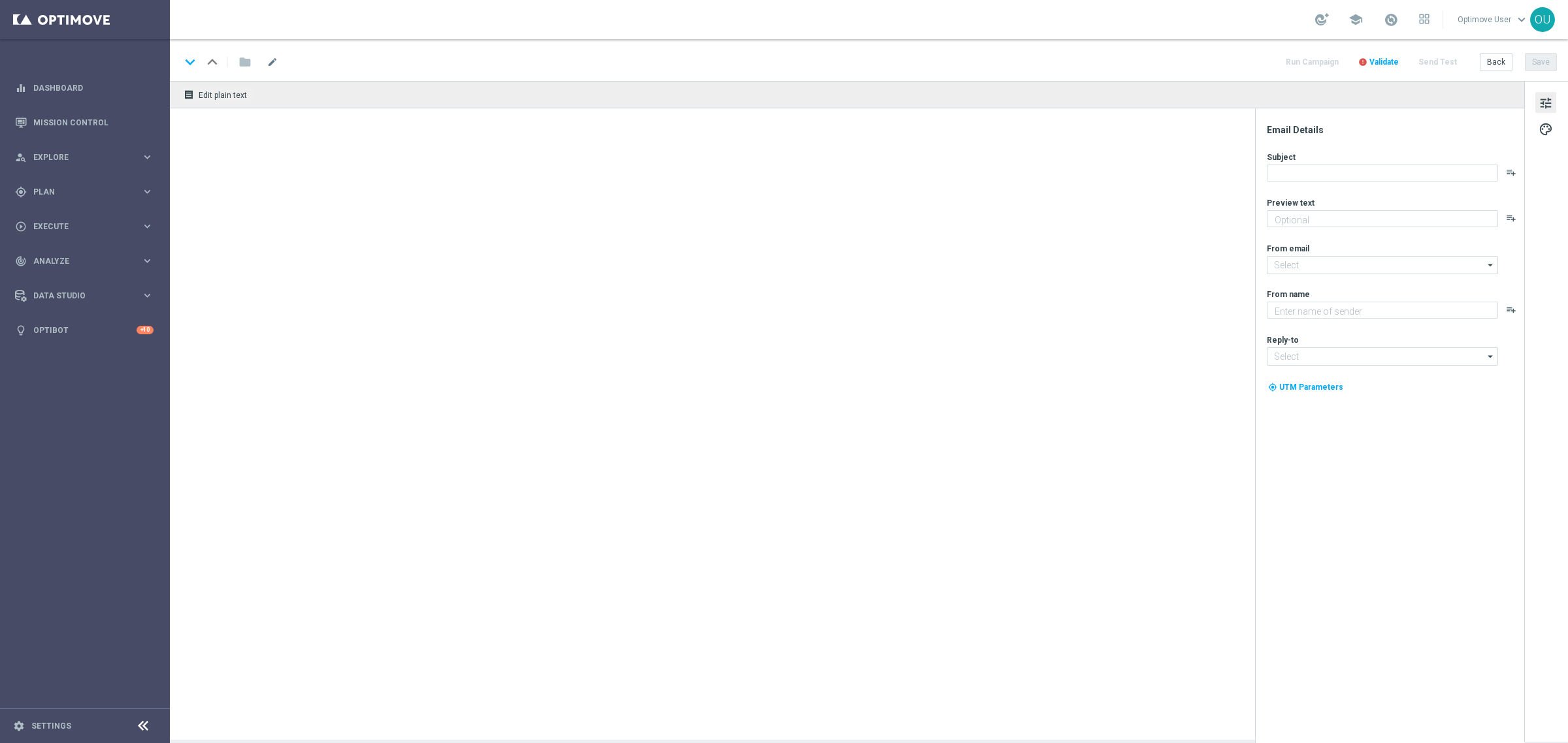
type textarea "Staples"
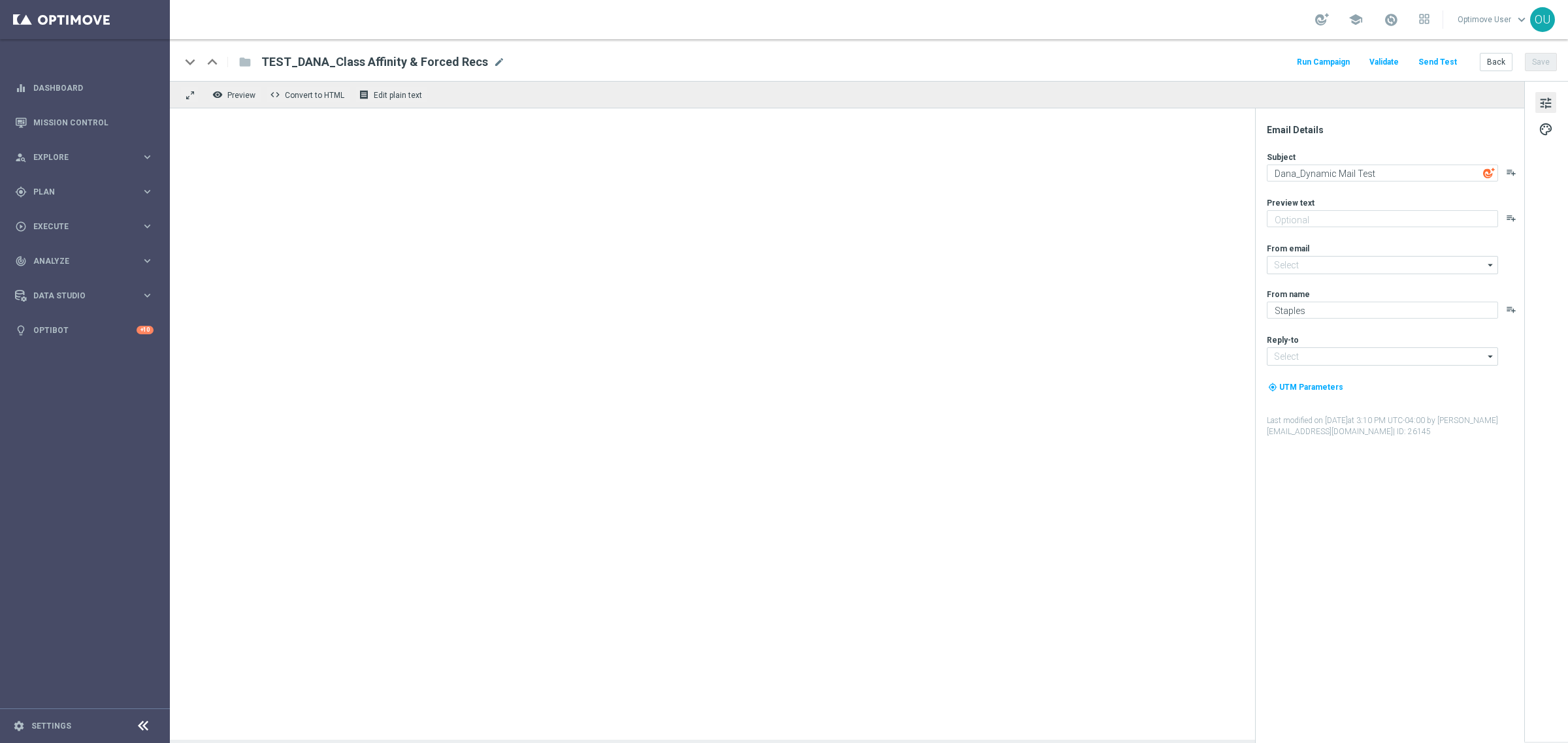
type input "[EMAIL_ADDRESS][DOMAIN_NAME]"
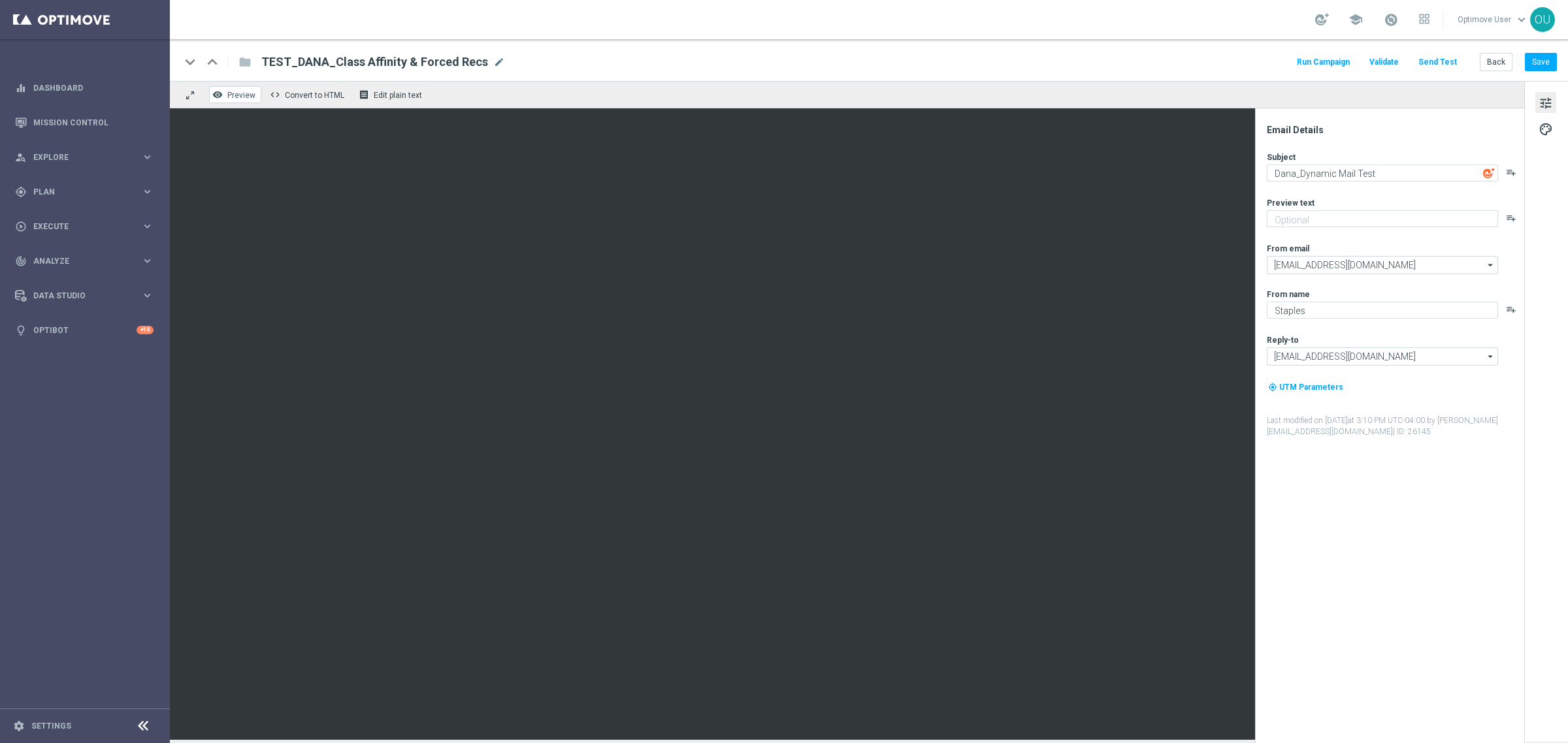
click at [243, 89] on button "remove_red_eye Preview" at bounding box center [235, 94] width 52 height 17
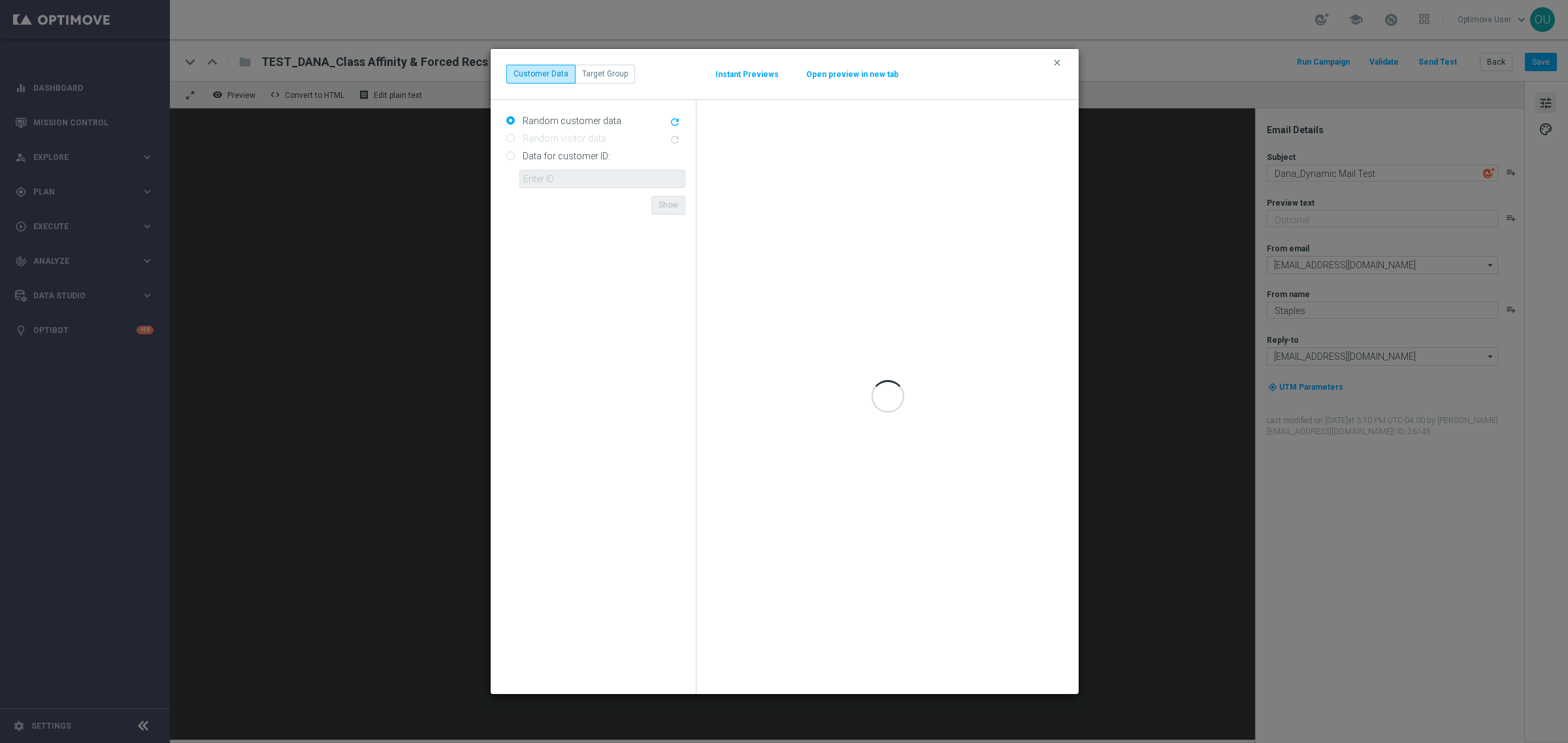
click at [510, 154] on input "Data for customer ID:" at bounding box center [510, 157] width 9 height 9
radio input "true"
click at [559, 174] on input "text" at bounding box center [602, 179] width 166 height 18
paste input "10000450522"
type input "10000450522"
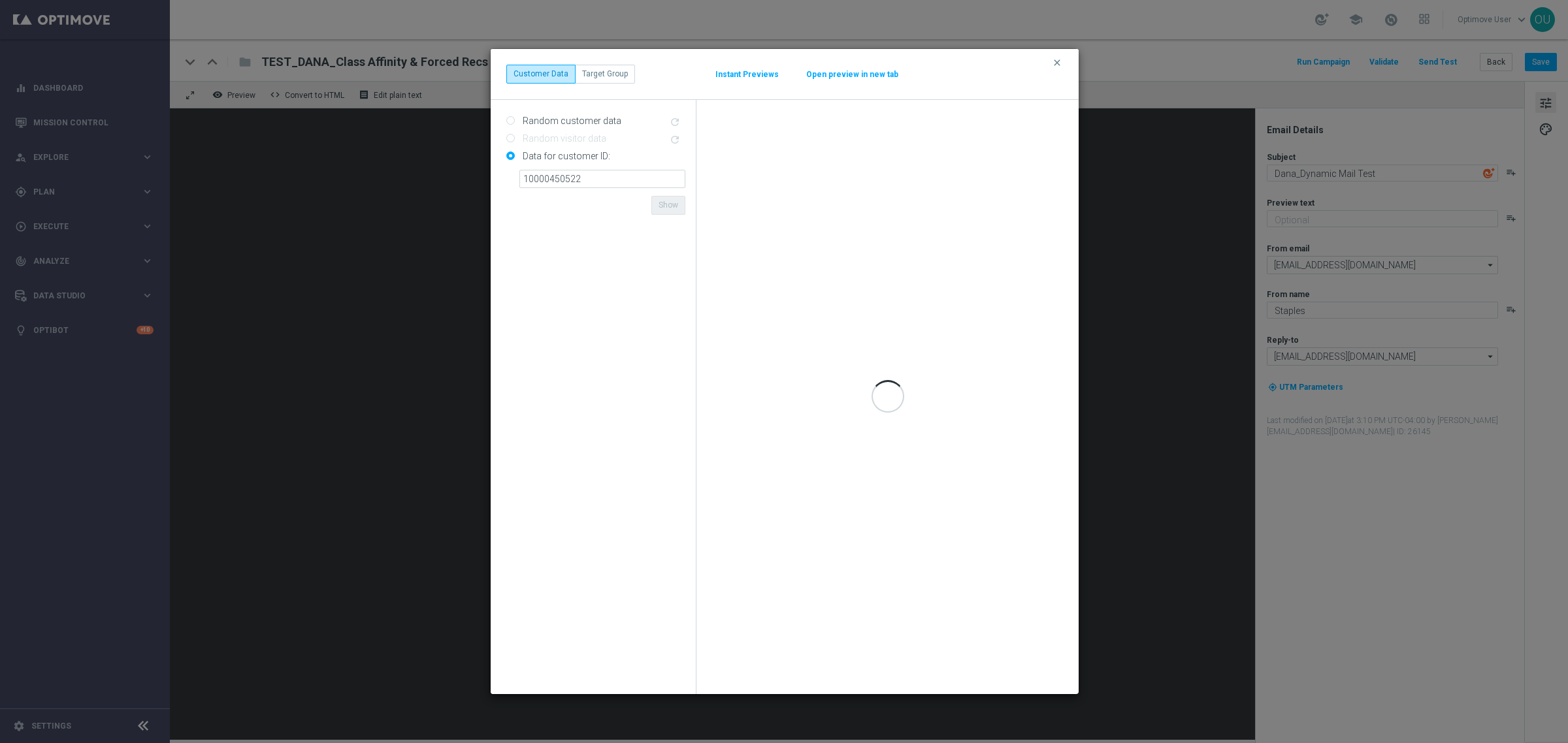
click at [615, 199] on form "Random customer data refresh Random visitor data refresh Data for customer ID: …" at bounding box center [596, 397] width 179 height 573
click at [675, 201] on button "Show" at bounding box center [668, 204] width 34 height 18
click at [844, 73] on button "Open preview in new tab" at bounding box center [852, 74] width 93 height 10
click at [632, 183] on input "10000450522" at bounding box center [602, 179] width 166 height 18
click at [964, 60] on div "clear Customer Data Target Group Instant Previews Open preview in new tab" at bounding box center [784, 74] width 588 height 50
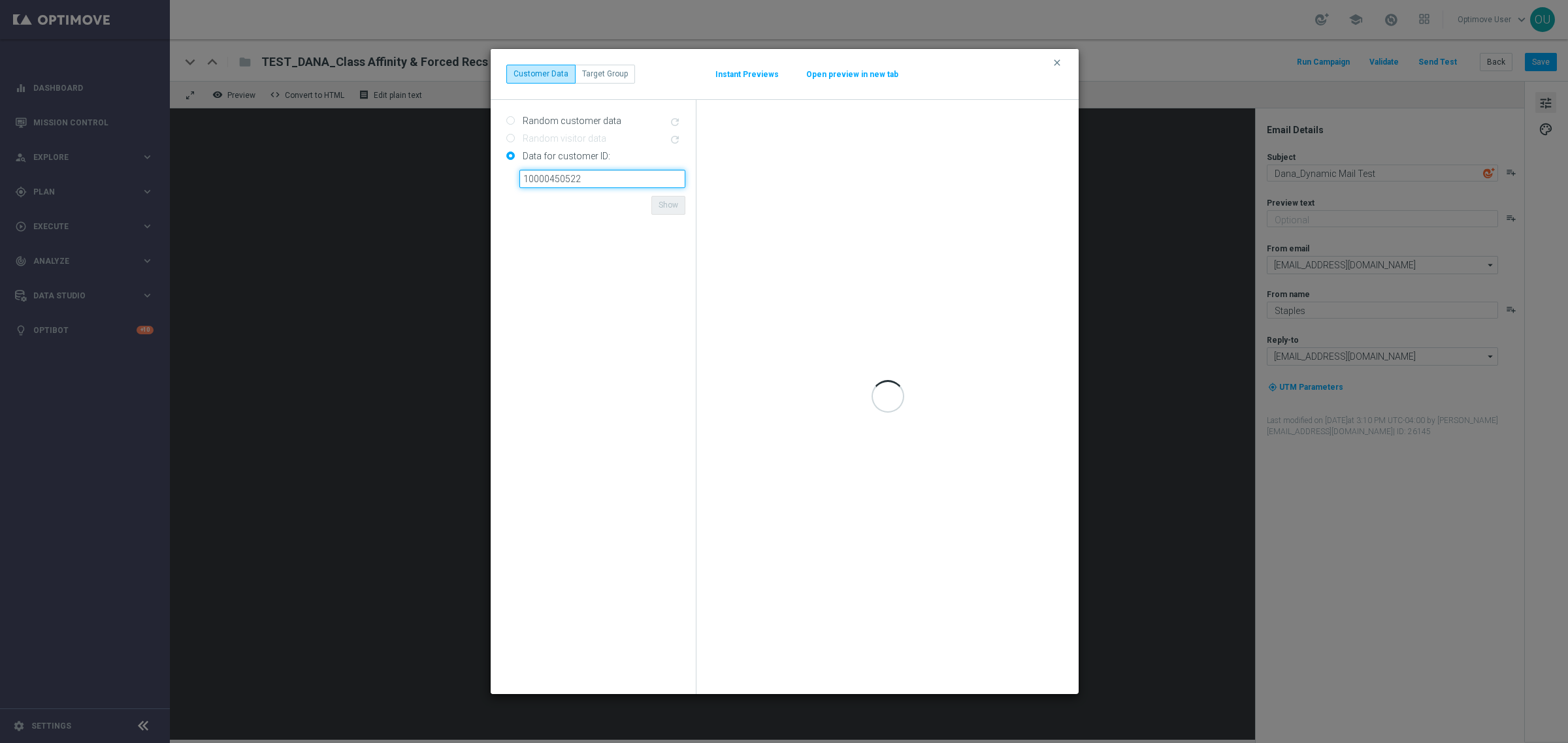
click at [586, 170] on input "10000450522" at bounding box center [602, 179] width 166 height 18
click at [585, 155] on label "Data for customer ID:" at bounding box center [565, 156] width 91 height 12
click at [514, 155] on input "Data for customer ID:" at bounding box center [510, 157] width 9 height 9
click at [590, 122] on label "Random customer data" at bounding box center [570, 121] width 102 height 12
click at [514, 122] on input "Random customer data" at bounding box center [510, 122] width 9 height 9
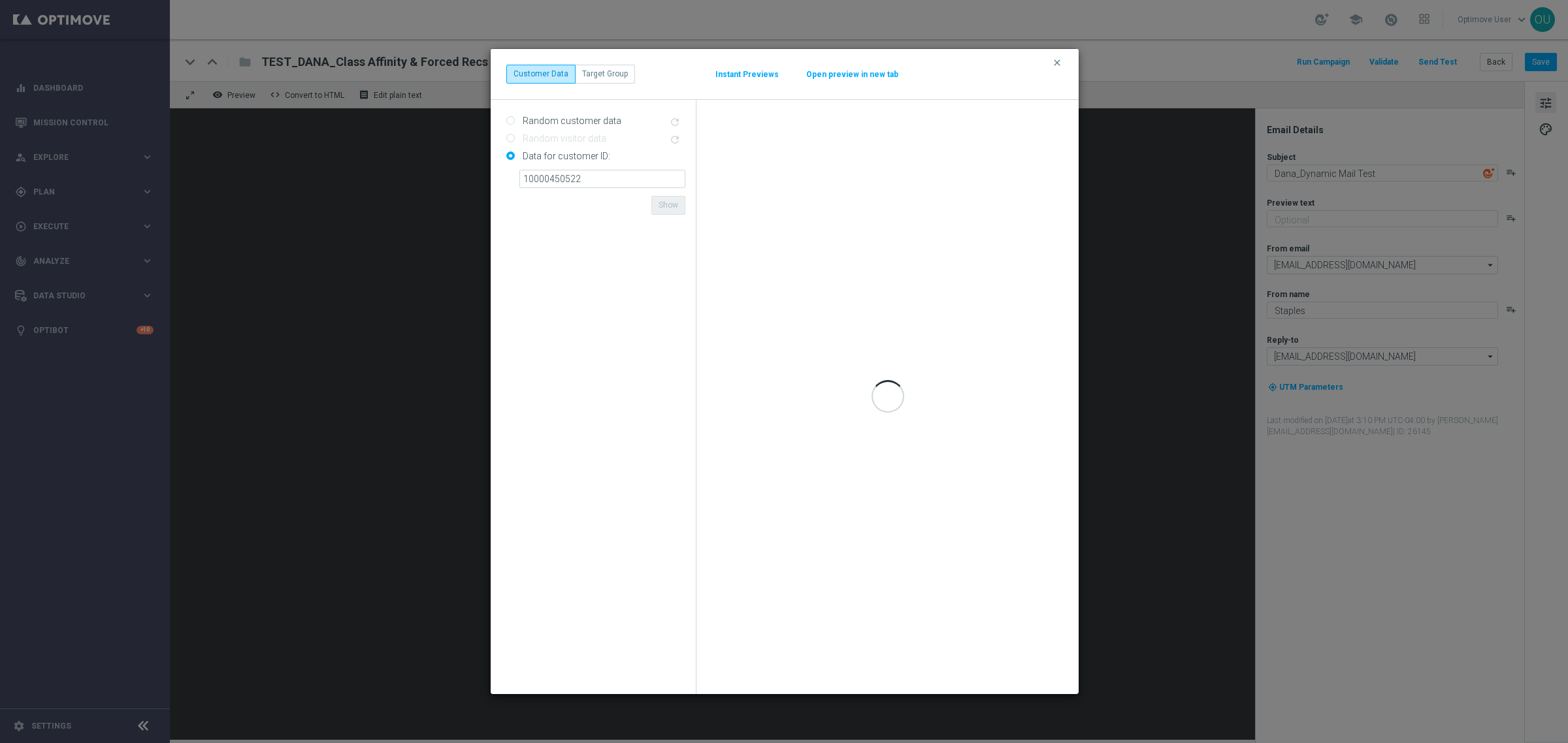
radio input "true"
click at [513, 148] on div "Data for customer ID: 10000450522 ID {{customerId}} not found Show" at bounding box center [596, 166] width 179 height 42
click at [507, 161] on div "Data for customer ID: 10000450522 ID {{customerId}} not found Show" at bounding box center [596, 166] width 179 height 42
click at [523, 158] on label "Data for customer ID:" at bounding box center [565, 156] width 91 height 12
click at [514, 158] on input "Data for customer ID:" at bounding box center [510, 157] width 9 height 9
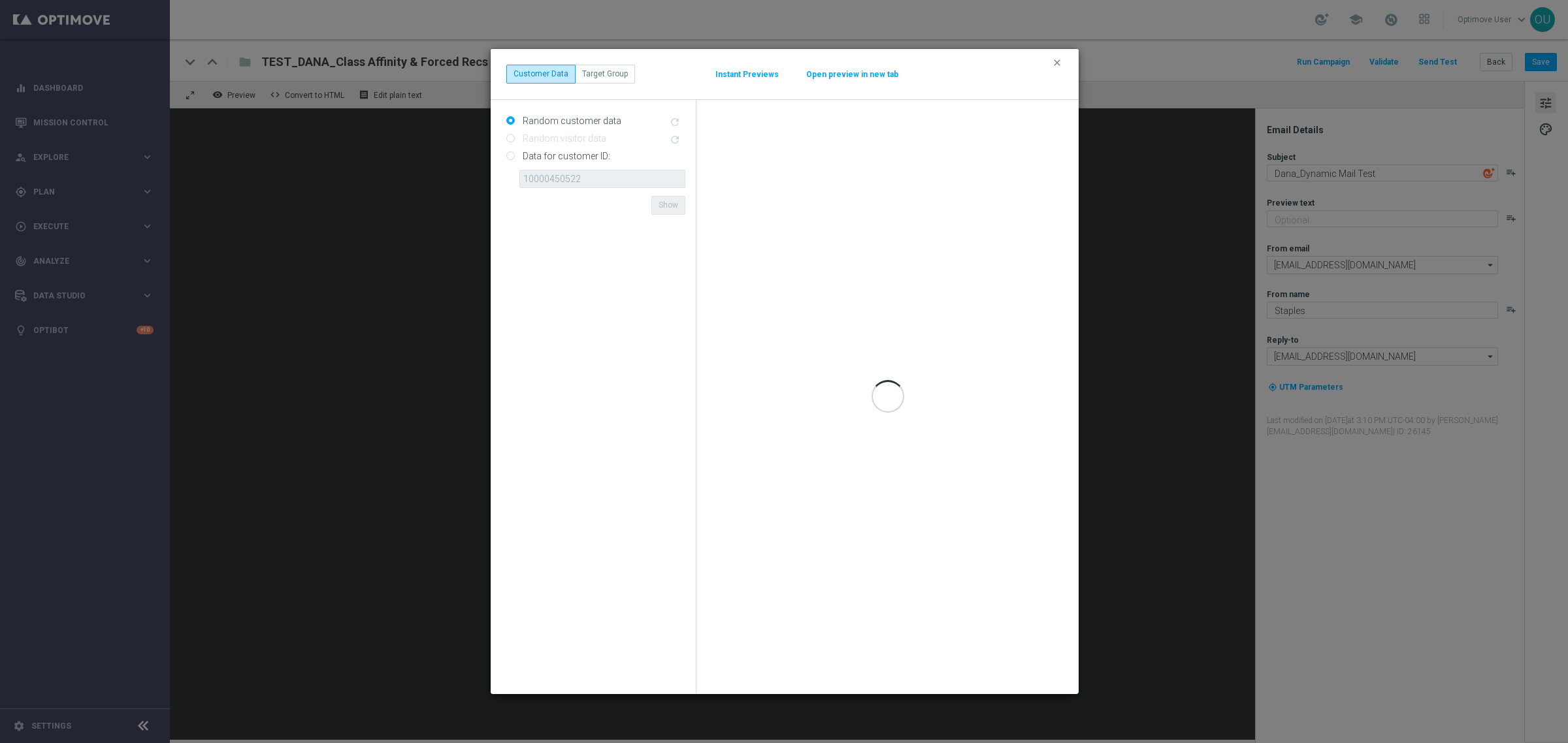
radio input "true"
click at [1054, 66] on icon "clear" at bounding box center [1057, 62] width 10 height 10
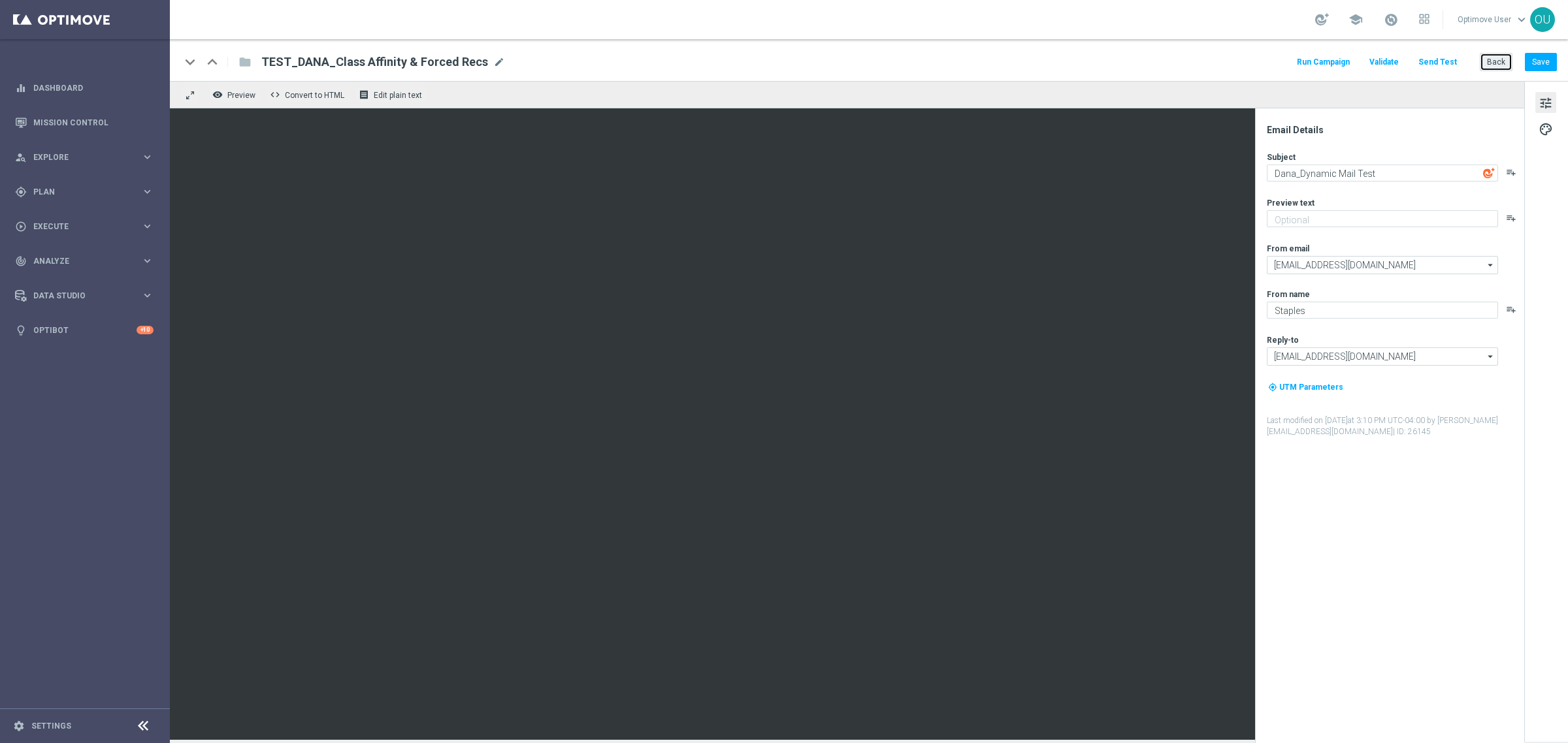
click at [1497, 62] on button "Back" at bounding box center [1496, 62] width 33 height 18
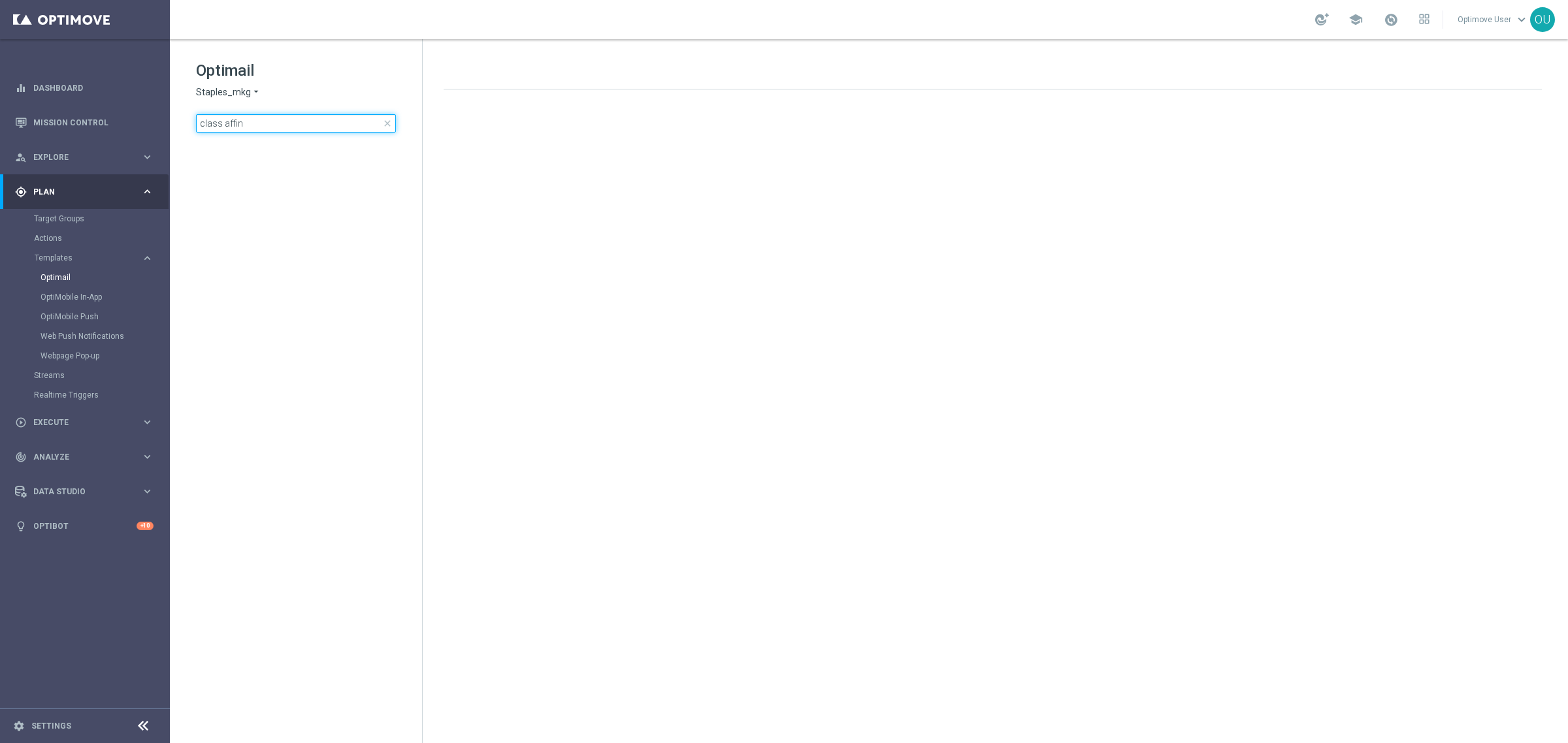
click at [266, 122] on input "class affin" at bounding box center [295, 123] width 200 height 18
click at [278, 122] on input "class affin" at bounding box center [295, 123] width 200 height 18
click at [265, 125] on input "class aff" at bounding box center [295, 123] width 200 height 18
type input "c"
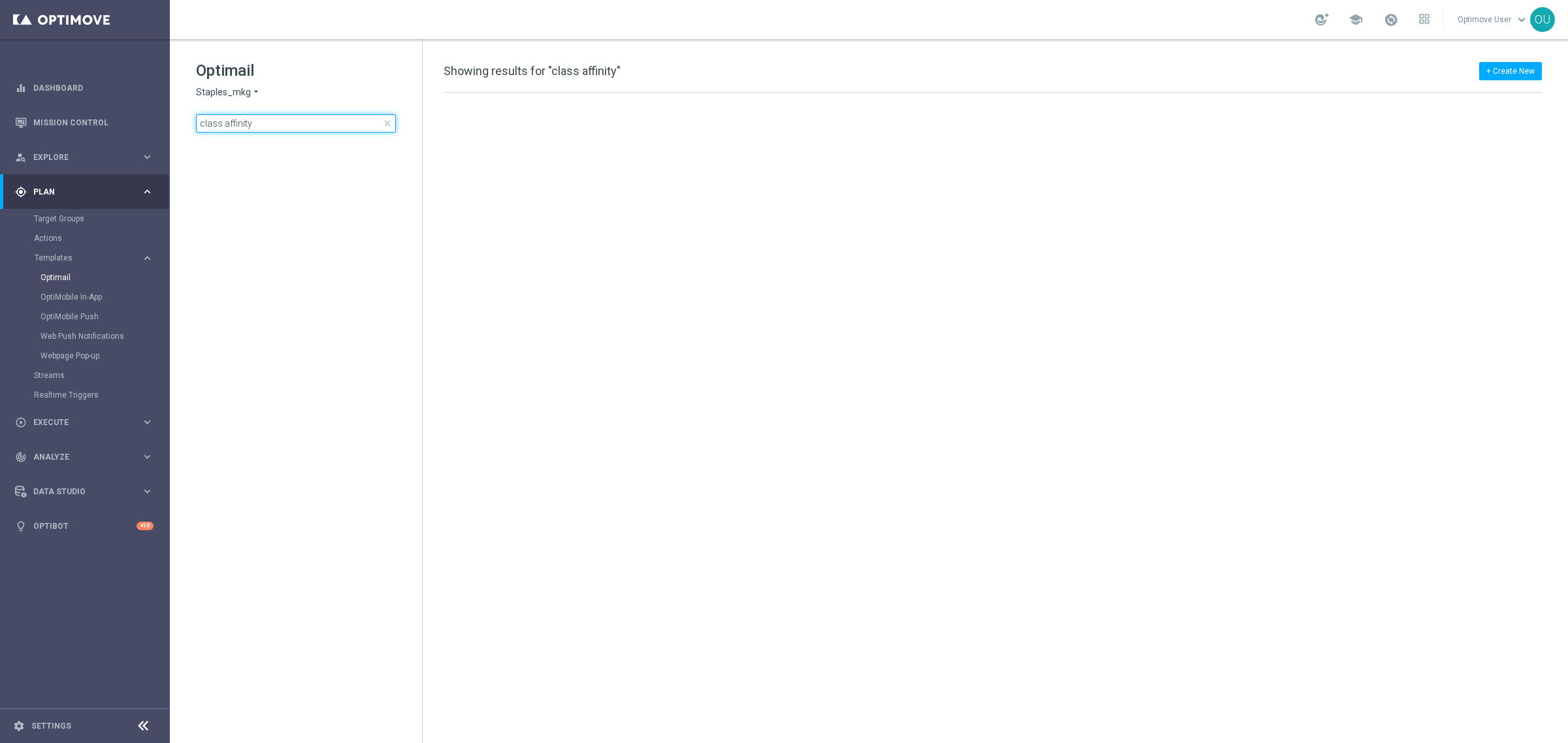
type input "class affinity"
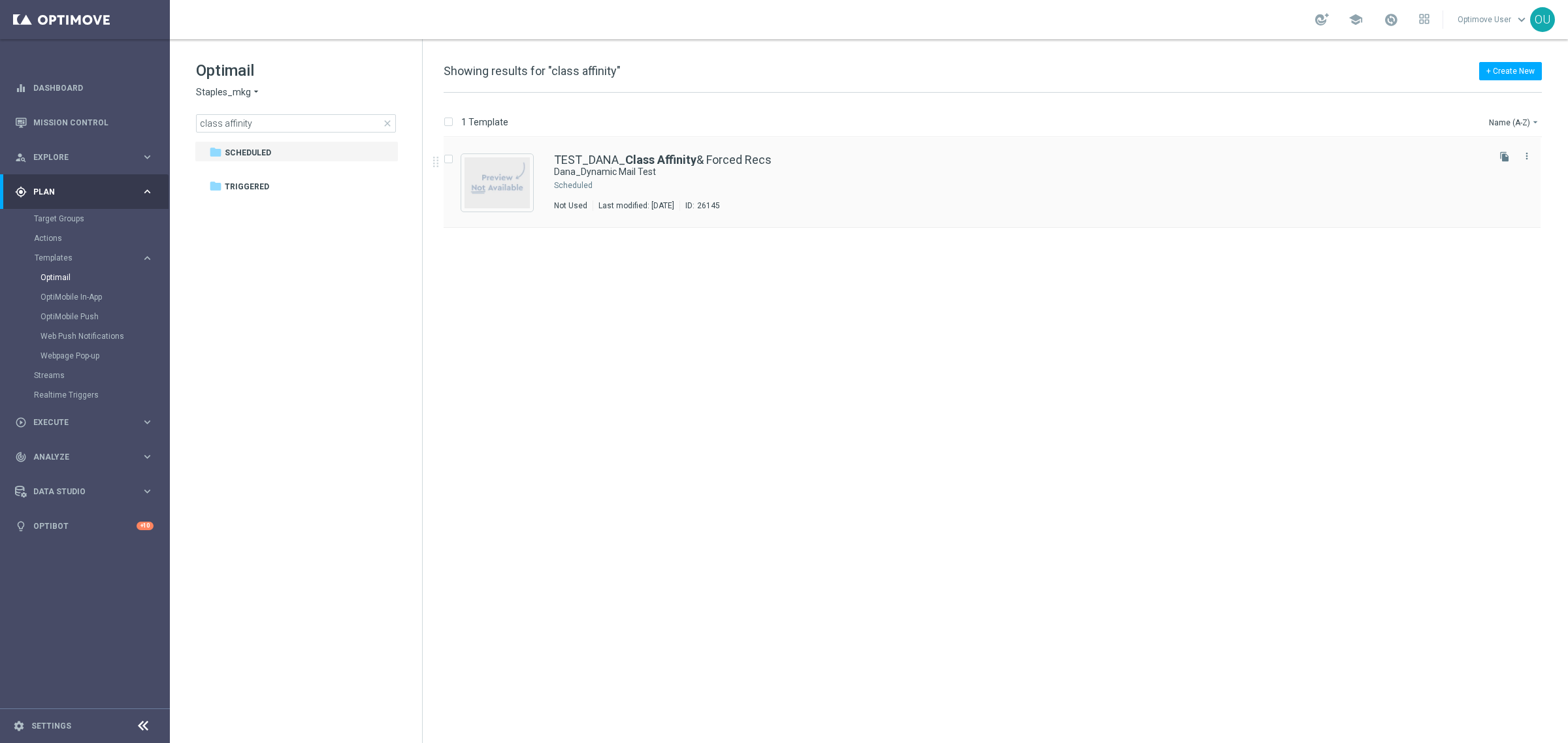
click at [663, 148] on div "TEST_DANA_ Class Affinity & Forced Recs Dana_Dynamic Mail Test Scheduled Not Us…" at bounding box center [992, 182] width 1096 height 90
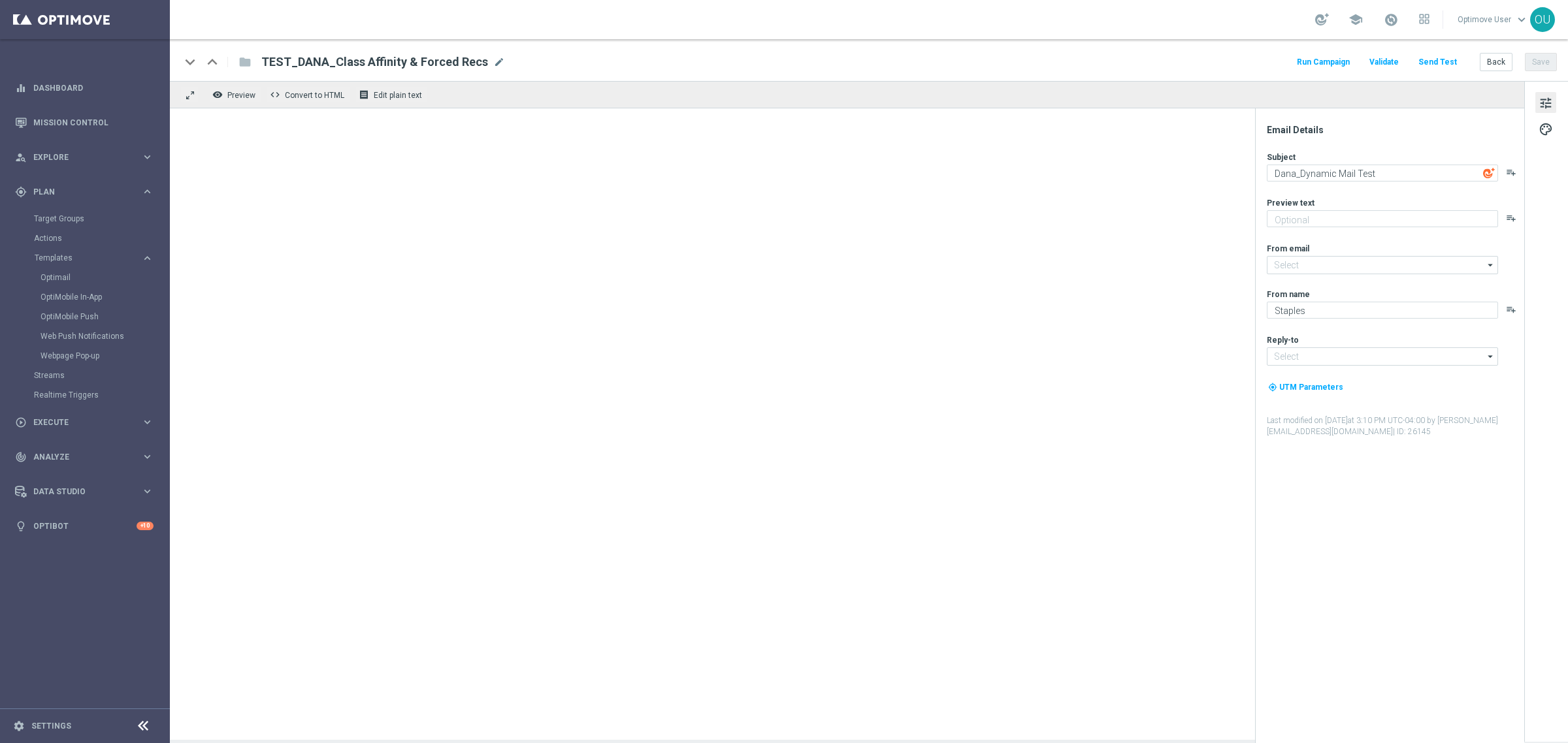
type input "[EMAIL_ADDRESS][DOMAIN_NAME]"
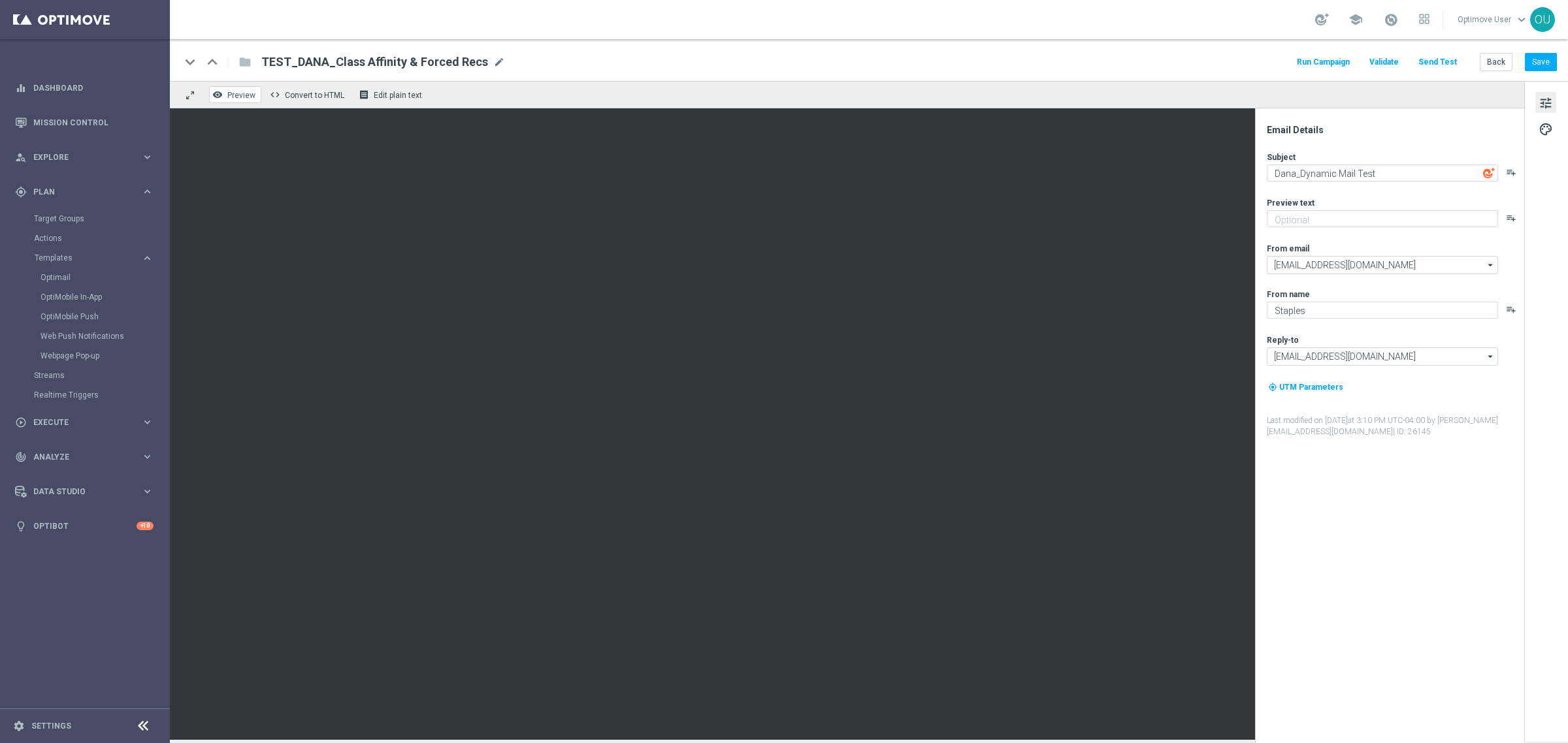
drag, startPoint x: 236, startPoint y: 89, endPoint x: 249, endPoint y: 93, distance: 13.6
click at [236, 89] on button "remove_red_eye Preview" at bounding box center [235, 94] width 52 height 17
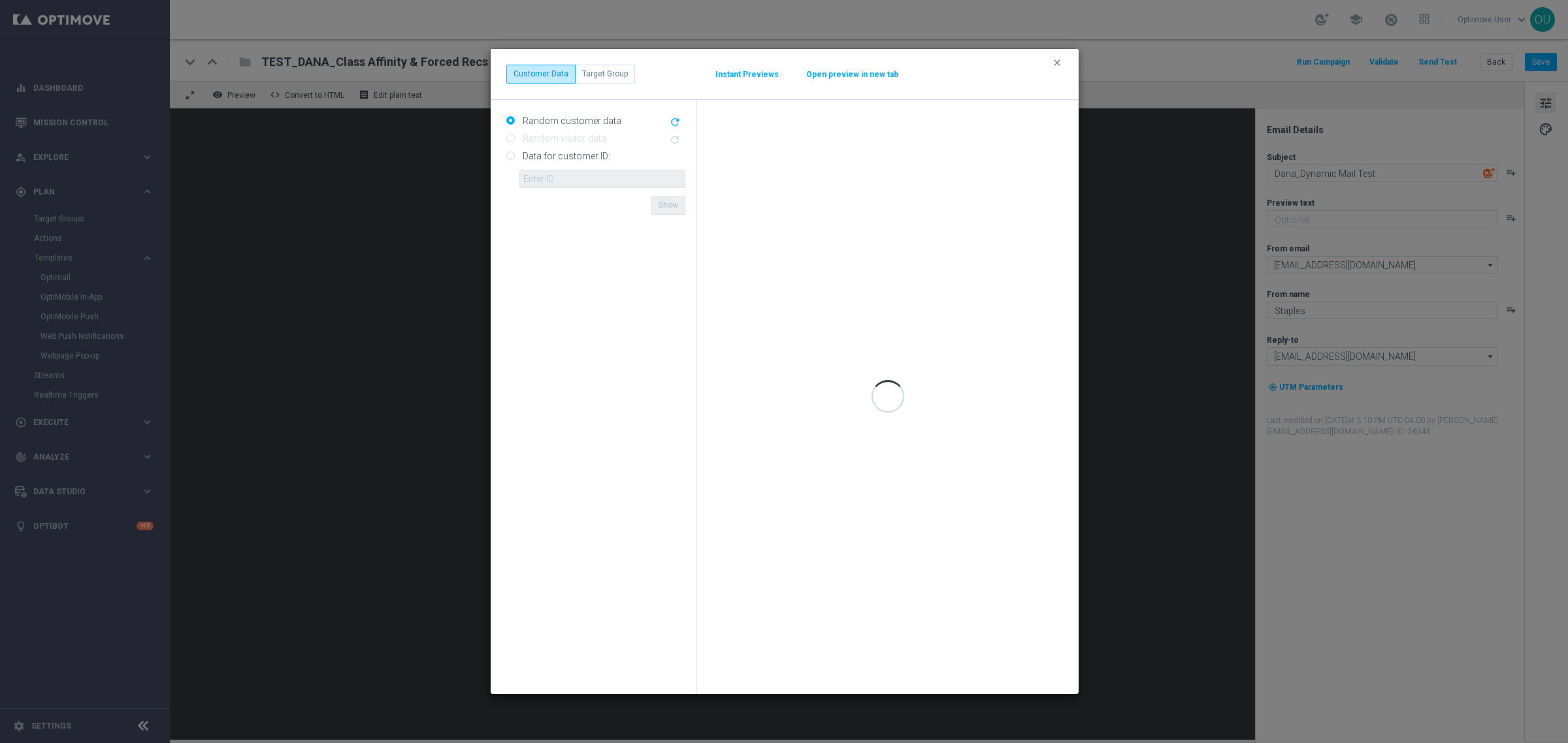
click at [592, 156] on label "Data for customer ID:" at bounding box center [565, 156] width 91 height 12
click at [514, 156] on input "Data for customer ID:" at bounding box center [510, 157] width 9 height 9
radio input "true"
click at [553, 180] on input "text" at bounding box center [602, 179] width 166 height 18
paste input "10000450522"
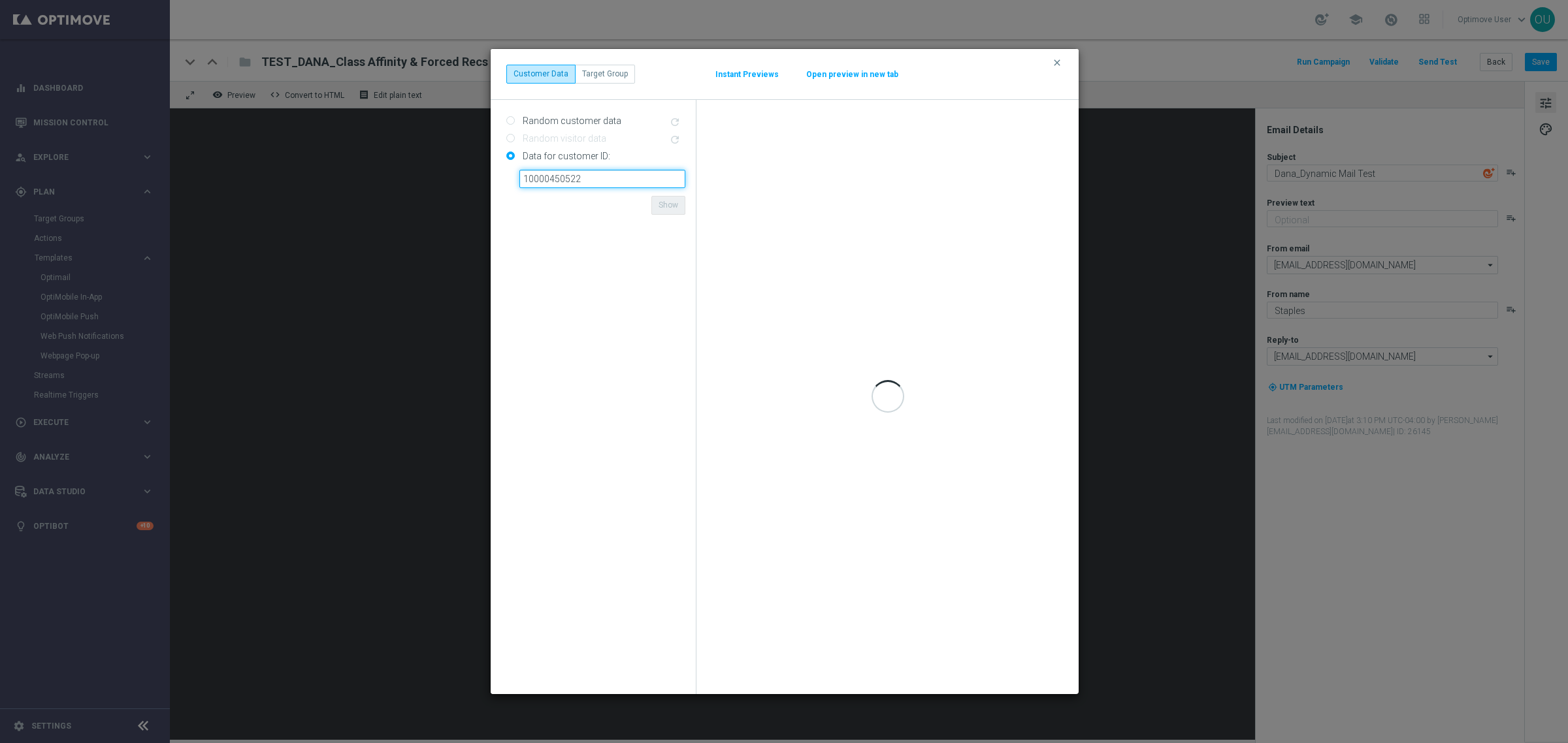
type input "10000450522"
click at [592, 203] on form "Random customer data refresh Random visitor data refresh Data for customer ID: …" at bounding box center [596, 397] width 179 height 573
click at [671, 203] on button "Show" at bounding box center [668, 204] width 34 height 18
click at [606, 119] on label "Random customer data" at bounding box center [570, 121] width 102 height 12
click at [514, 119] on input "Random customer data" at bounding box center [510, 122] width 9 height 9
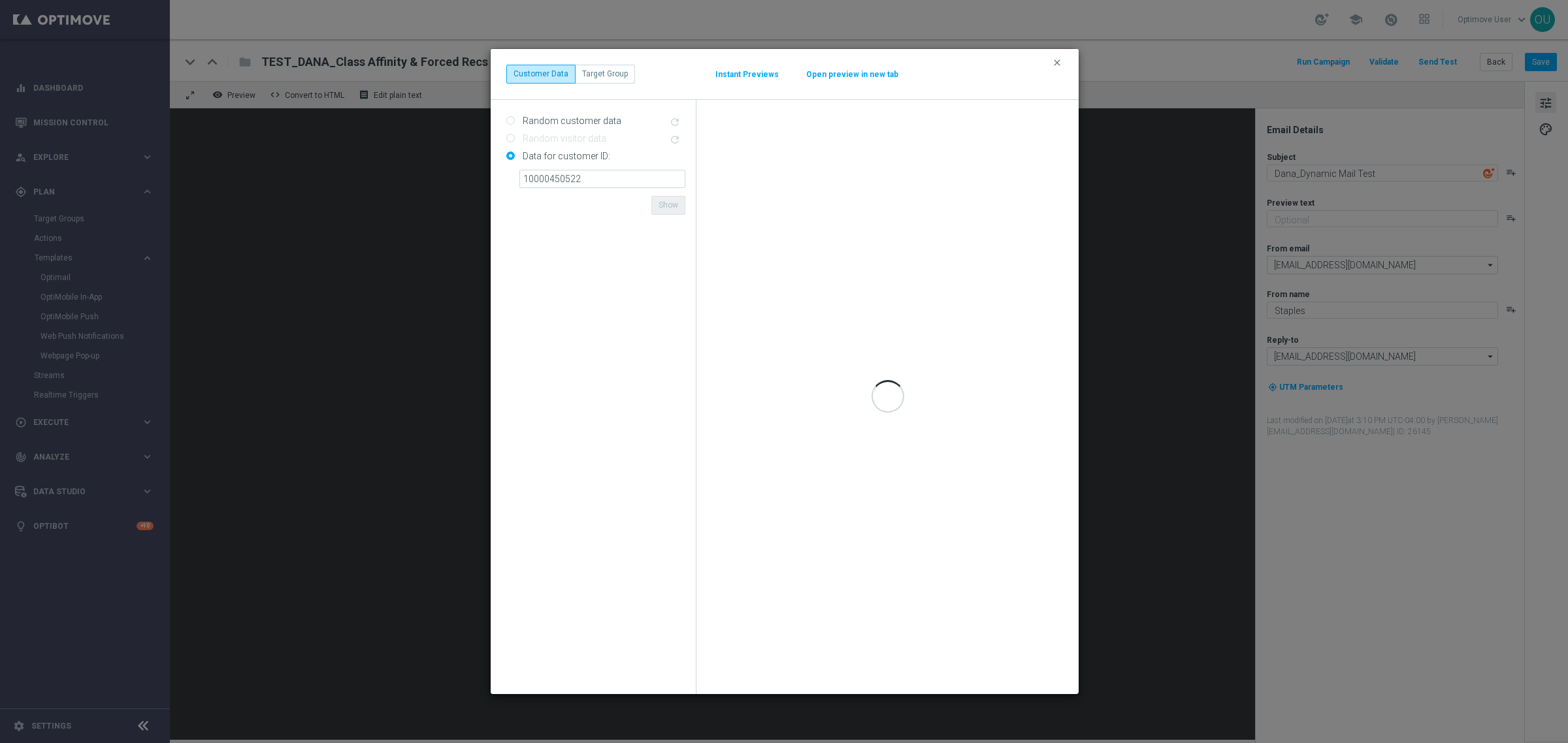
radio input "true"
click at [673, 121] on div "Random customer data refresh" at bounding box center [596, 118] width 179 height 17
click at [1056, 62] on icon "clear" at bounding box center [1057, 62] width 10 height 10
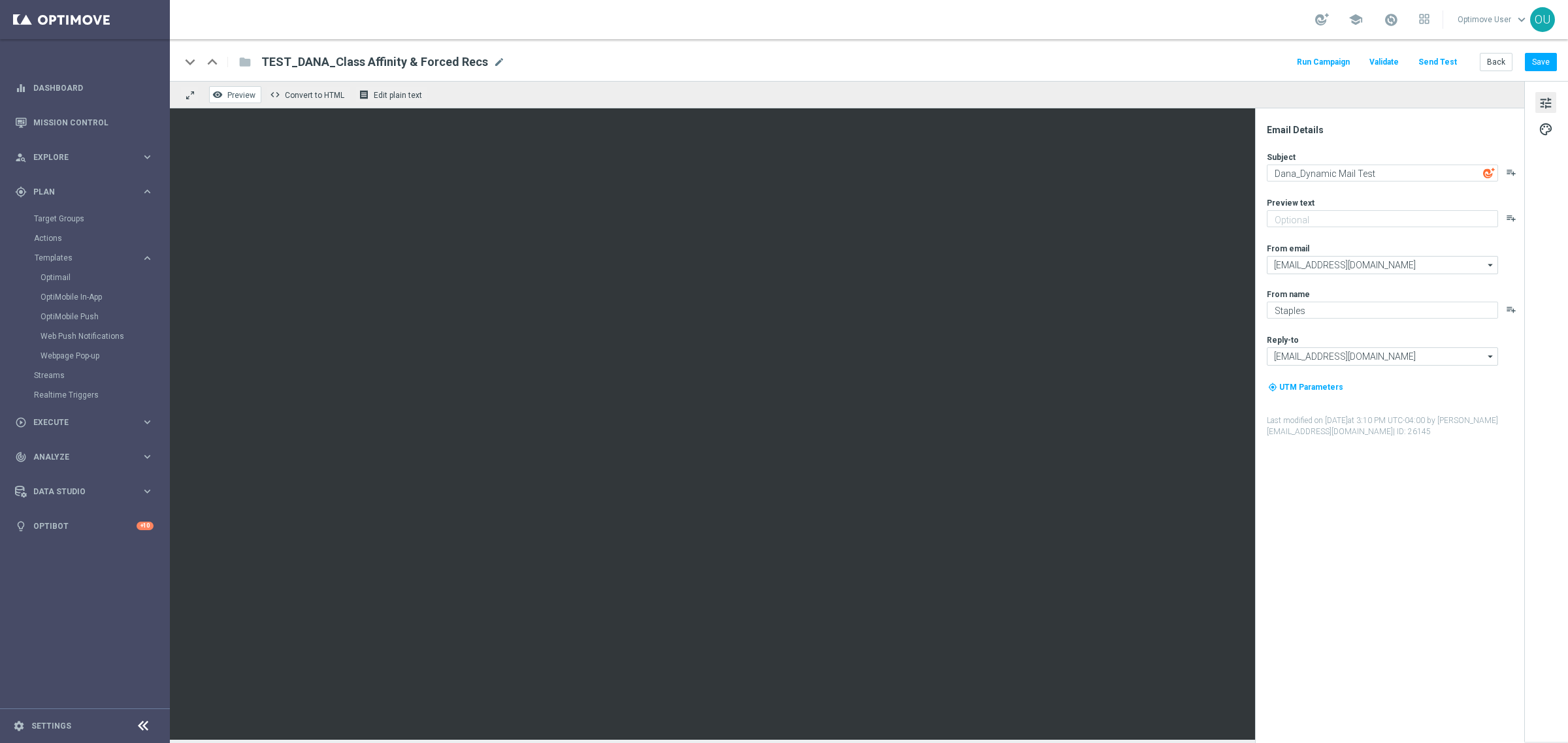
click at [236, 99] on span "Preview" at bounding box center [241, 95] width 28 height 10
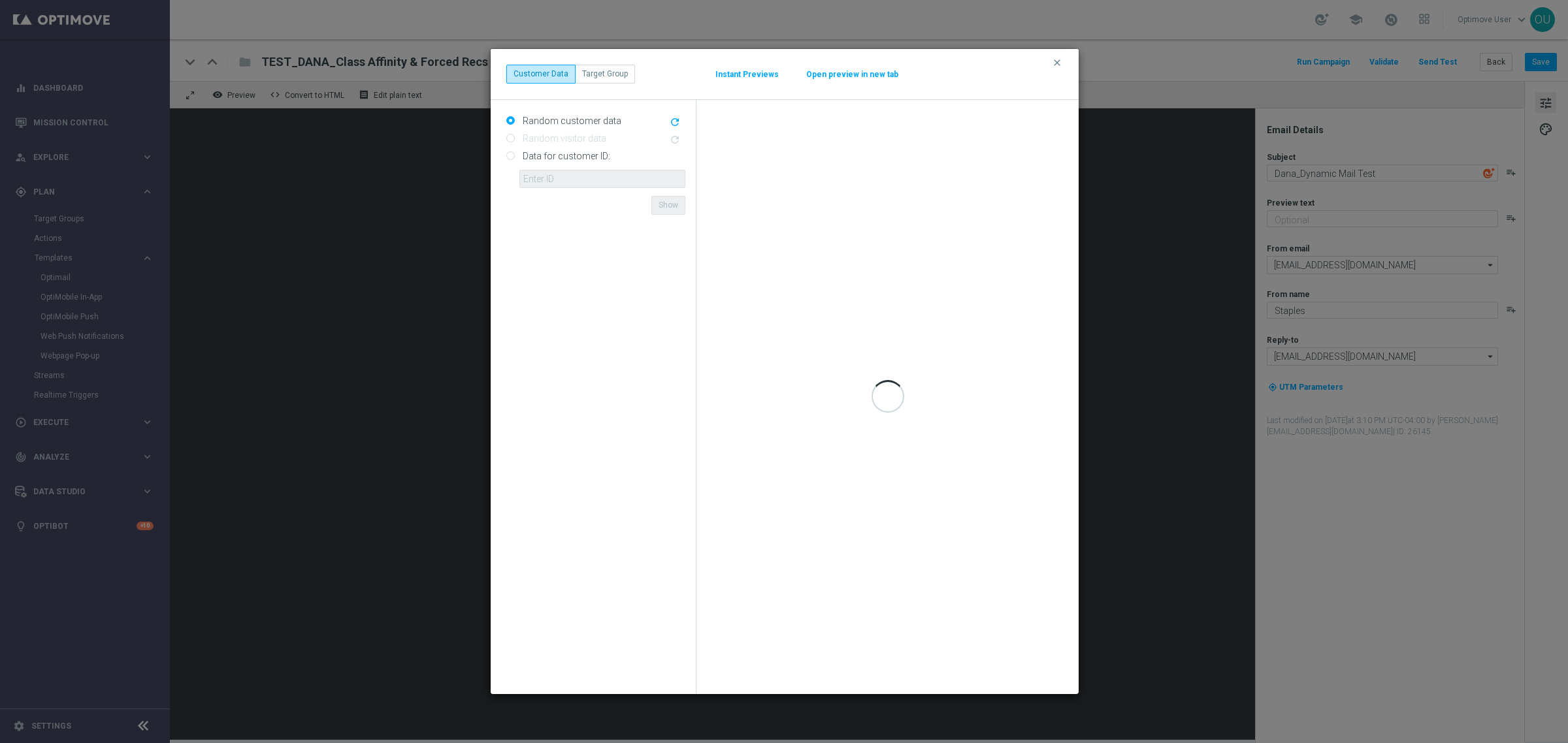
click at [538, 160] on label "Data for customer ID:" at bounding box center [565, 156] width 91 height 12
click at [514, 160] on input "Data for customer ID:" at bounding box center [510, 157] width 9 height 9
radio input "true"
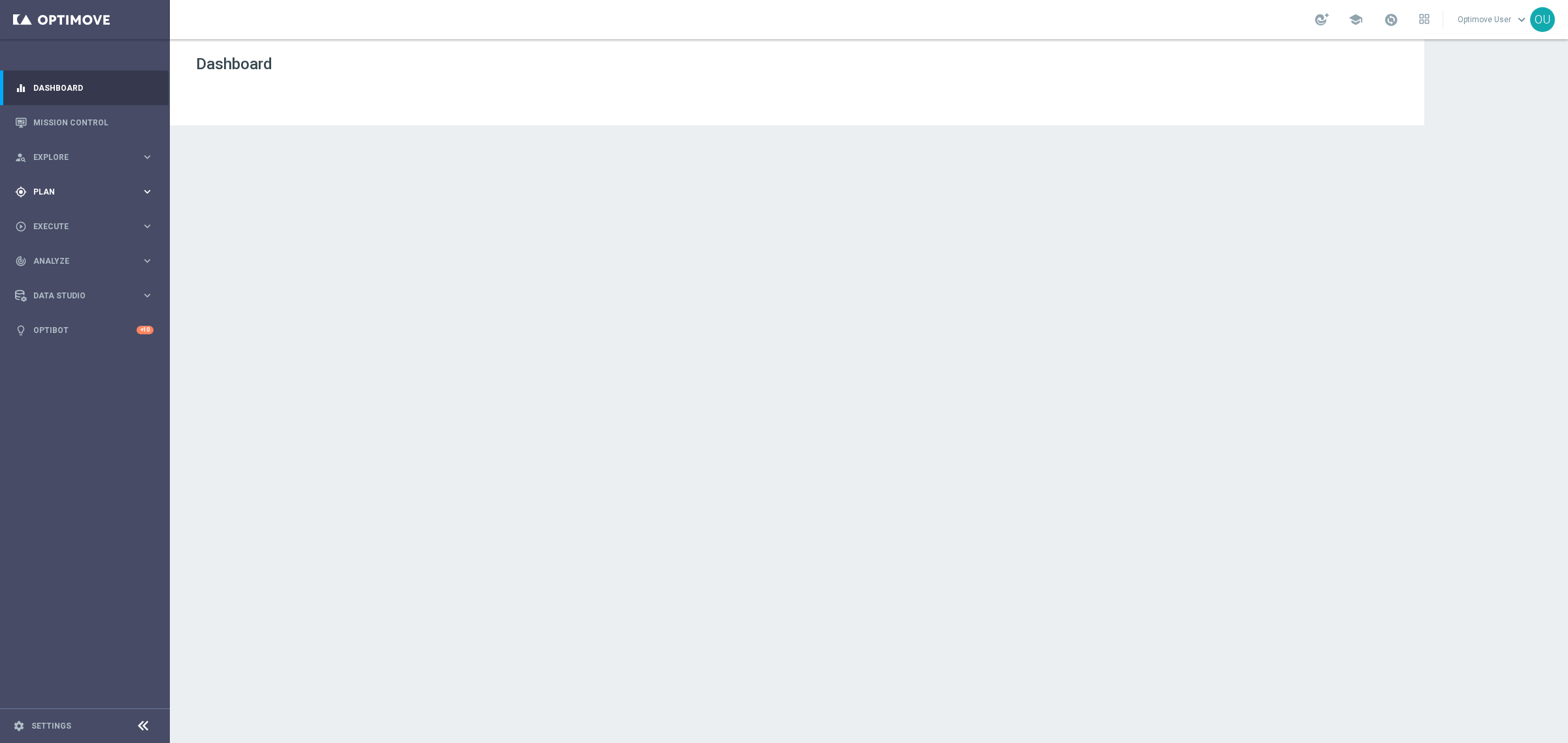
click at [76, 188] on span "Plan" at bounding box center [87, 192] width 108 height 8
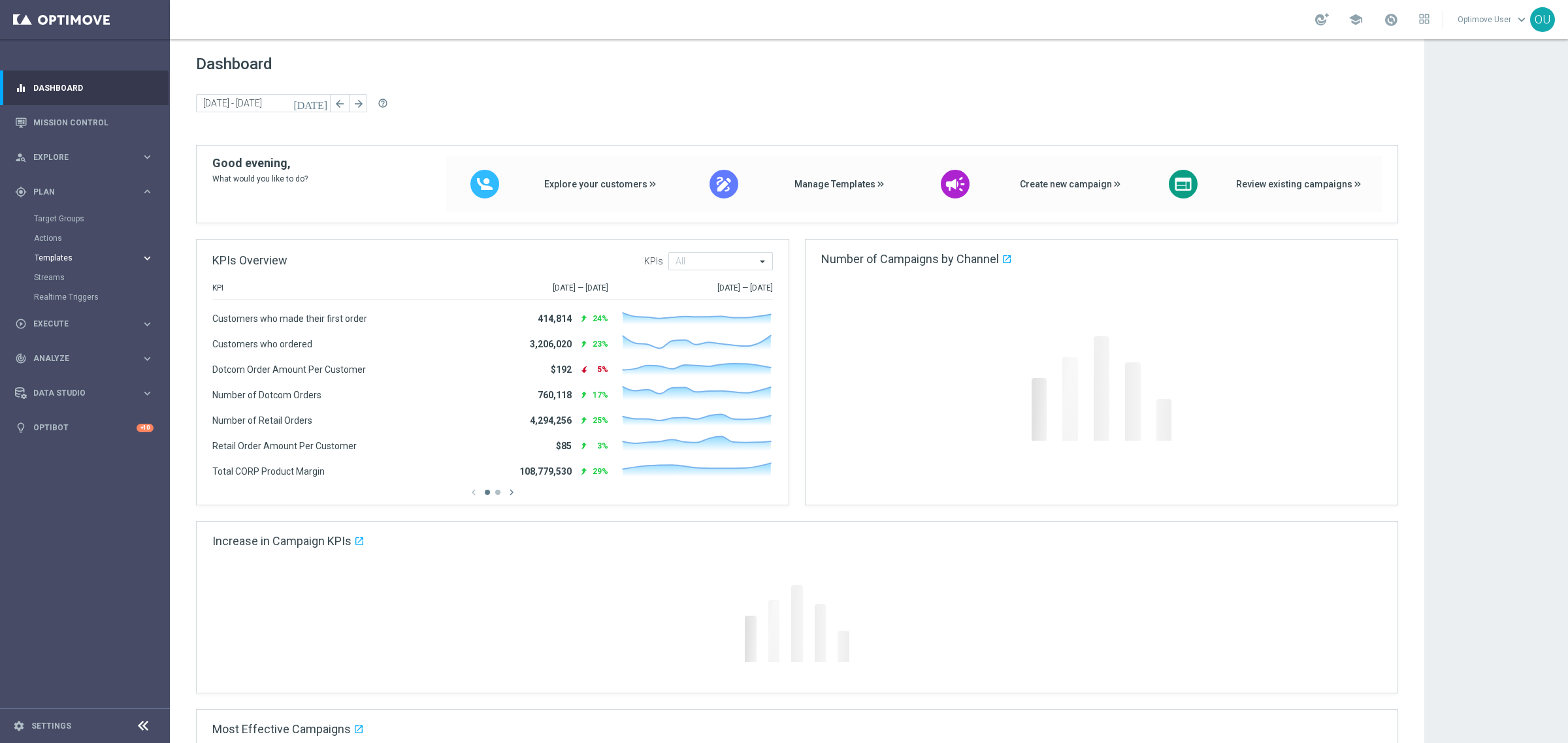
click at [65, 258] on span "Templates" at bounding box center [81, 258] width 93 height 8
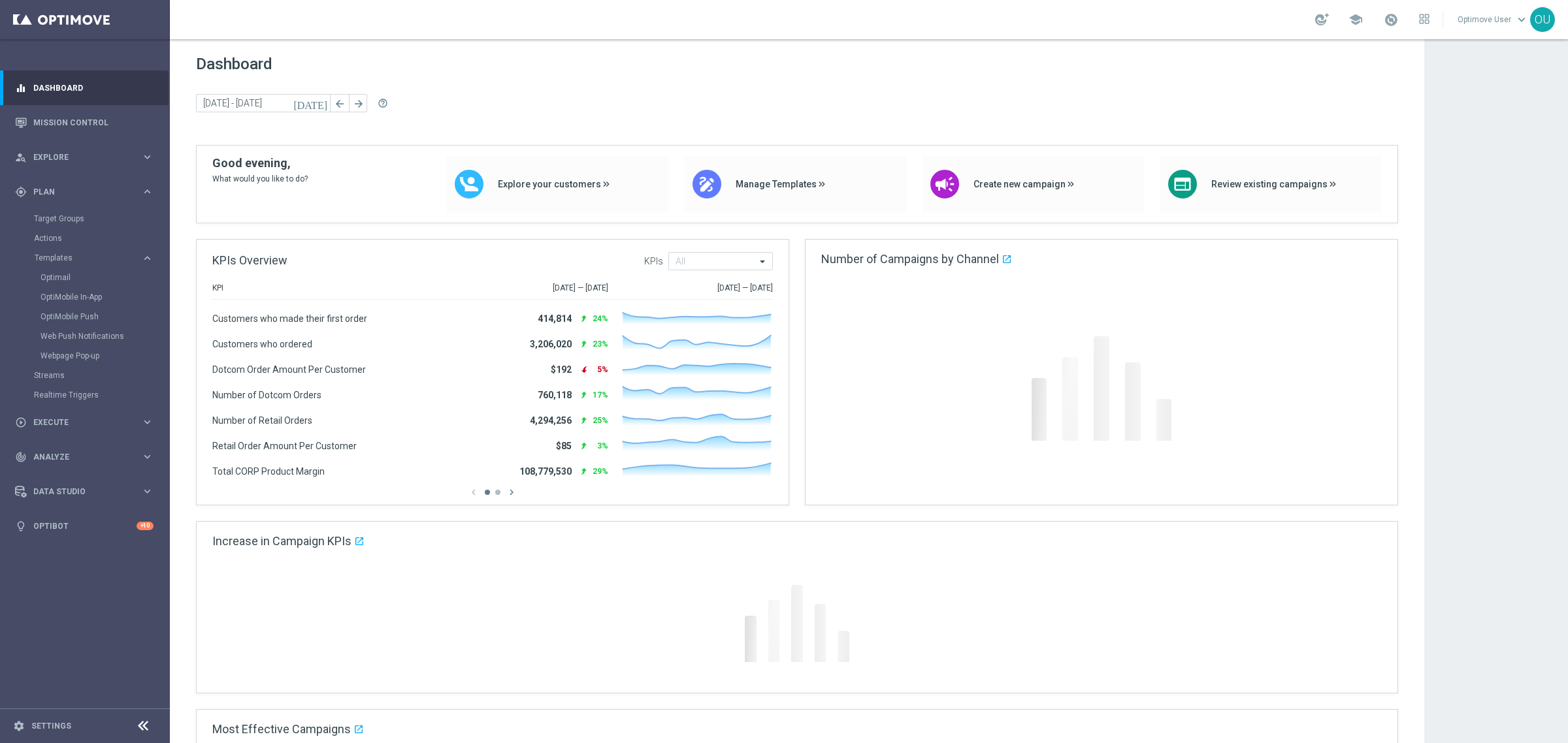
click at [56, 269] on div "Optimail" at bounding box center [104, 277] width 128 height 20
click at [56, 274] on link "Optimail" at bounding box center [88, 277] width 95 height 10
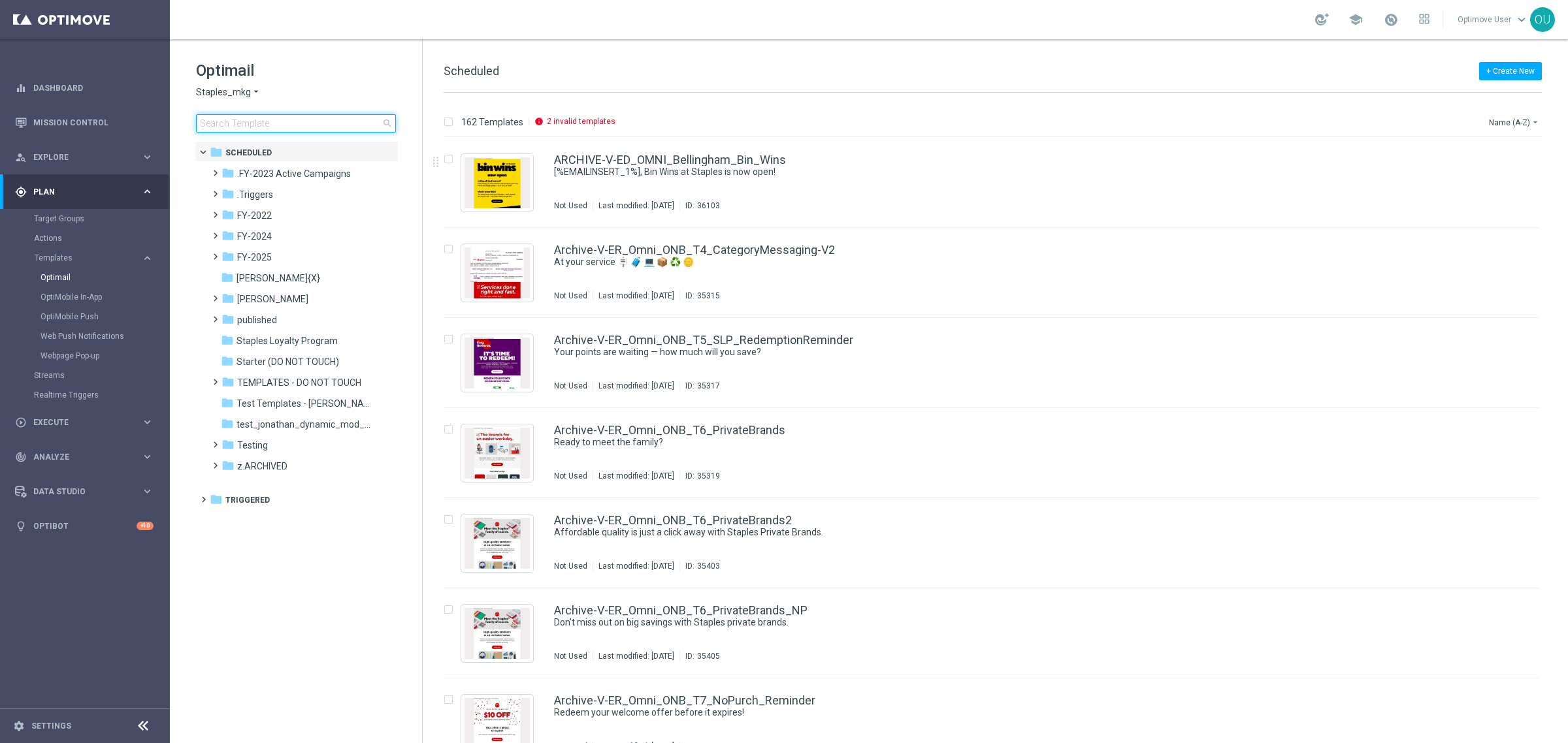
click at [343, 122] on input at bounding box center [295, 123] width 200 height 18
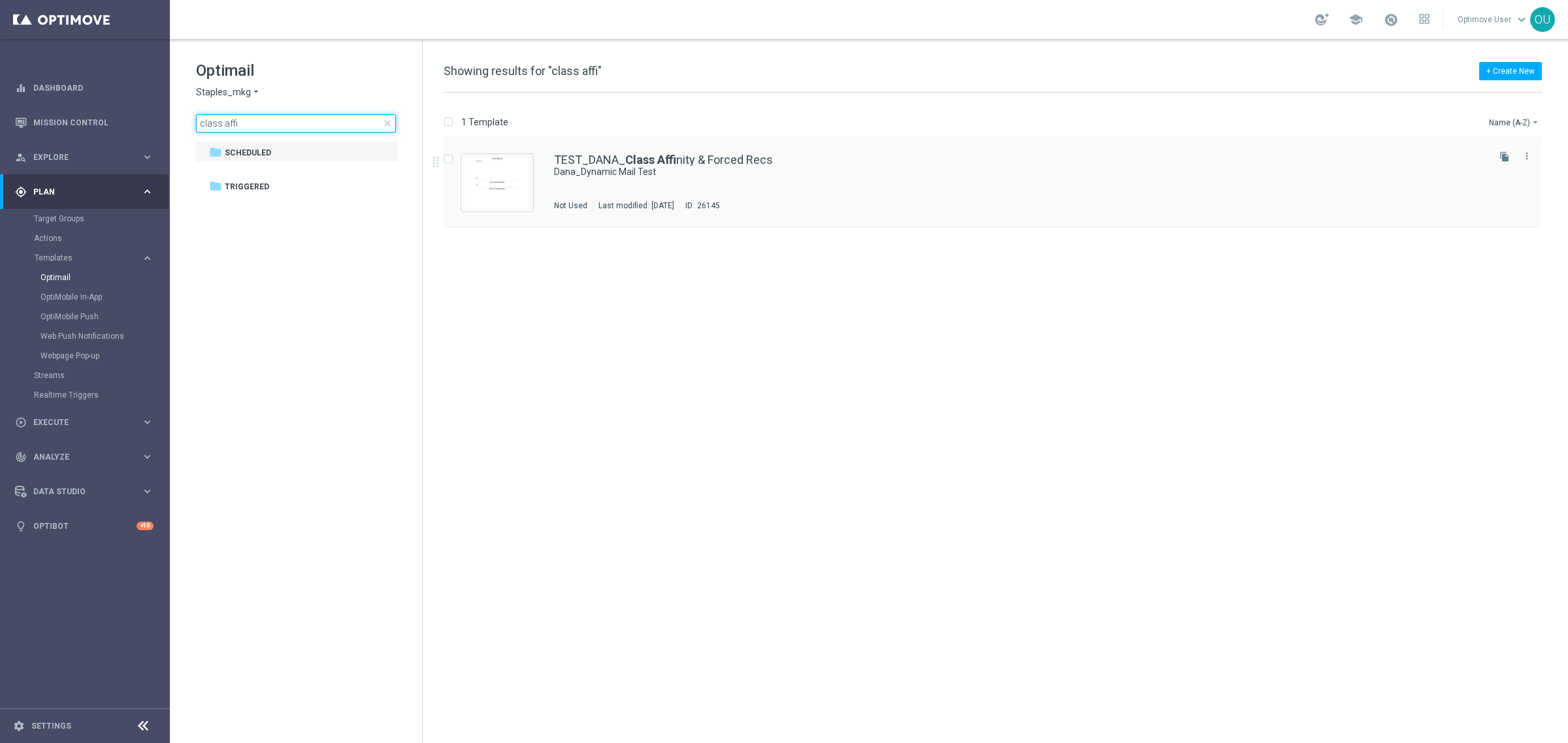
type input "class affi"
click at [595, 158] on link "TEST_DANA_ Class Affi nity & Forced Recs" at bounding box center [663, 160] width 219 height 12
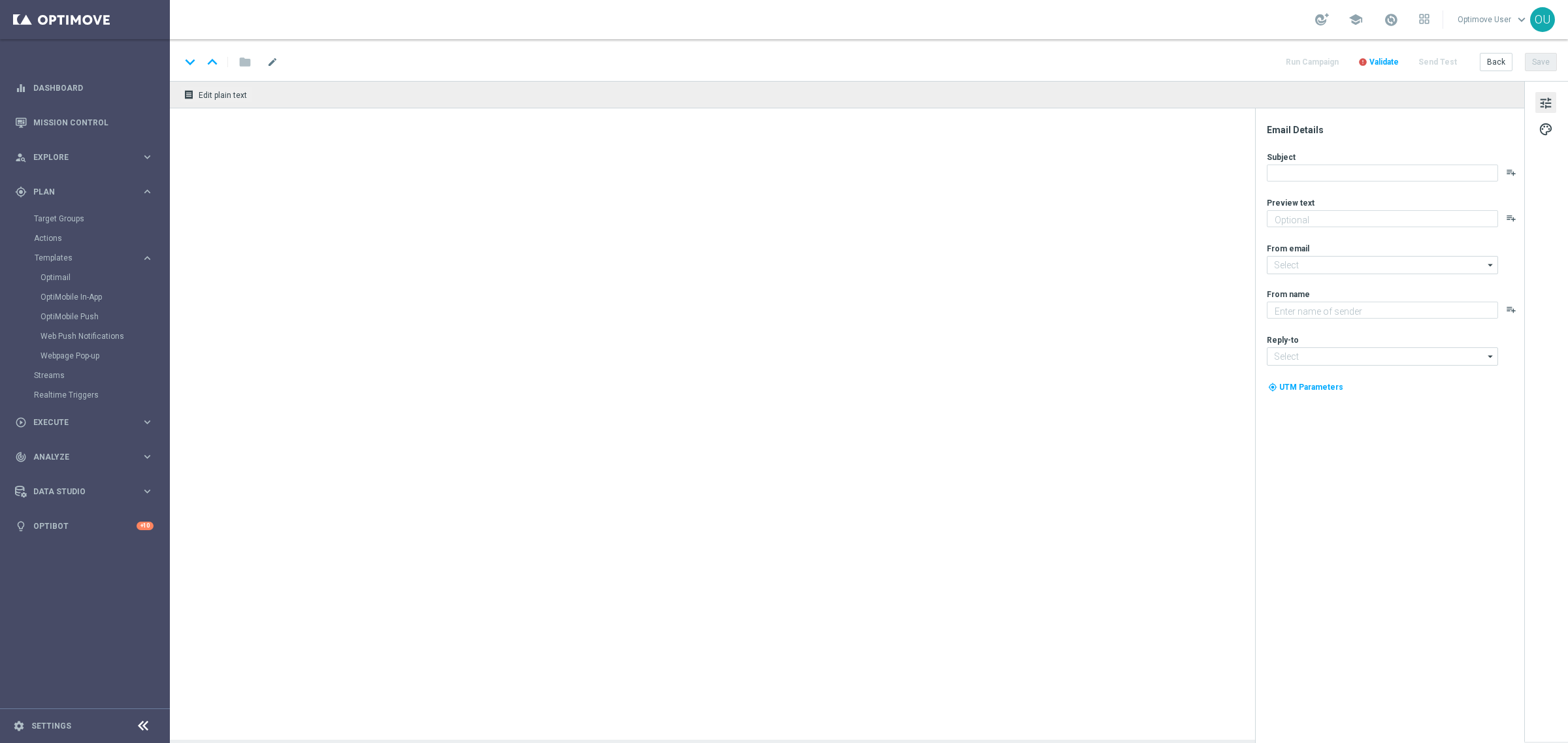
type input "[EMAIL_ADDRESS][DOMAIN_NAME]"
type textarea "Staples"
type input "[EMAIL_ADDRESS][DOMAIN_NAME]"
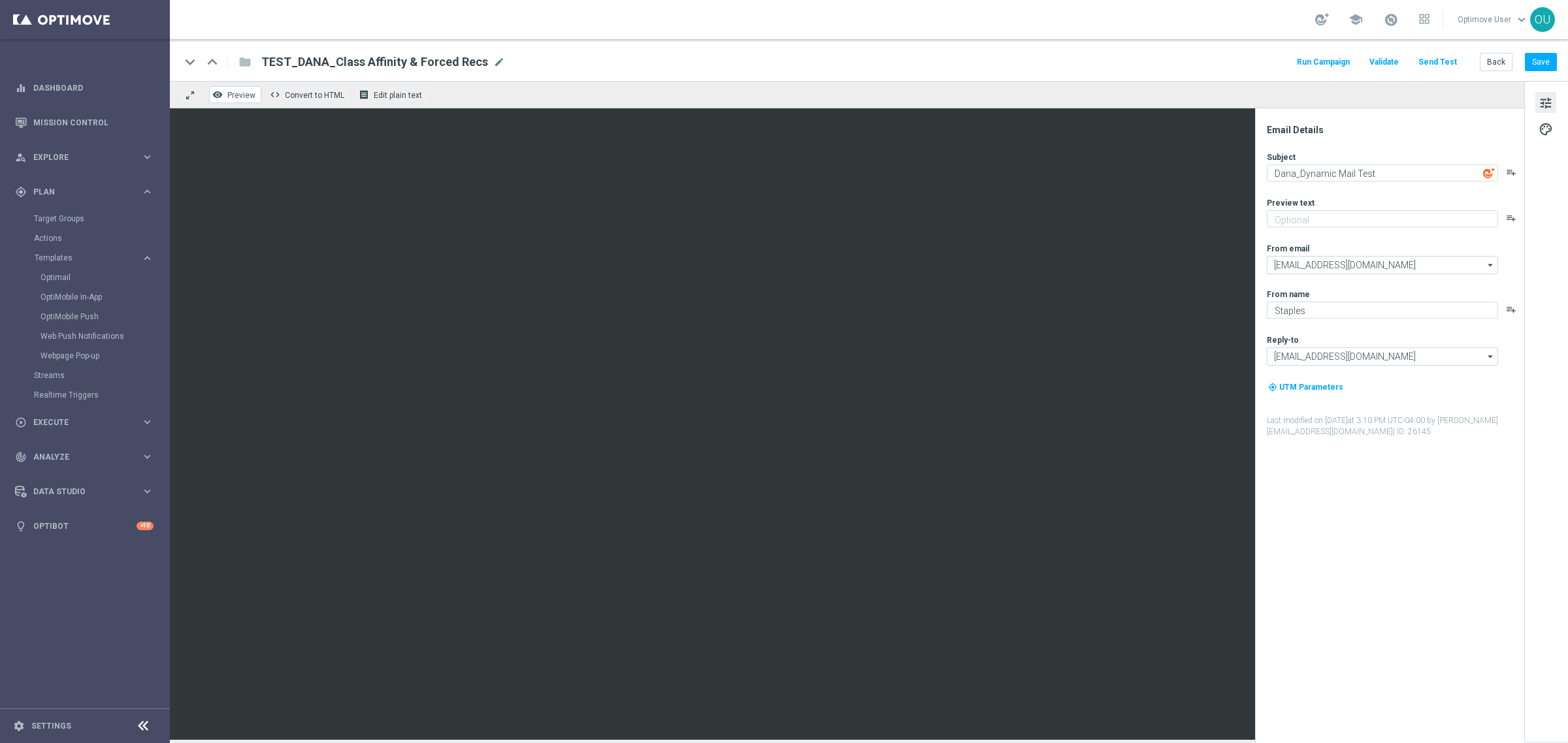
click at [247, 93] on span "Preview" at bounding box center [241, 95] width 28 height 10
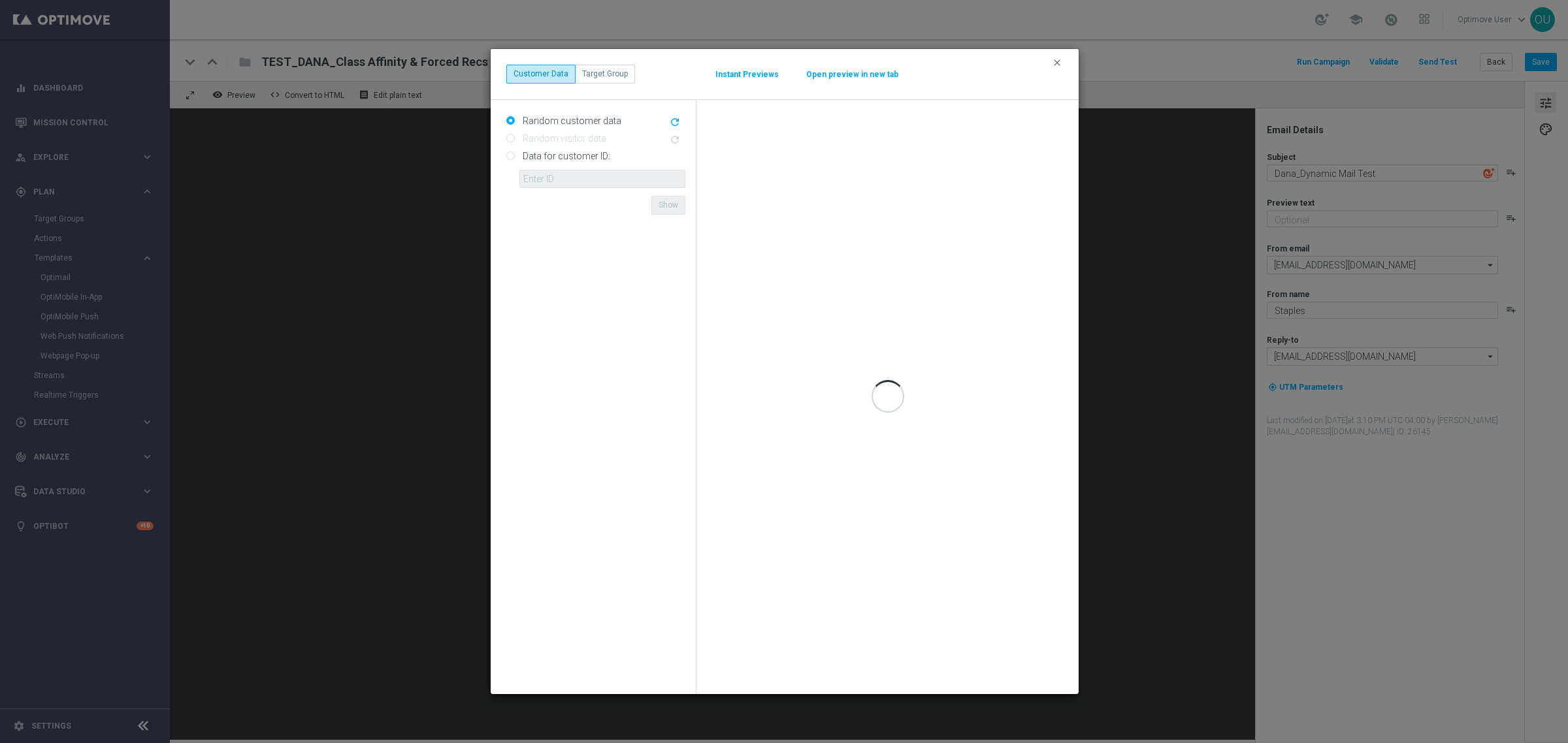
click at [572, 157] on label "Data for customer ID:" at bounding box center [565, 156] width 91 height 12
click at [514, 157] on input "Data for customer ID:" at bounding box center [510, 157] width 9 height 9
radio input "true"
click at [569, 174] on input "text" at bounding box center [602, 179] width 166 height 18
paste input "10000450522"
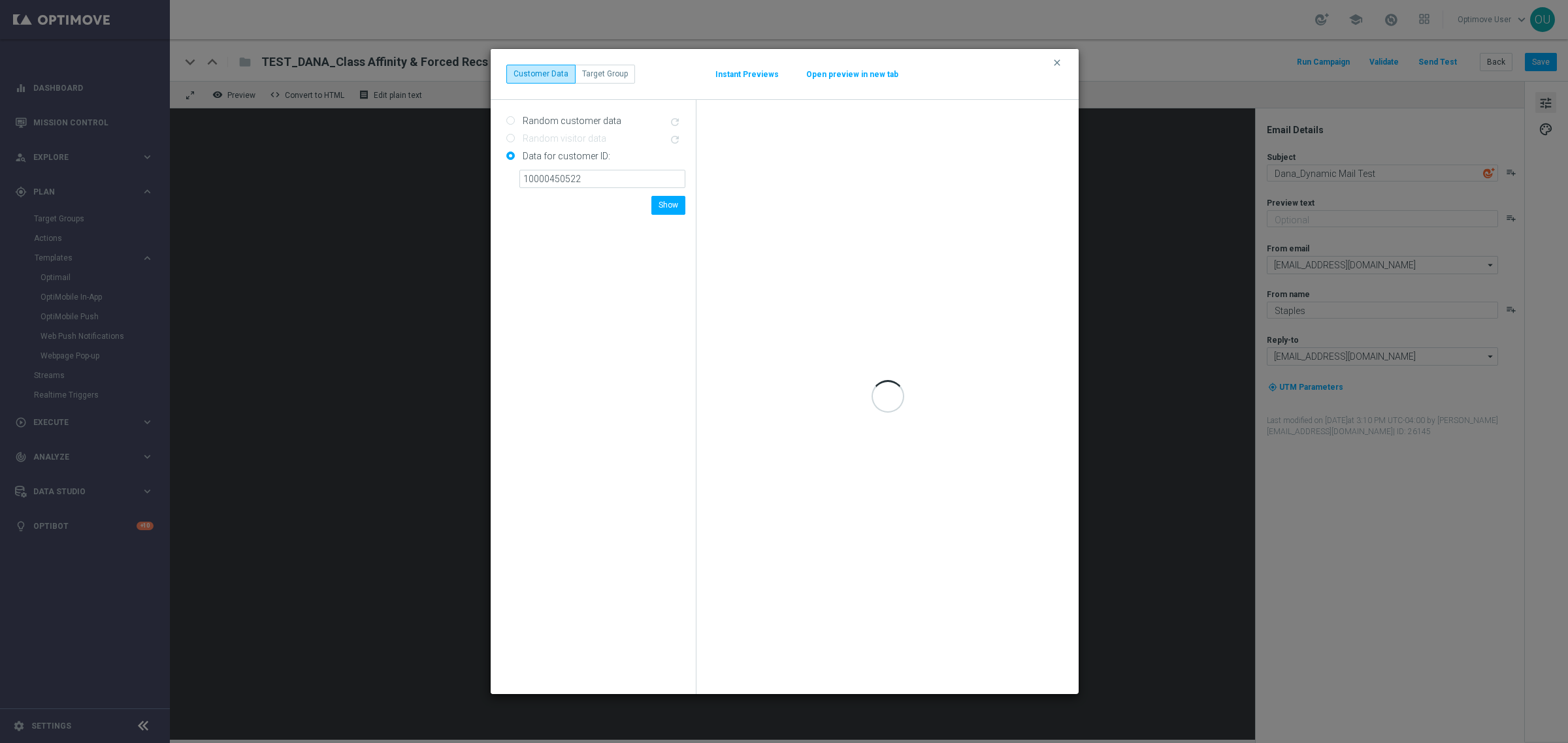
click at [578, 200] on form "Random customer data refresh Random visitor data refresh Data for customer ID: …" at bounding box center [596, 397] width 179 height 573
click at [638, 174] on input "10000450522" at bounding box center [602, 179] width 166 height 18
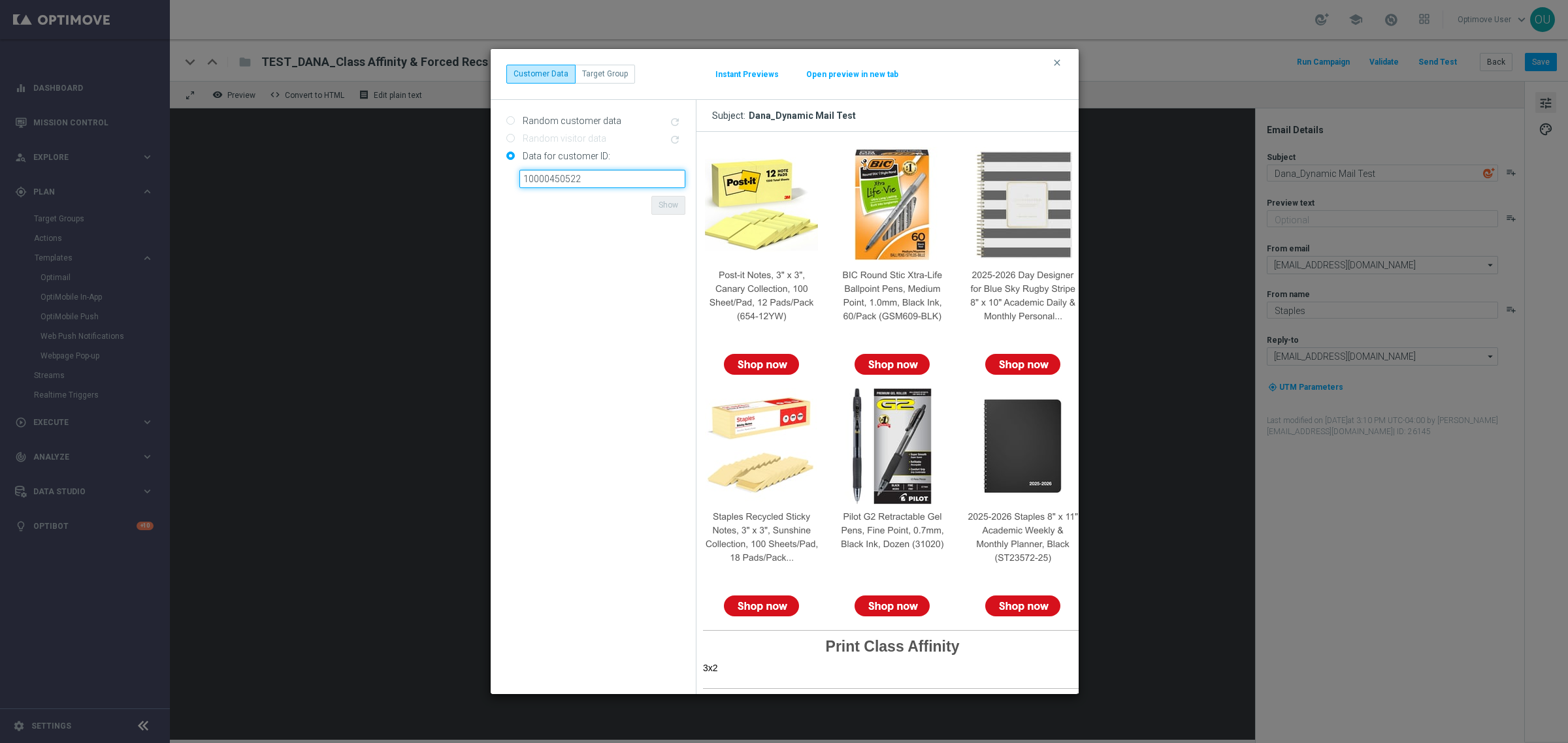
scroll to position [113, 0]
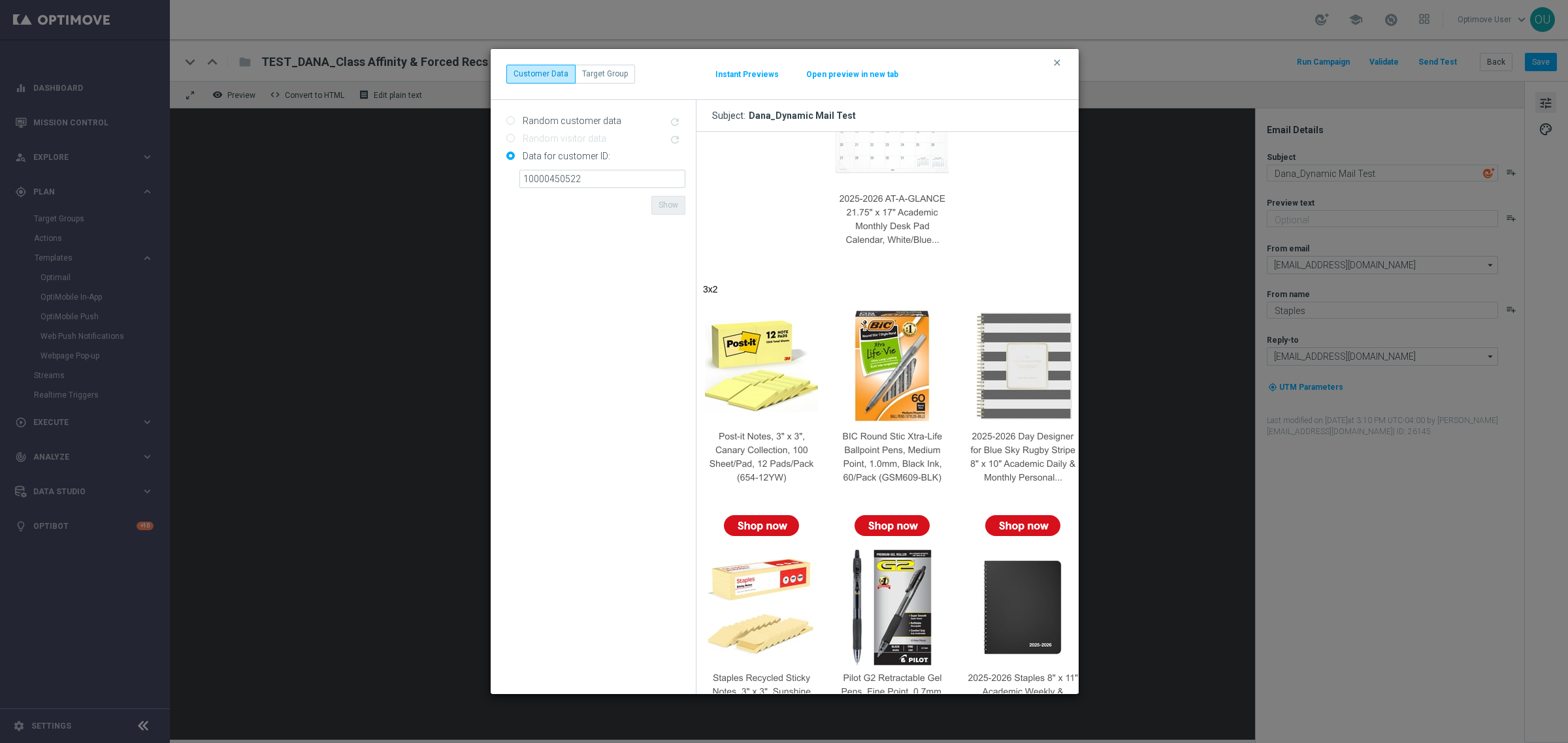
drag, startPoint x: 635, startPoint y: 201, endPoint x: 631, endPoint y: 192, distance: 9.8
click at [635, 201] on form "Random customer data refresh Random visitor data refresh Data for customer ID: …" at bounding box center [596, 397] width 179 height 573
click at [628, 177] on input "10000450522" at bounding box center [602, 179] width 166 height 18
click at [632, 207] on form "Random customer data refresh Random visitor data refresh Data for customer ID: …" at bounding box center [596, 397] width 179 height 573
click at [560, 176] on input "10000450522" at bounding box center [602, 179] width 166 height 18
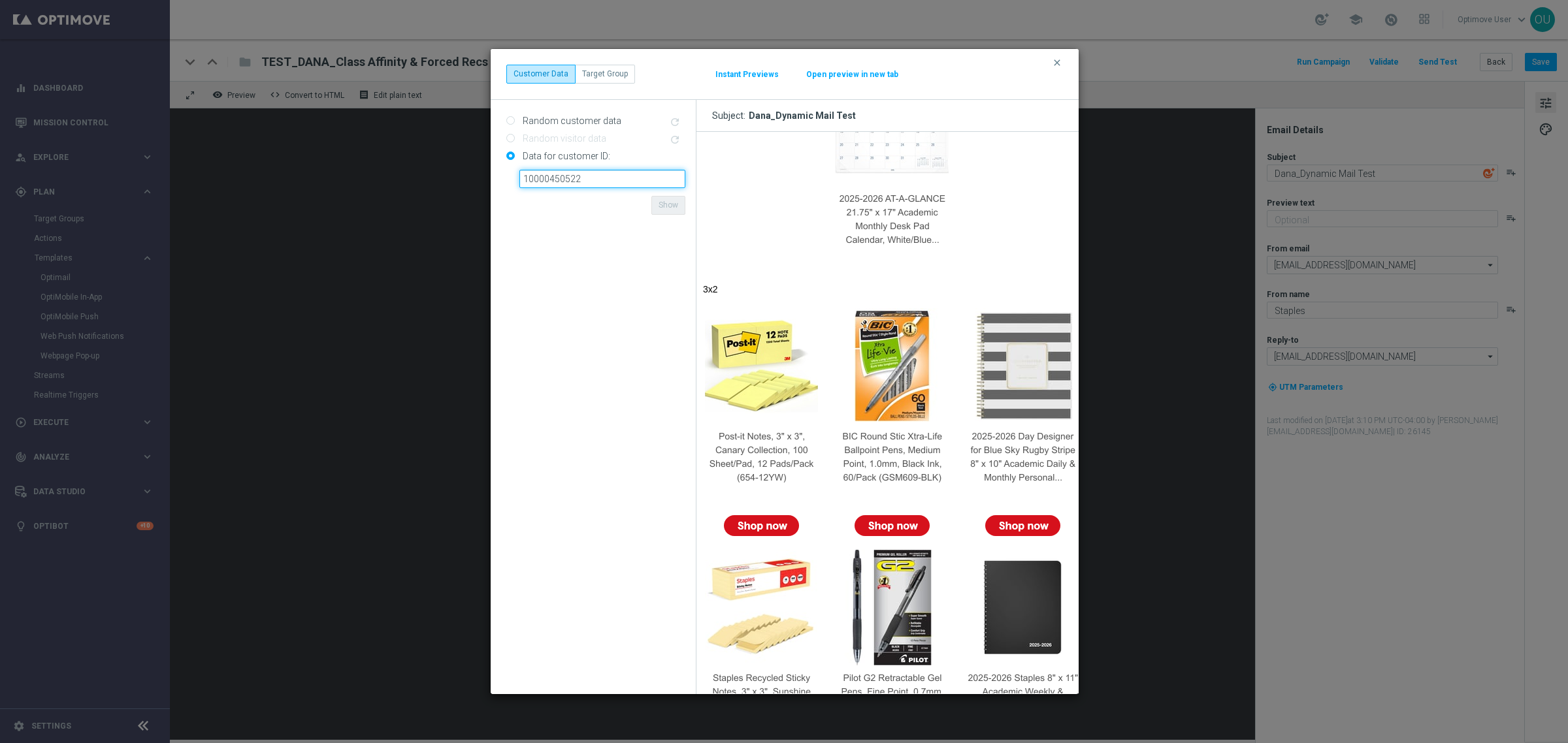
click at [560, 176] on input "10000450522" at bounding box center [602, 179] width 166 height 18
paste input "10214"
click at [619, 197] on form "Random customer data refresh Random visitor data refresh Data for customer ID: …" at bounding box center [596, 397] width 179 height 573
click at [673, 203] on button "Show" at bounding box center [668, 204] width 34 height 18
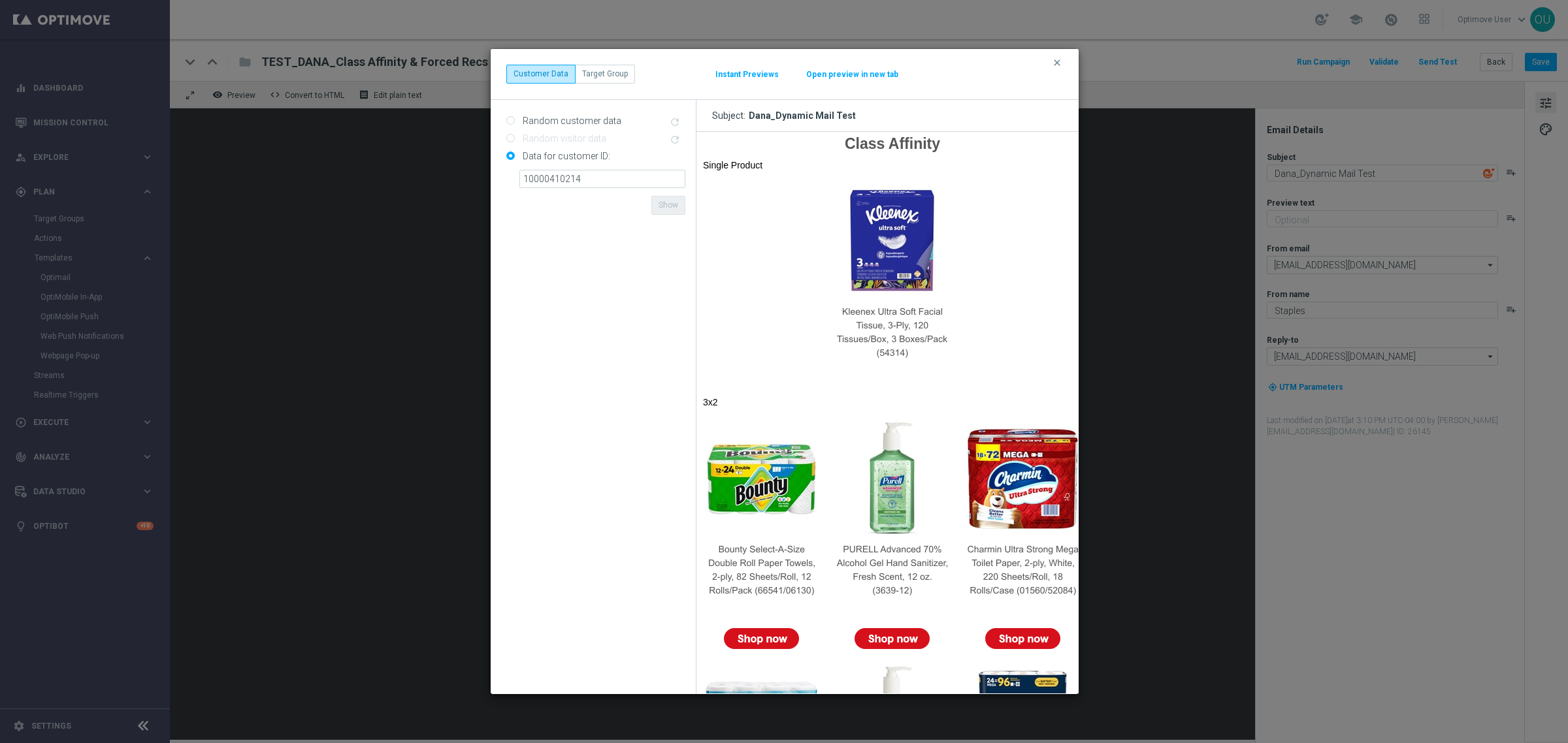
scroll to position [0, 0]
click at [588, 174] on input "10000410214" at bounding box center [602, 179] width 166 height 18
paste input "353159"
drag, startPoint x: 584, startPoint y: 193, endPoint x: 608, endPoint y: 201, distance: 25.3
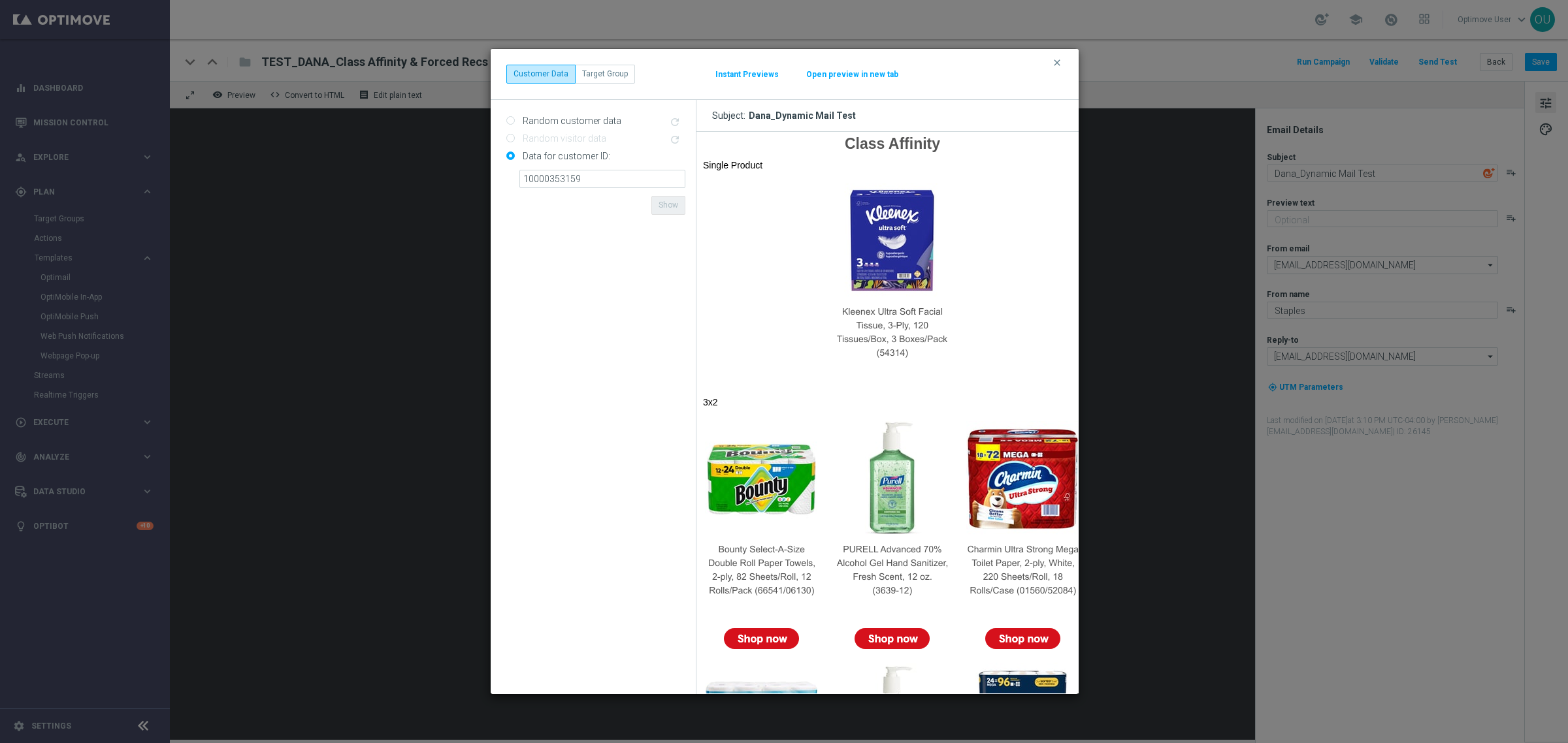
click at [584, 193] on form "Random customer data refresh Random visitor data refresh Data for customer ID: …" at bounding box center [596, 397] width 179 height 573
click at [660, 199] on button "Show" at bounding box center [668, 204] width 34 height 18
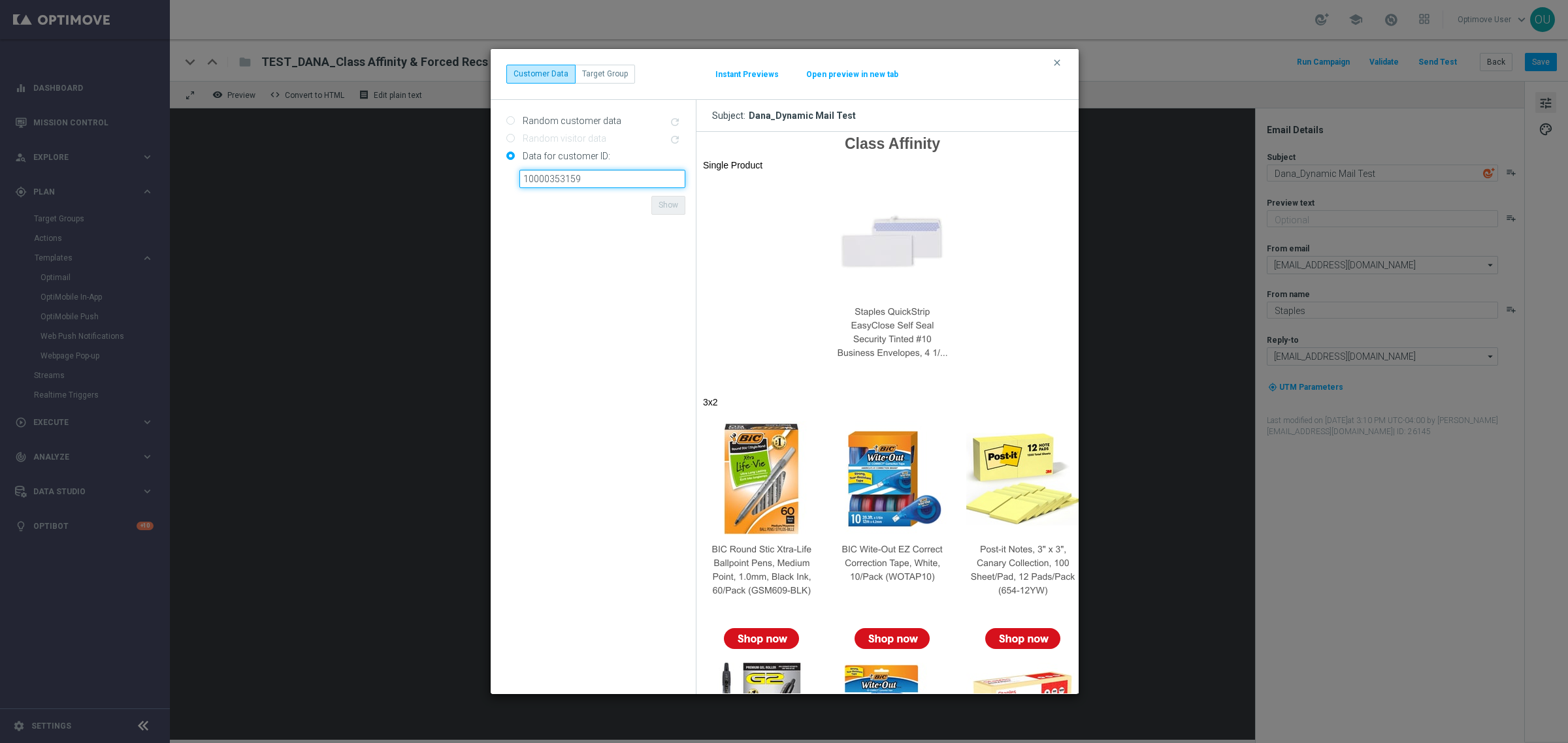
click at [538, 177] on input "10000353159" at bounding box center [602, 179] width 166 height 18
paste input "450522"
type input "10000450522"
click at [599, 201] on form "Random customer data refresh Random visitor data refresh Data for customer ID: …" at bounding box center [596, 397] width 179 height 573
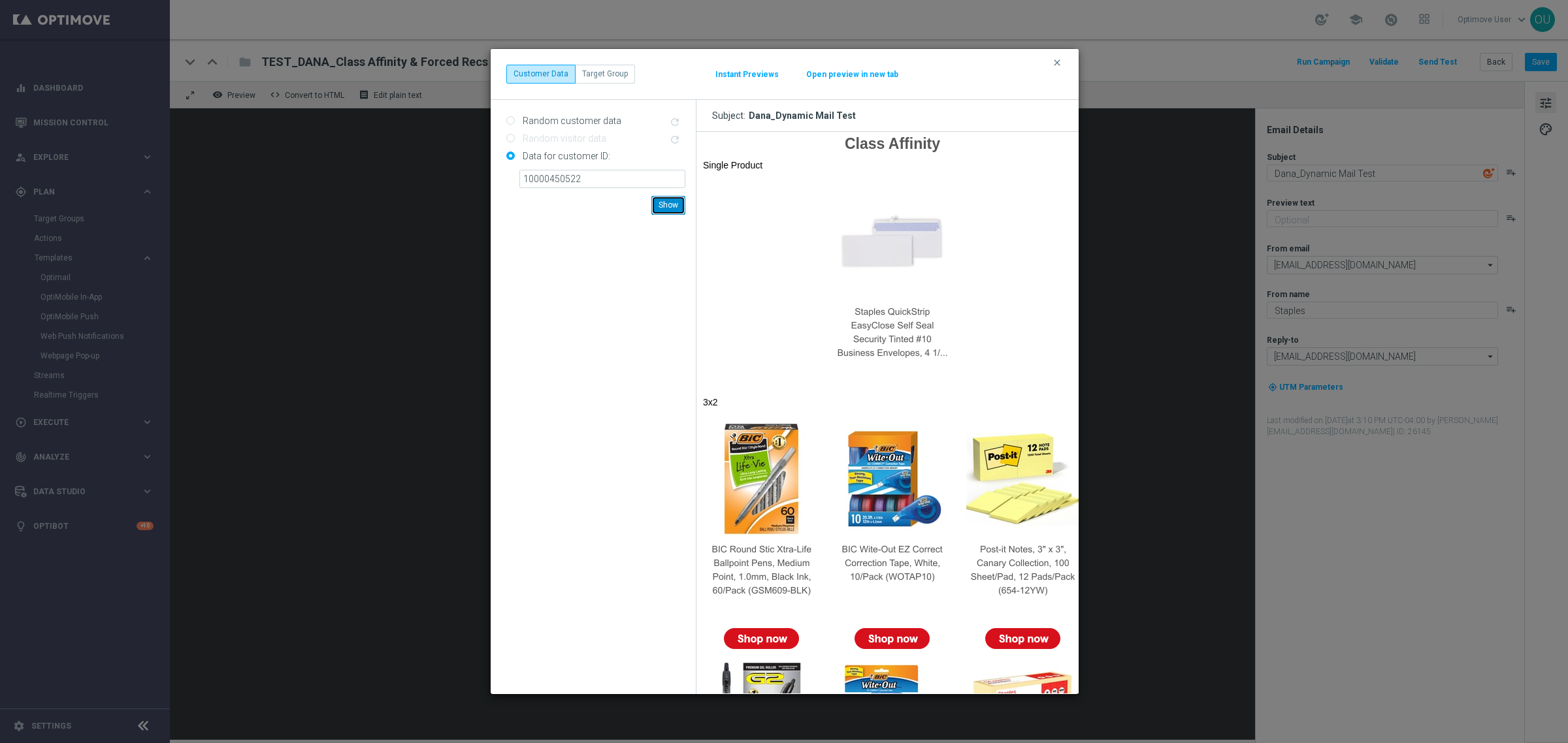
click at [664, 201] on button "Show" at bounding box center [668, 204] width 34 height 18
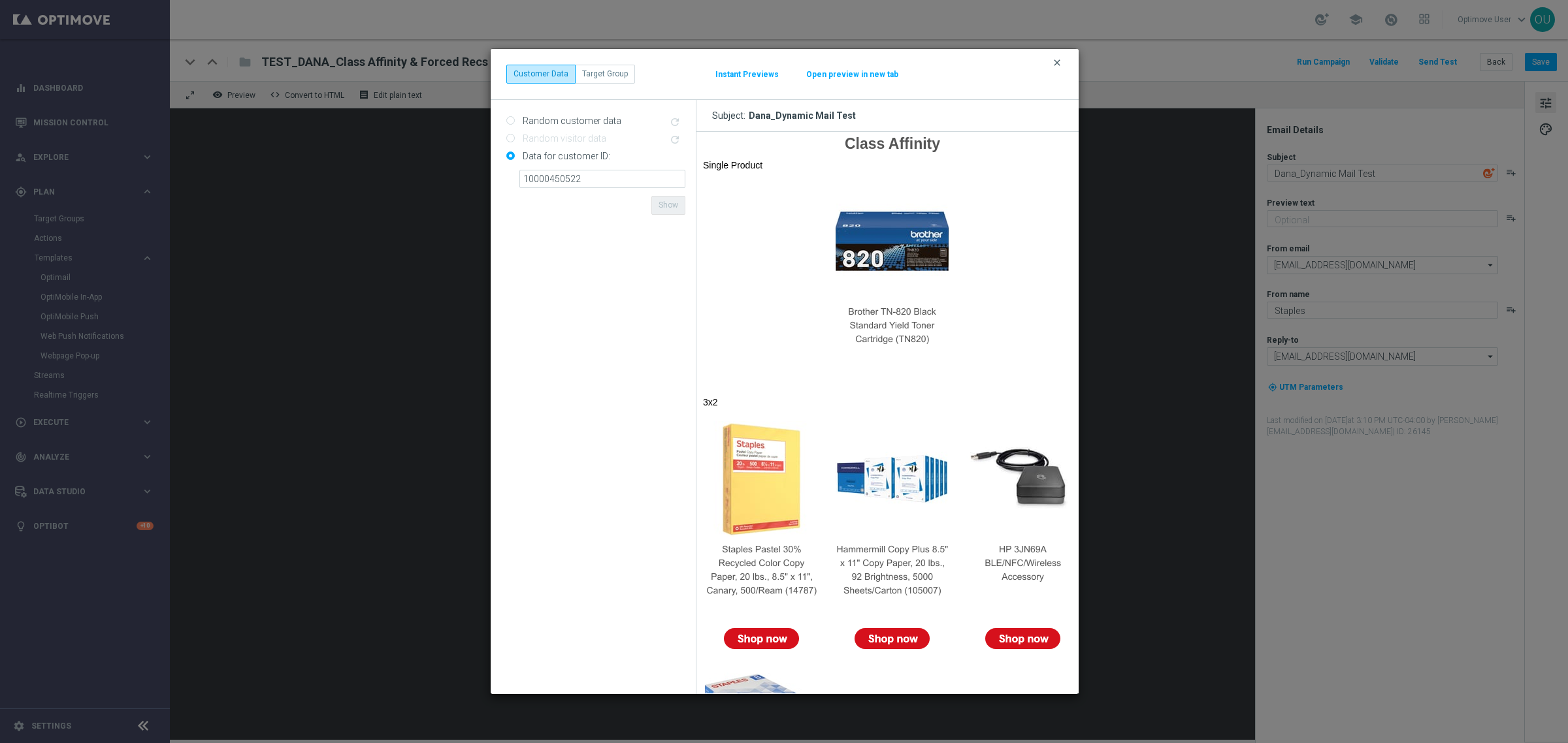
click at [1056, 60] on icon "clear" at bounding box center [1057, 62] width 10 height 10
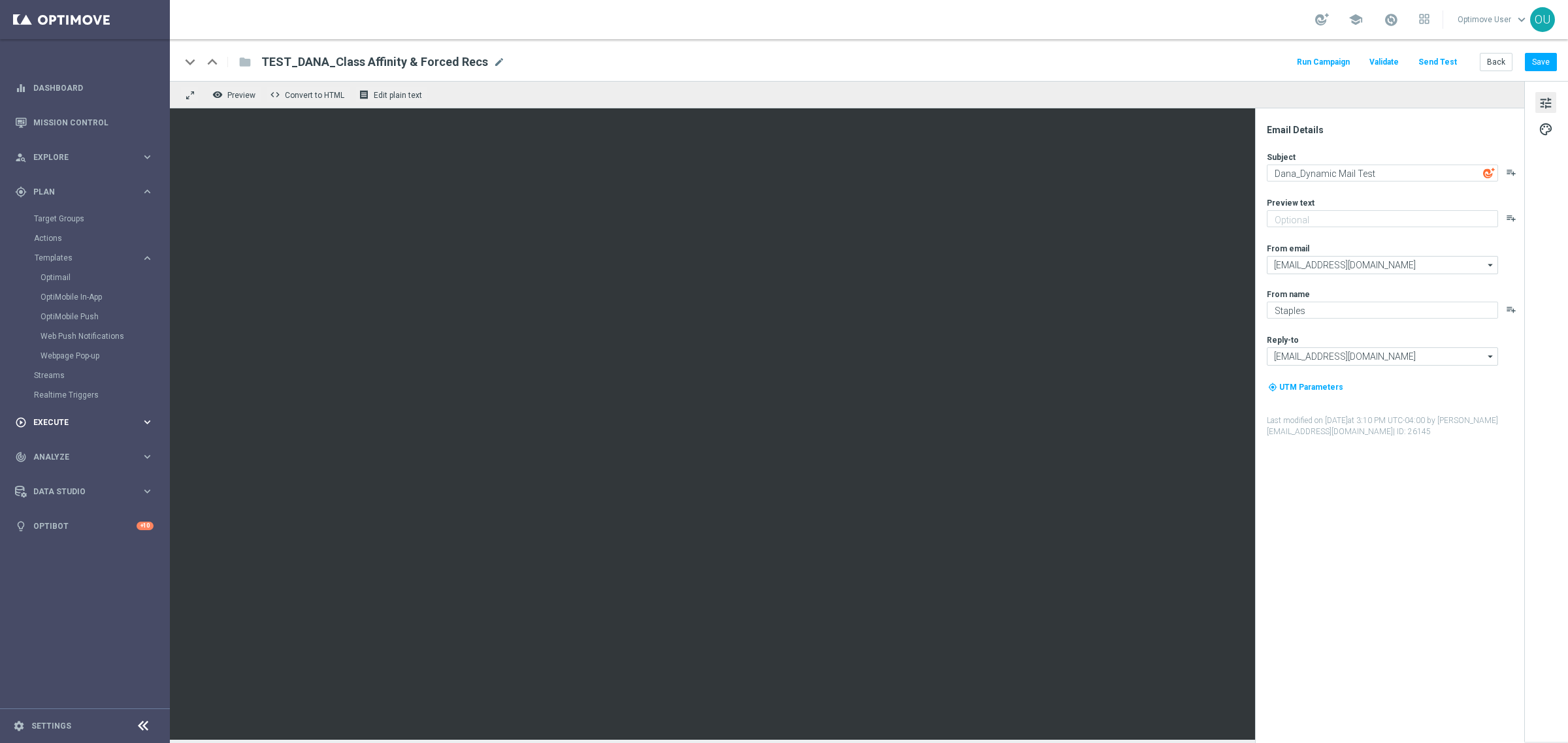
click at [83, 424] on span "Execute" at bounding box center [87, 423] width 108 height 8
click at [64, 302] on span "Analyze" at bounding box center [87, 300] width 108 height 8
click at [83, 308] on link "Marketing Plan Explorer" at bounding box center [85, 307] width 102 height 10
